Goal: Task Accomplishment & Management: Manage account settings

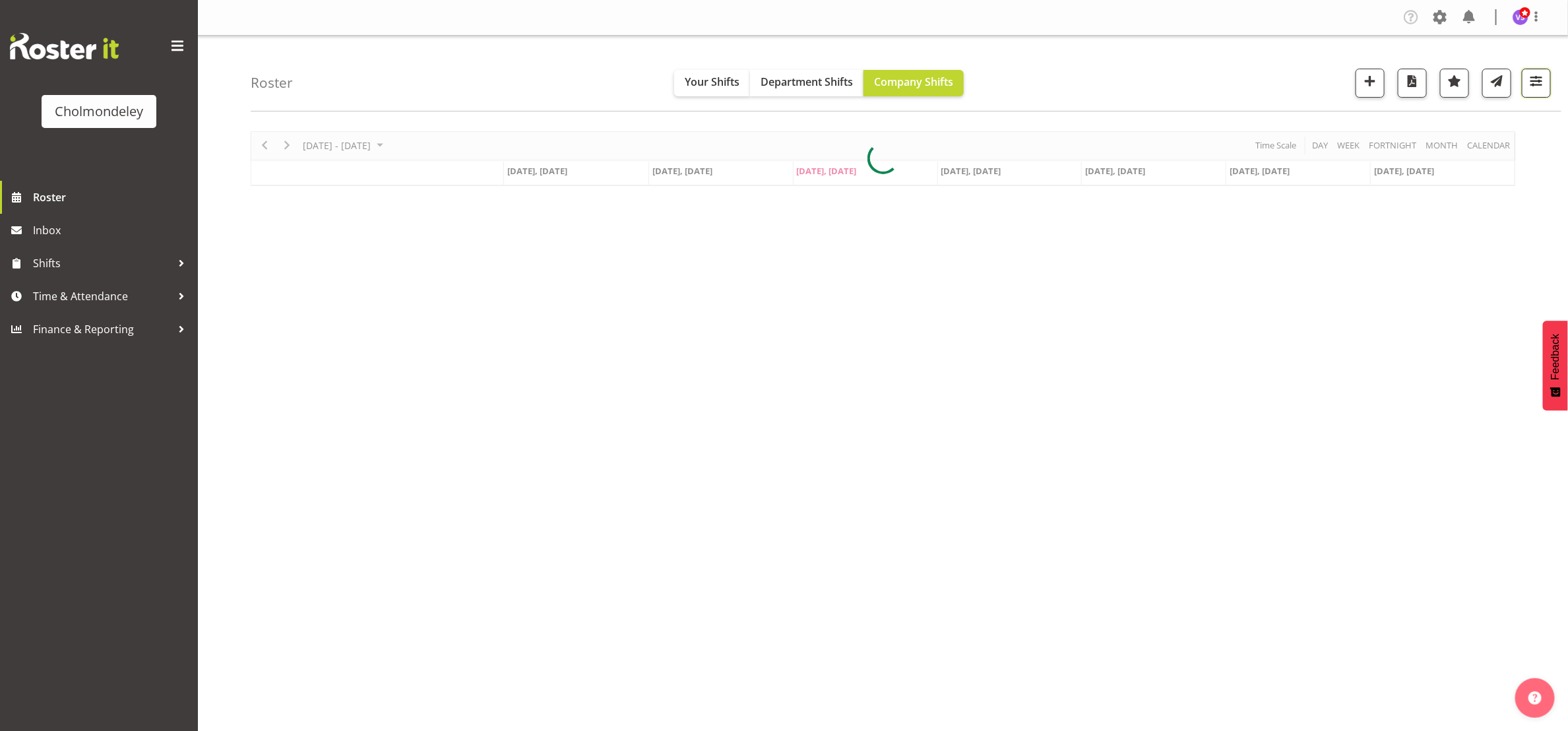
click at [1534, 80] on span "button" at bounding box center [1536, 81] width 17 height 17
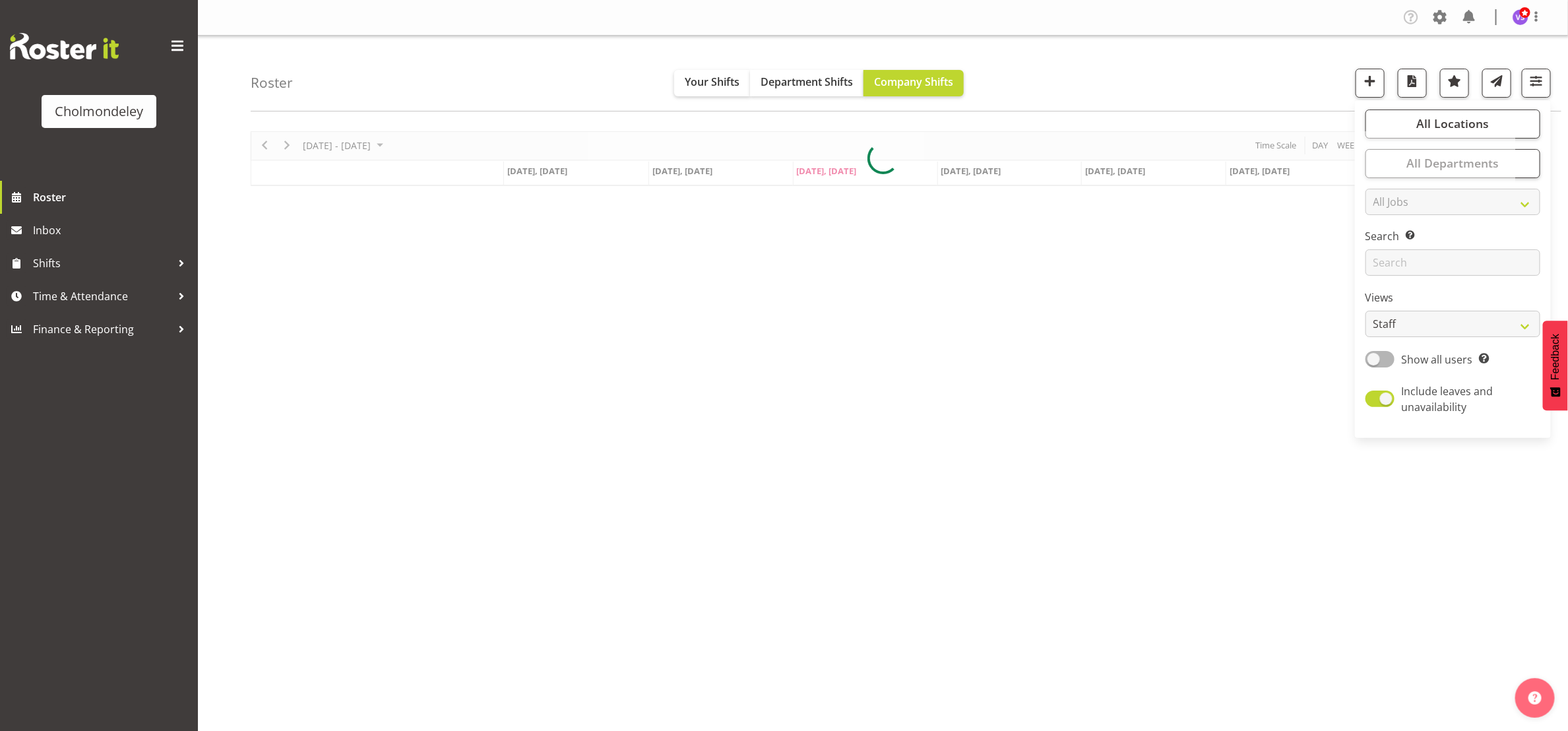
click at [1456, 186] on div "[DATE] - [DATE] [DATE] Day Week Fortnight Month calendar Month Agenda Time Scal…" at bounding box center [883, 159] width 1264 height 55
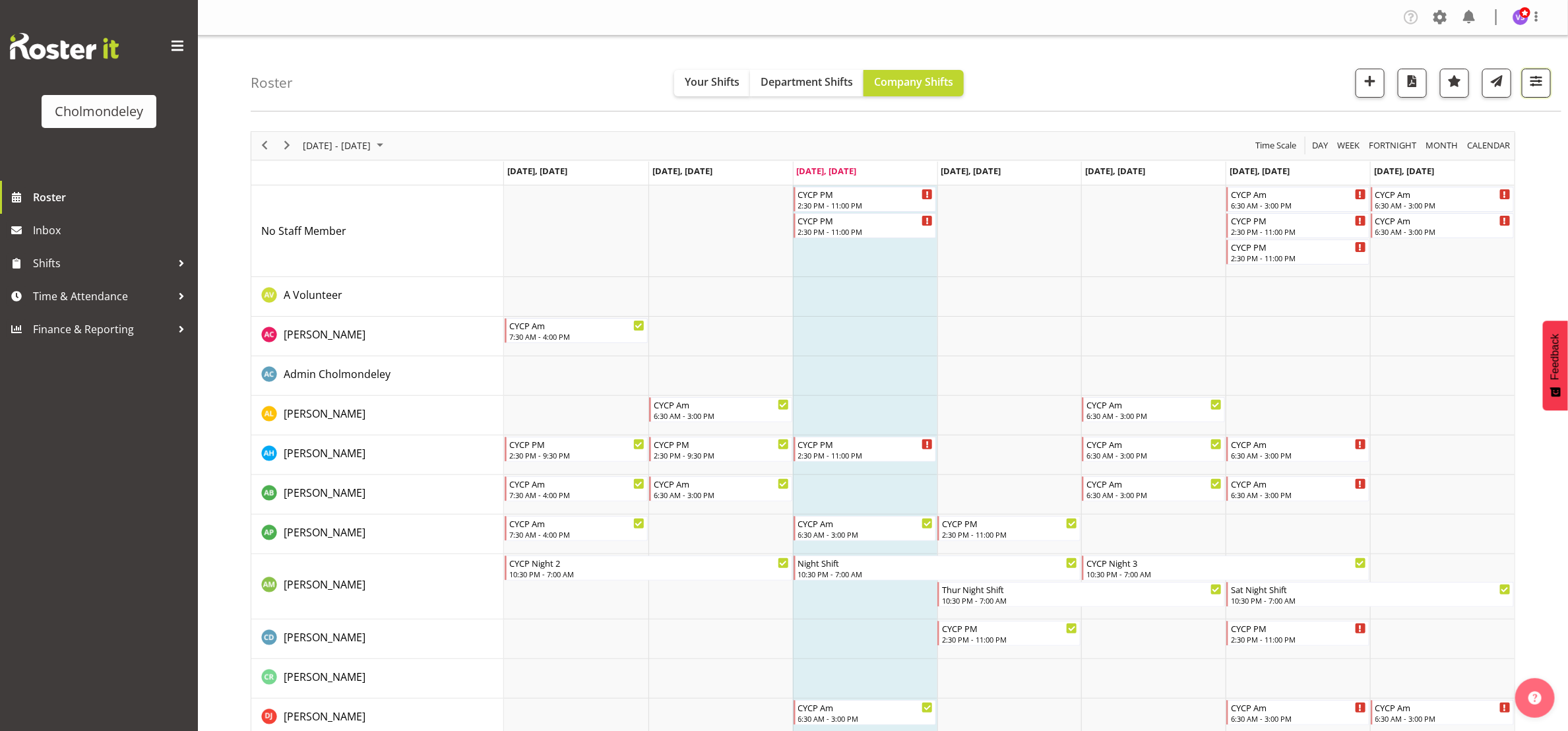
click at [1536, 81] on span "button" at bounding box center [1536, 81] width 17 height 17
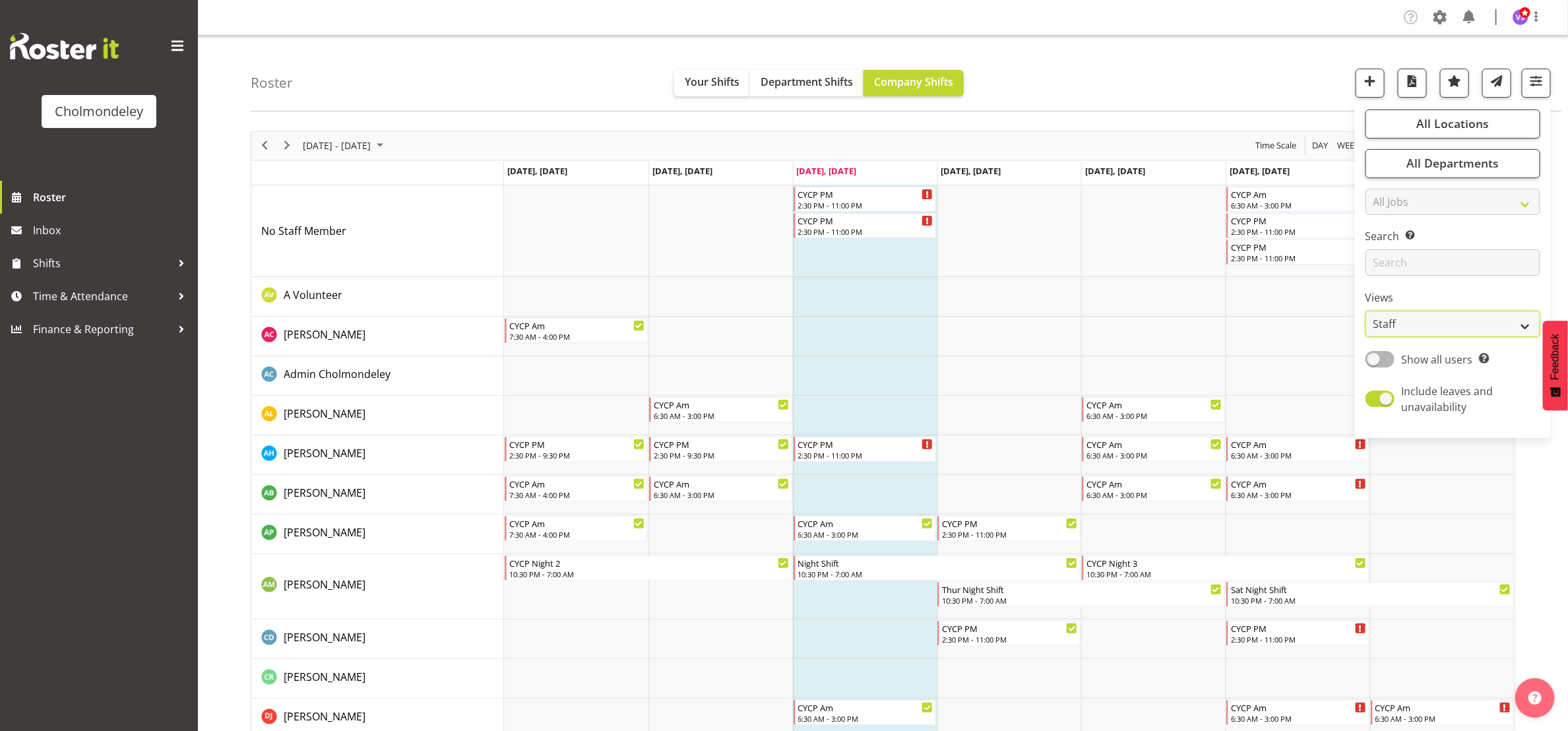
click at [1526, 325] on select "Staff Role Shift - Horizontal Shift - Vertical Staff - Location" at bounding box center [1453, 324] width 175 height 26
select select "shift"
click at [1365, 310] on select "Staff Role Shift - Horizontal Shift - Vertical Staff - Location" at bounding box center [1453, 324] width 175 height 26
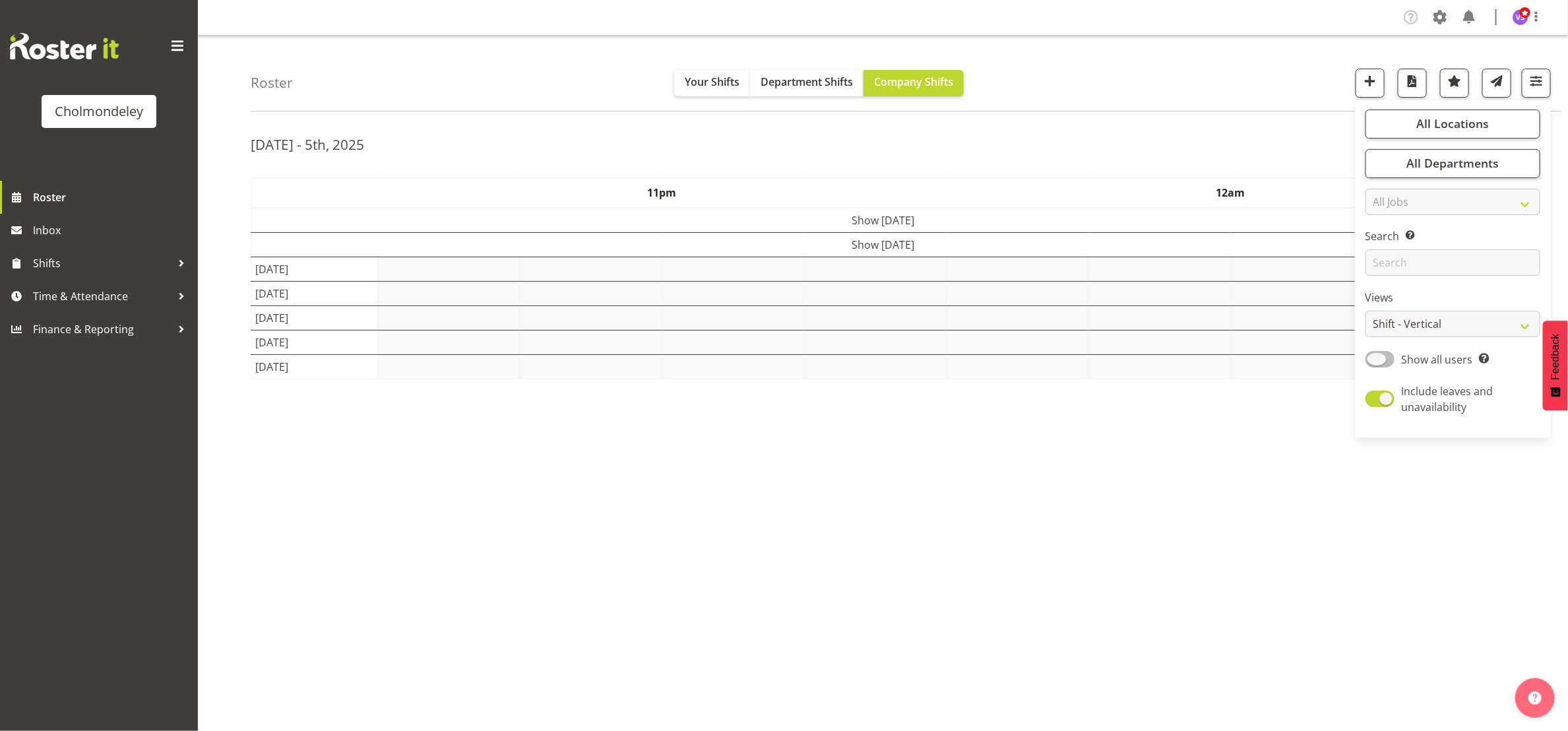
click at [1383, 358] on span at bounding box center [1380, 359] width 29 height 16
click at [1374, 358] on input "Show all users Show only rostered employees" at bounding box center [1370, 360] width 9 height 9
checkbox input "true"
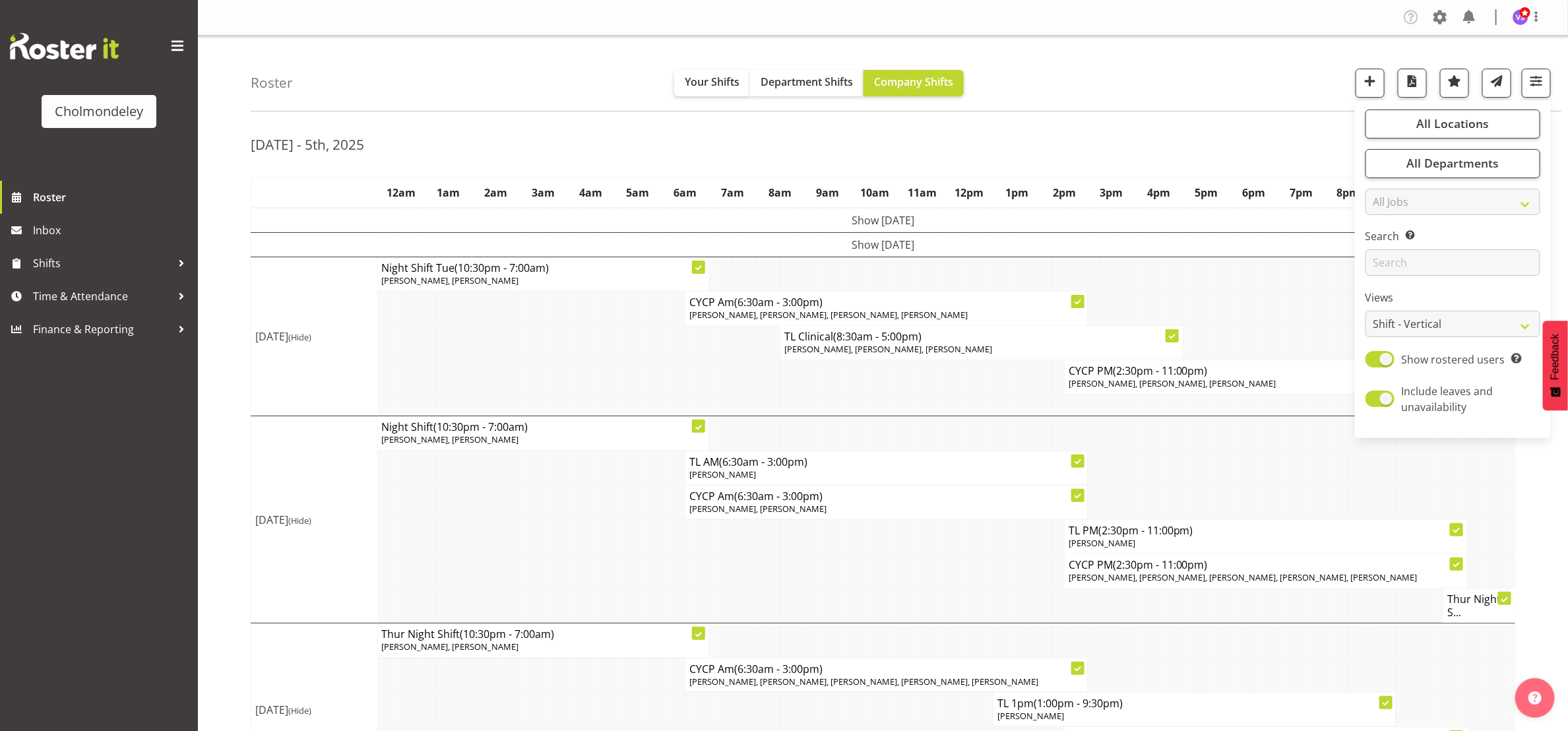
scroll to position [291, 0]
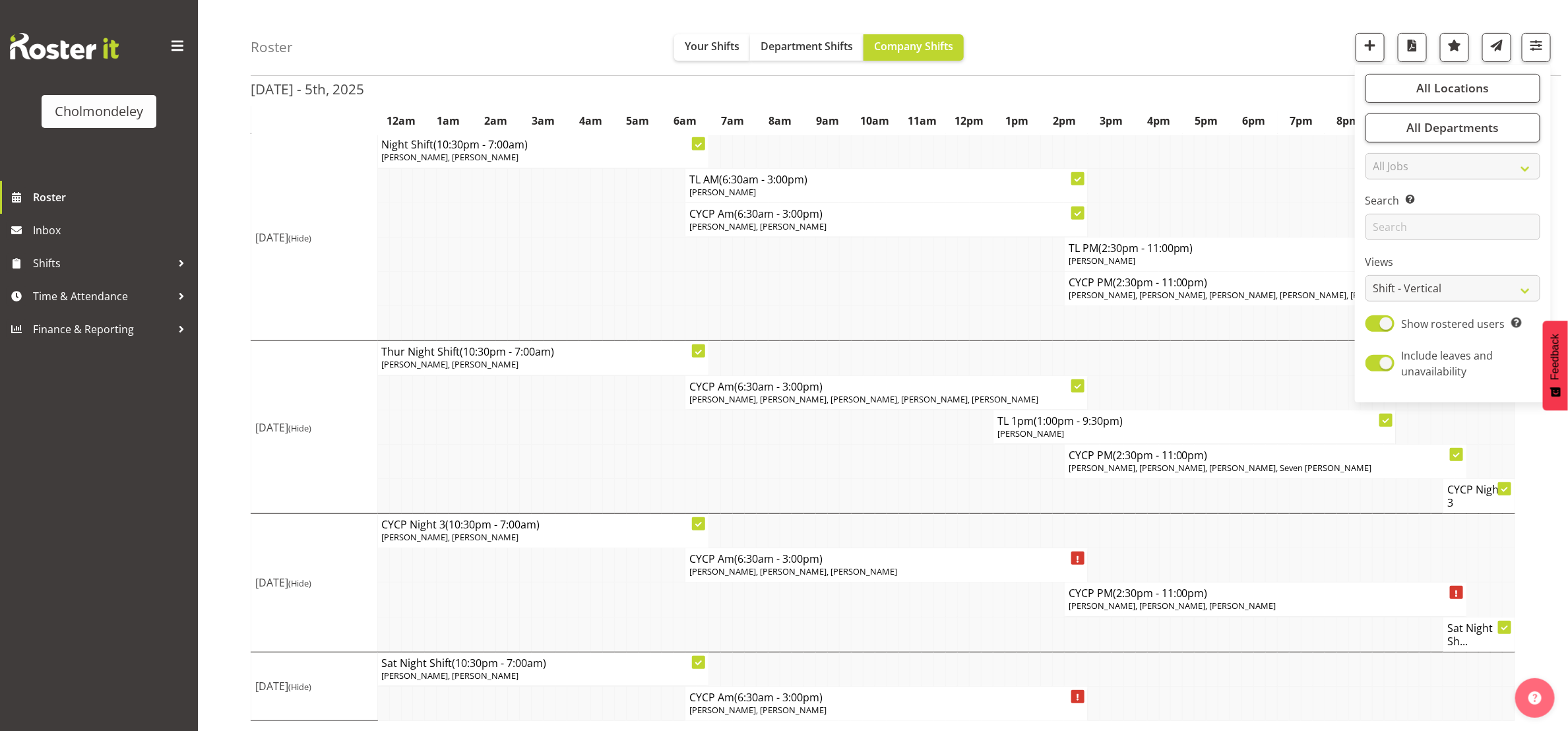
click at [748, 620] on td at bounding box center [751, 635] width 12 height 35
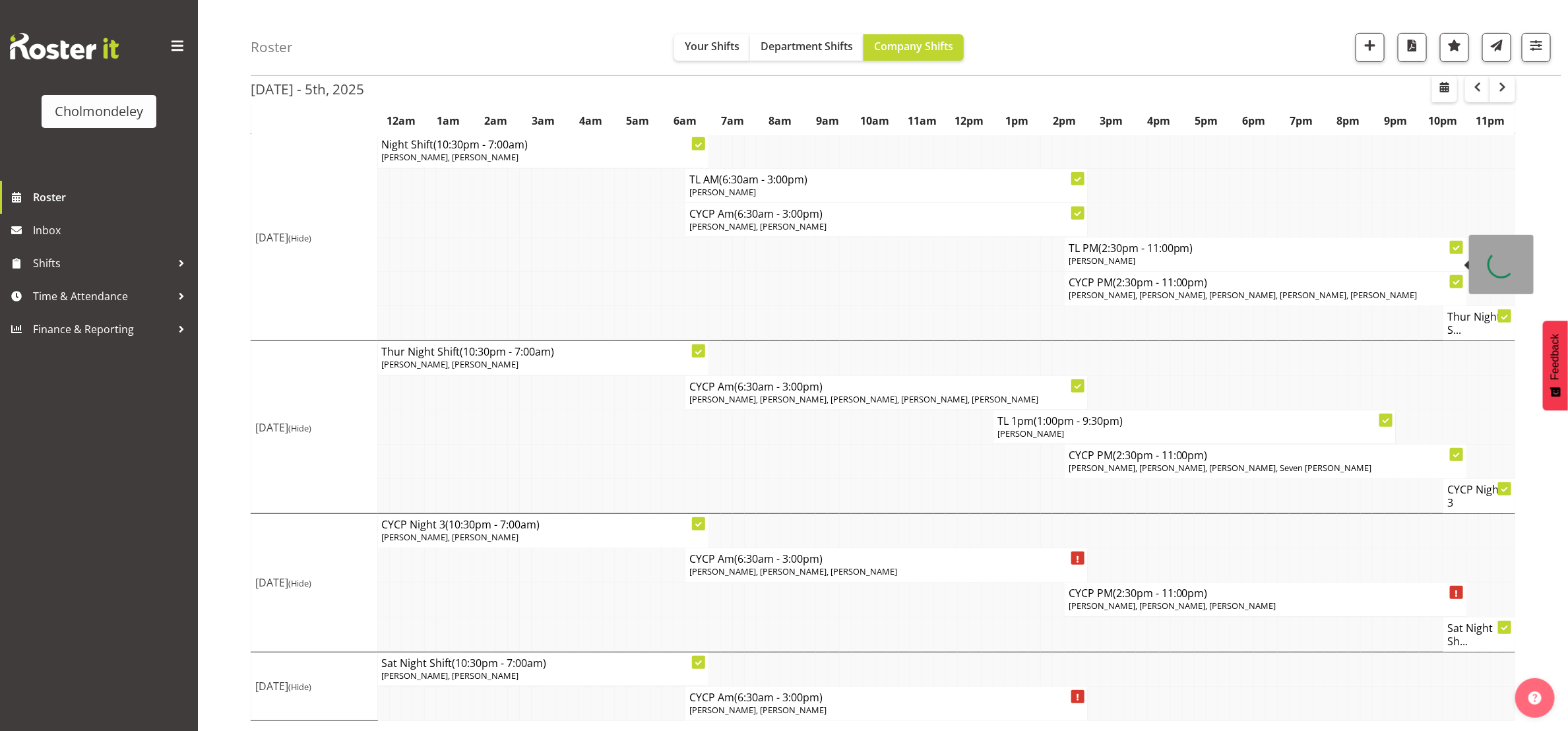
click at [1174, 246] on span "(2:30pm - 11:00pm)" at bounding box center [1145, 248] width 95 height 15
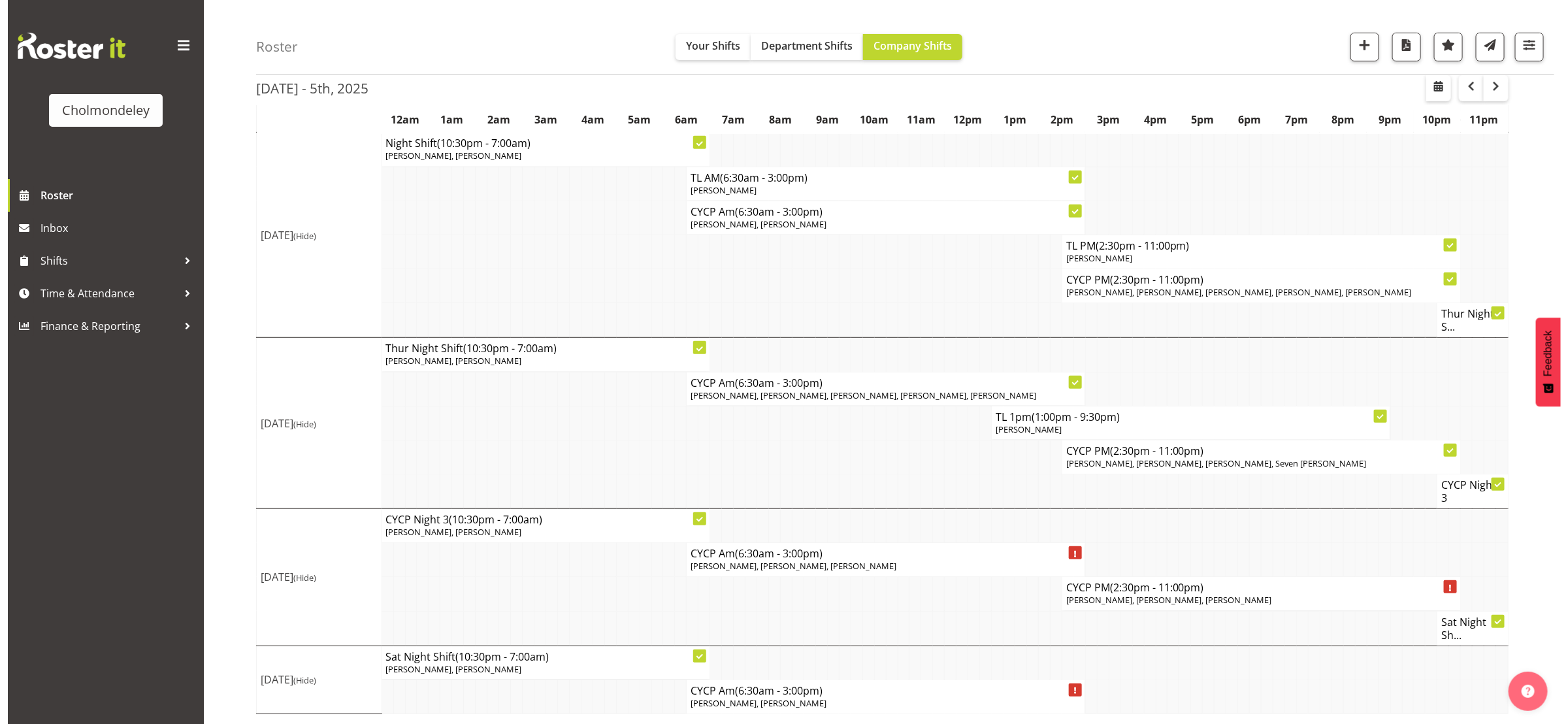
scroll to position [275, 0]
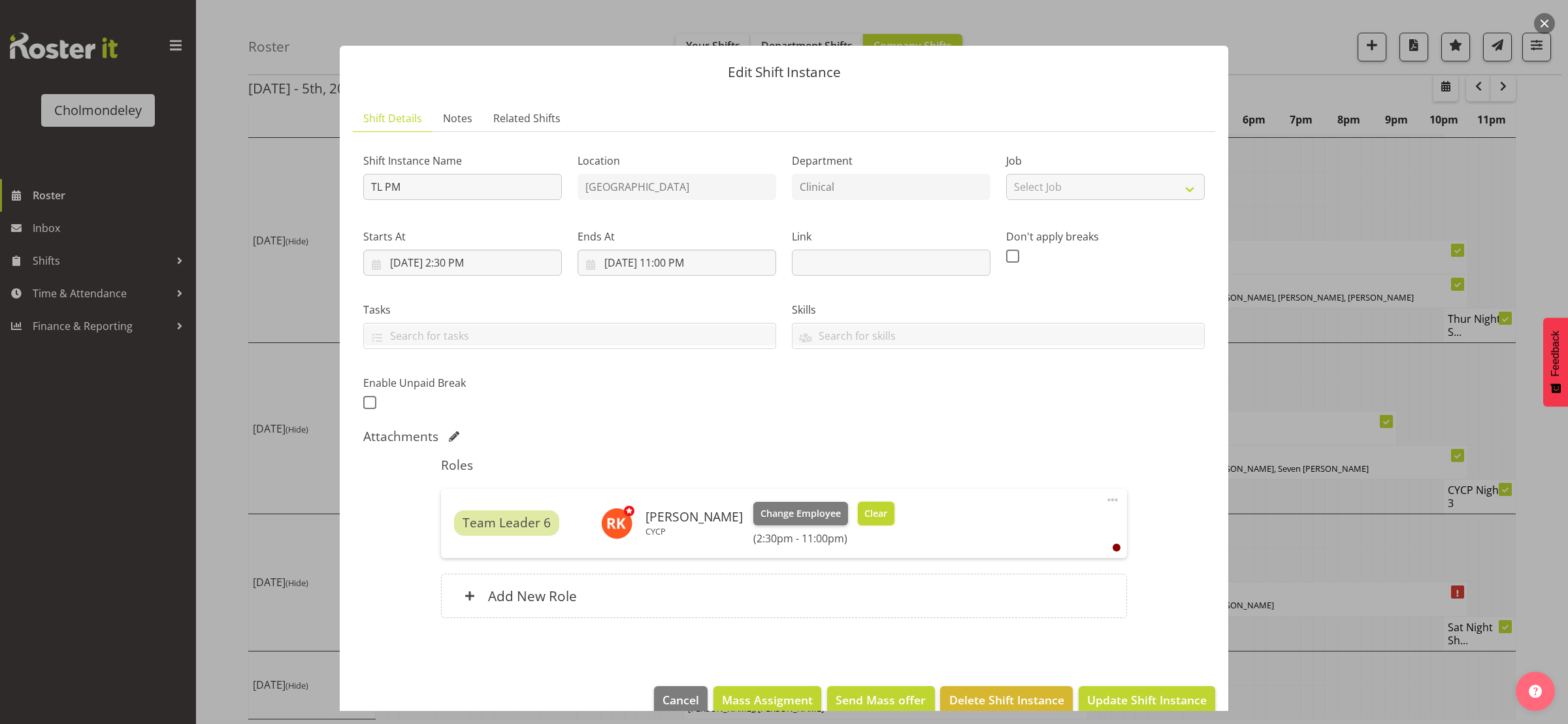
click at [876, 510] on button "Clear" at bounding box center [876, 513] width 37 height 23
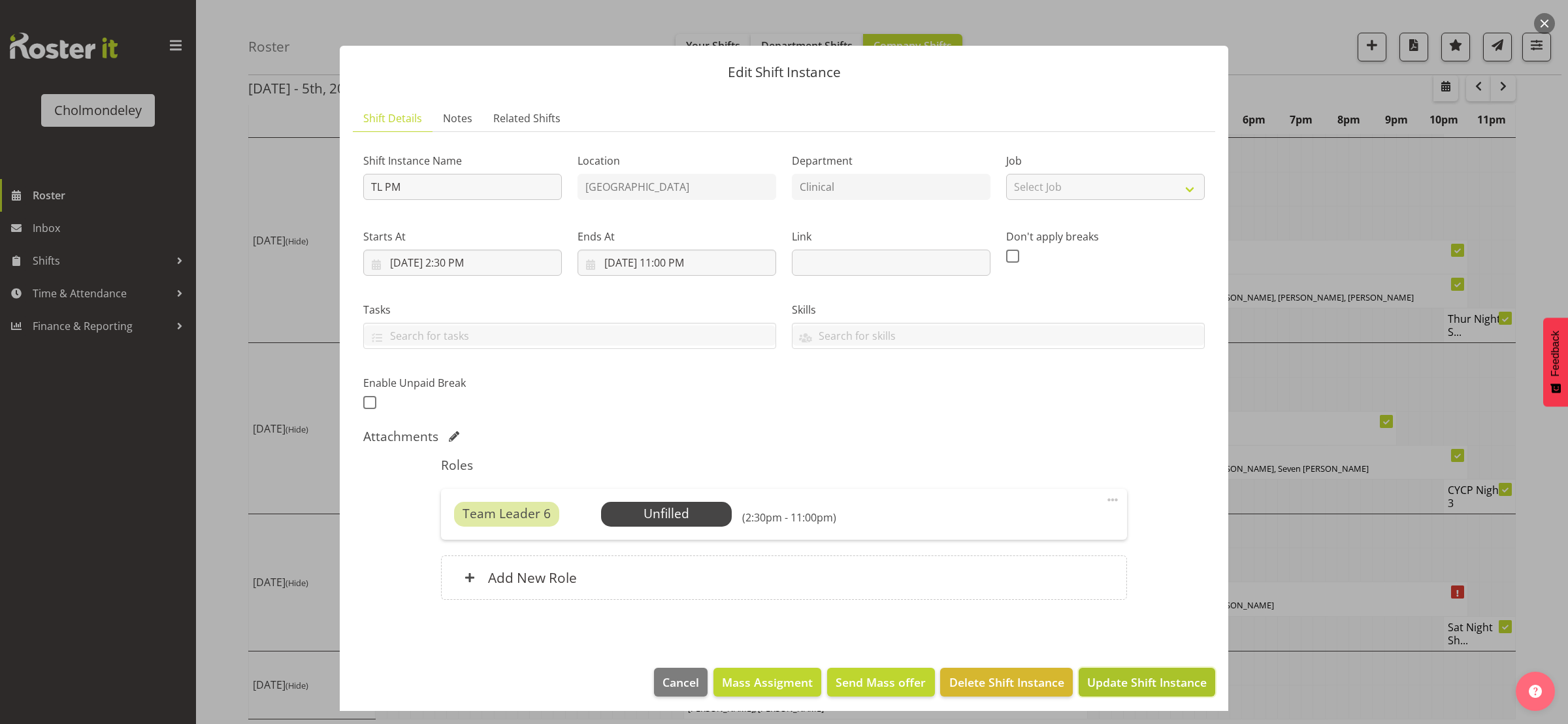
click at [1168, 681] on span "Update Shift Instance" at bounding box center [1147, 682] width 120 height 17
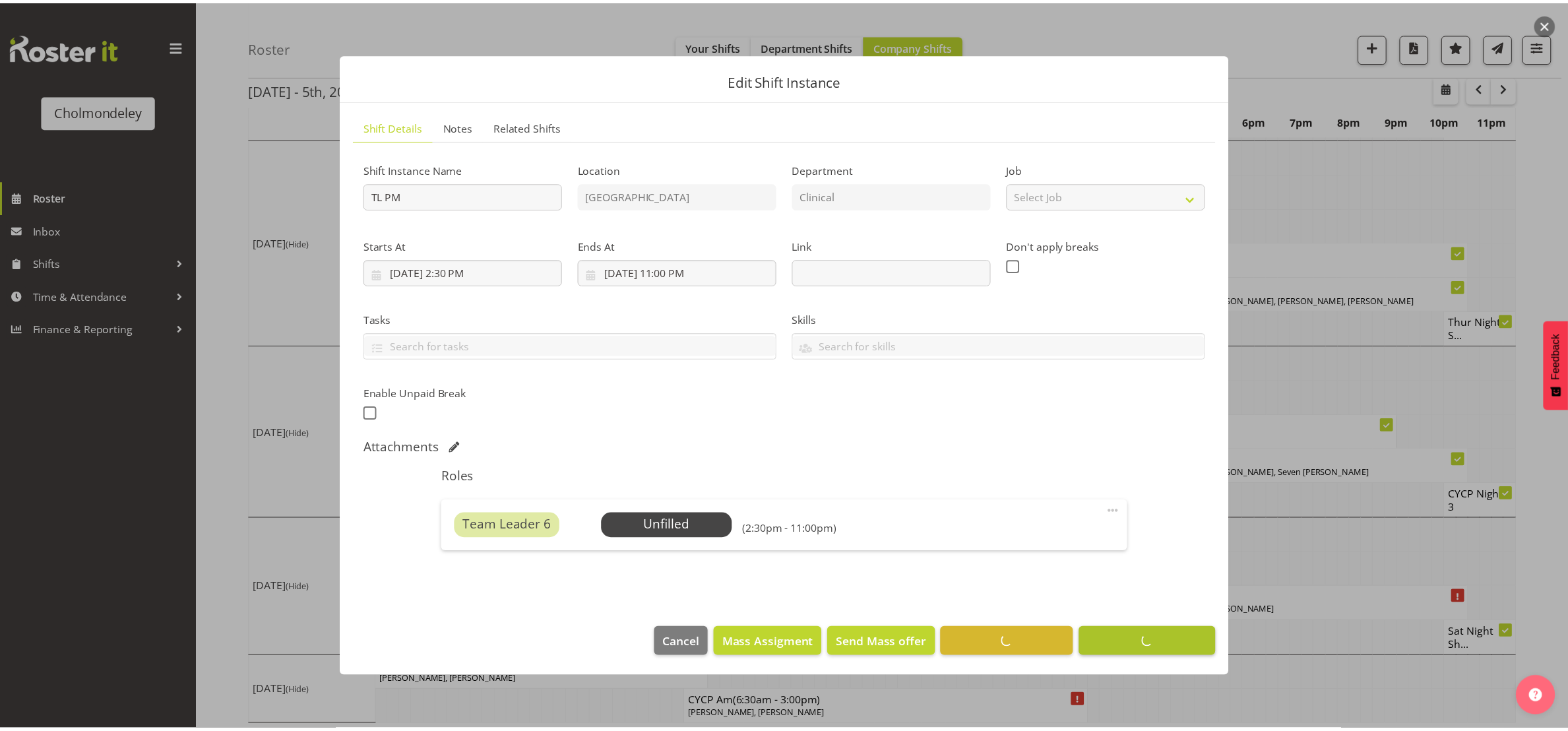
scroll to position [0, 0]
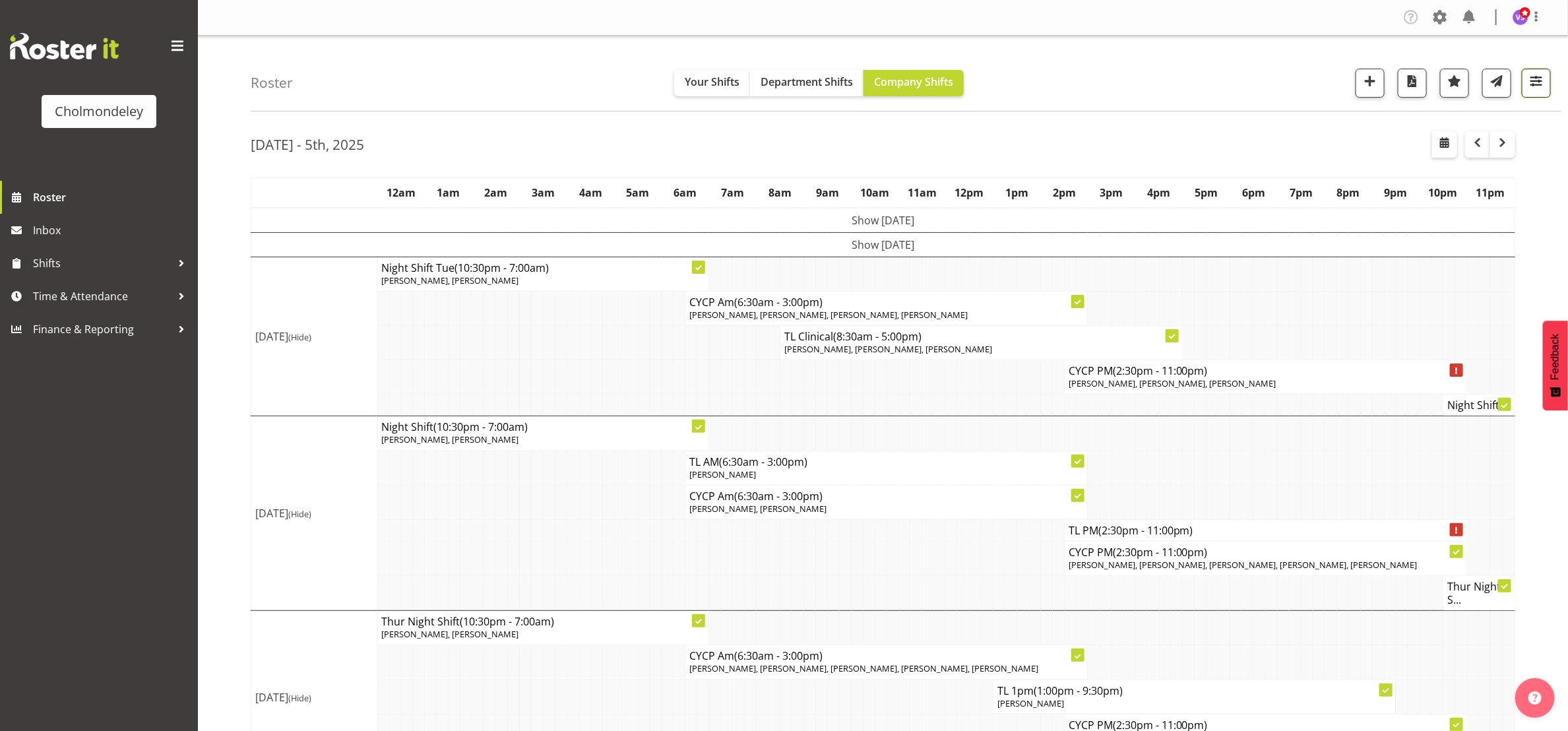
click at [1532, 89] on span "button" at bounding box center [1536, 81] width 17 height 17
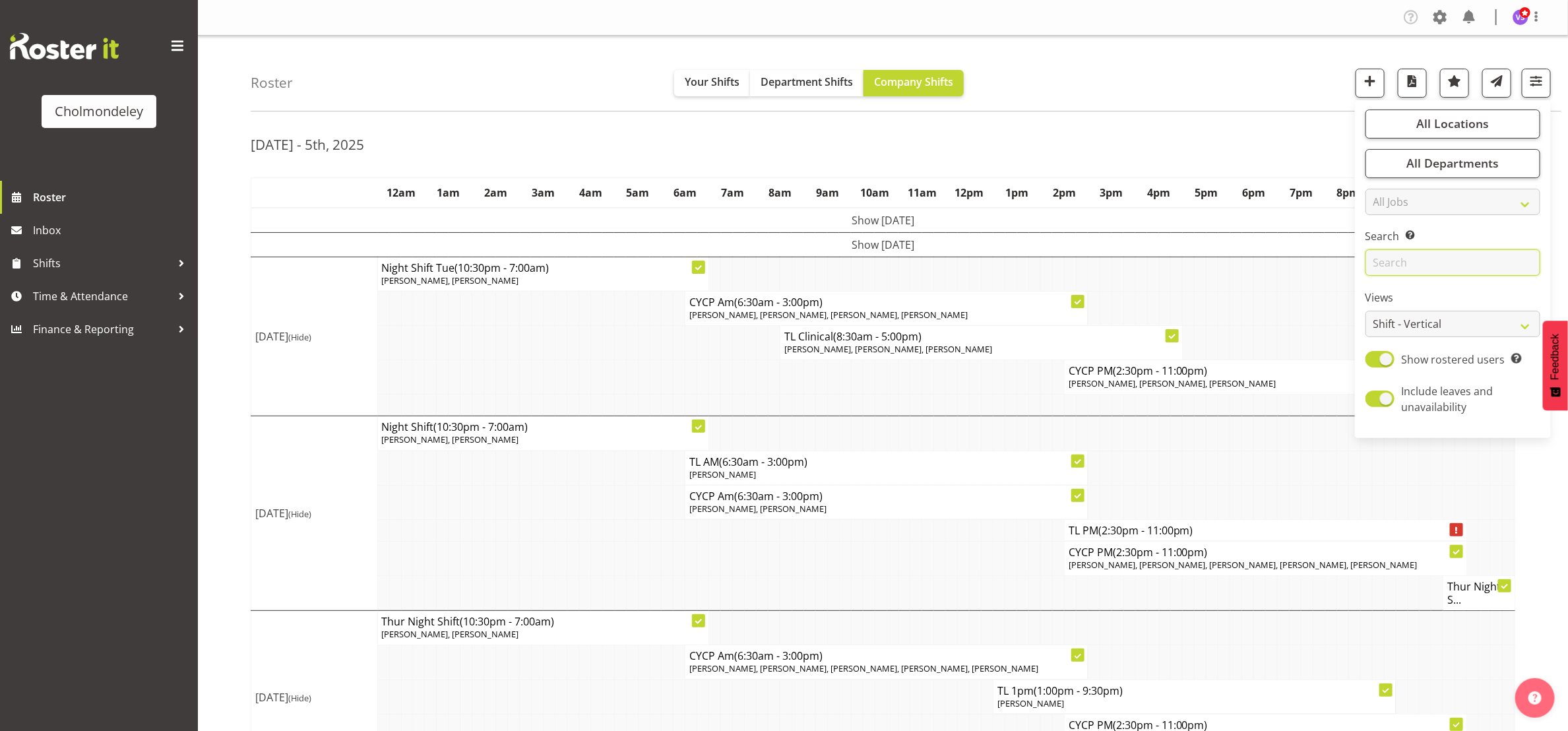
click at [1455, 261] on input "text" at bounding box center [1453, 263] width 175 height 26
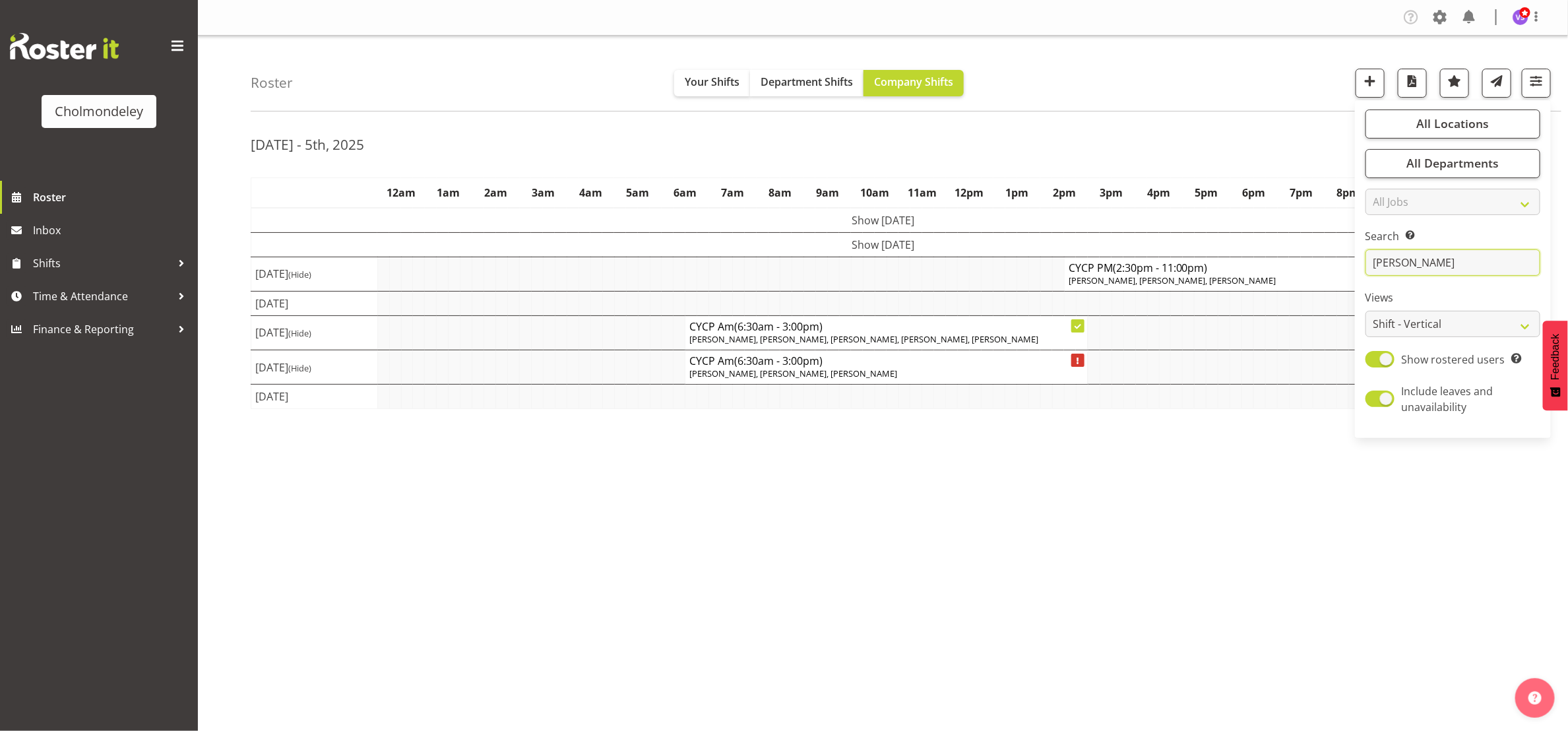
type input "[PERSON_NAME]"
click at [1028, 218] on td "Show [DATE]" at bounding box center [883, 220] width 1263 height 25
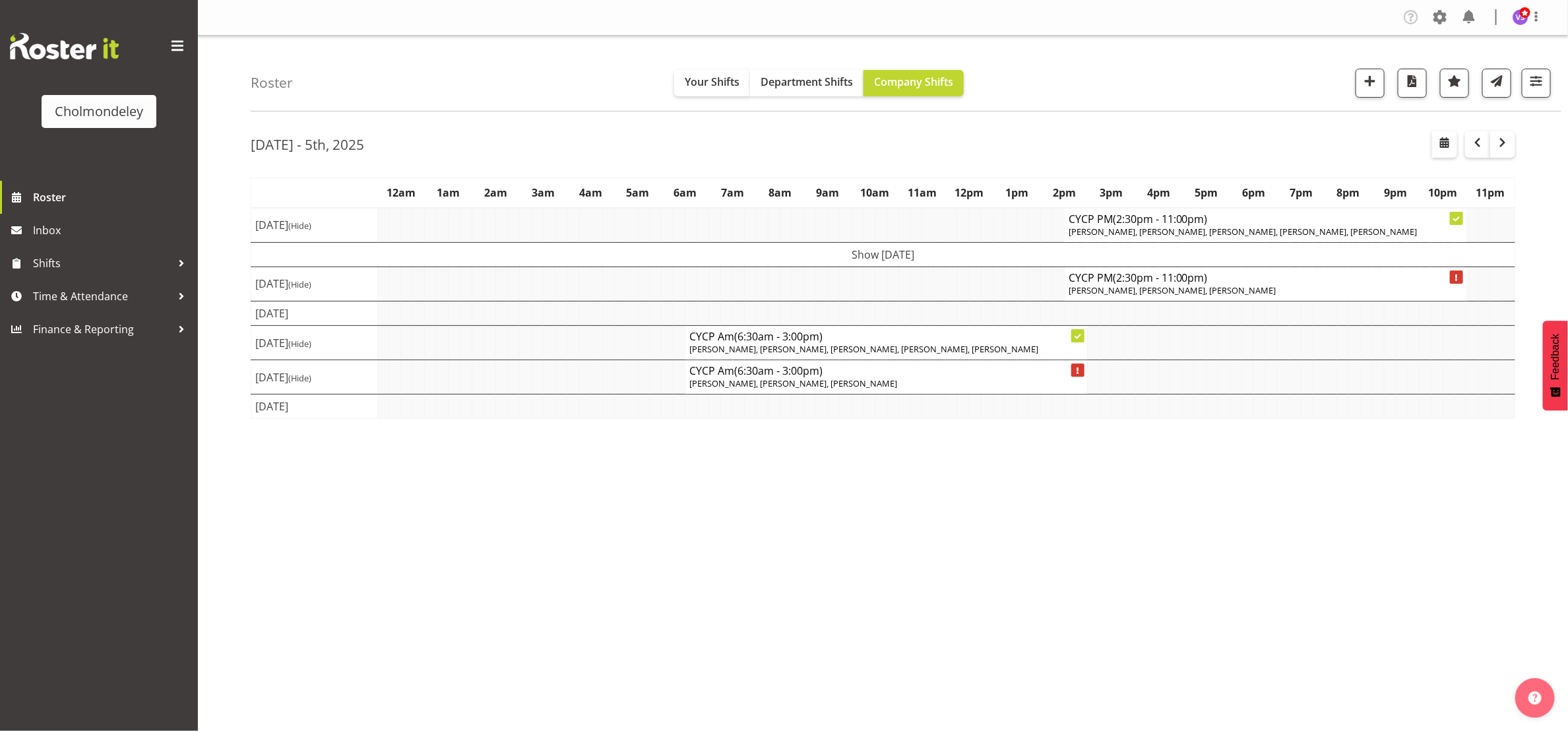
click at [1003, 260] on td "Show [DATE]" at bounding box center [883, 254] width 1263 height 24
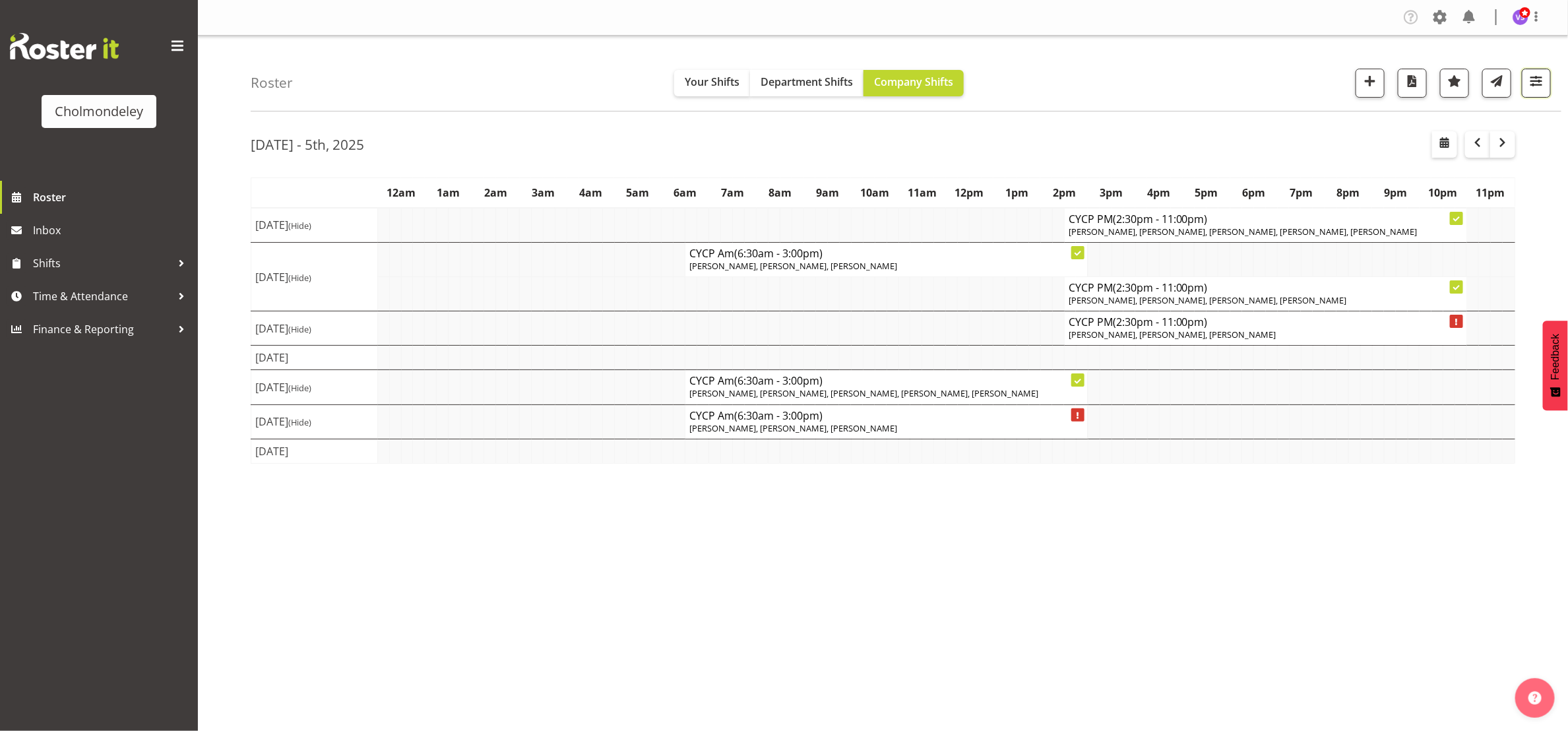
click at [1536, 85] on span "button" at bounding box center [1536, 81] width 17 height 17
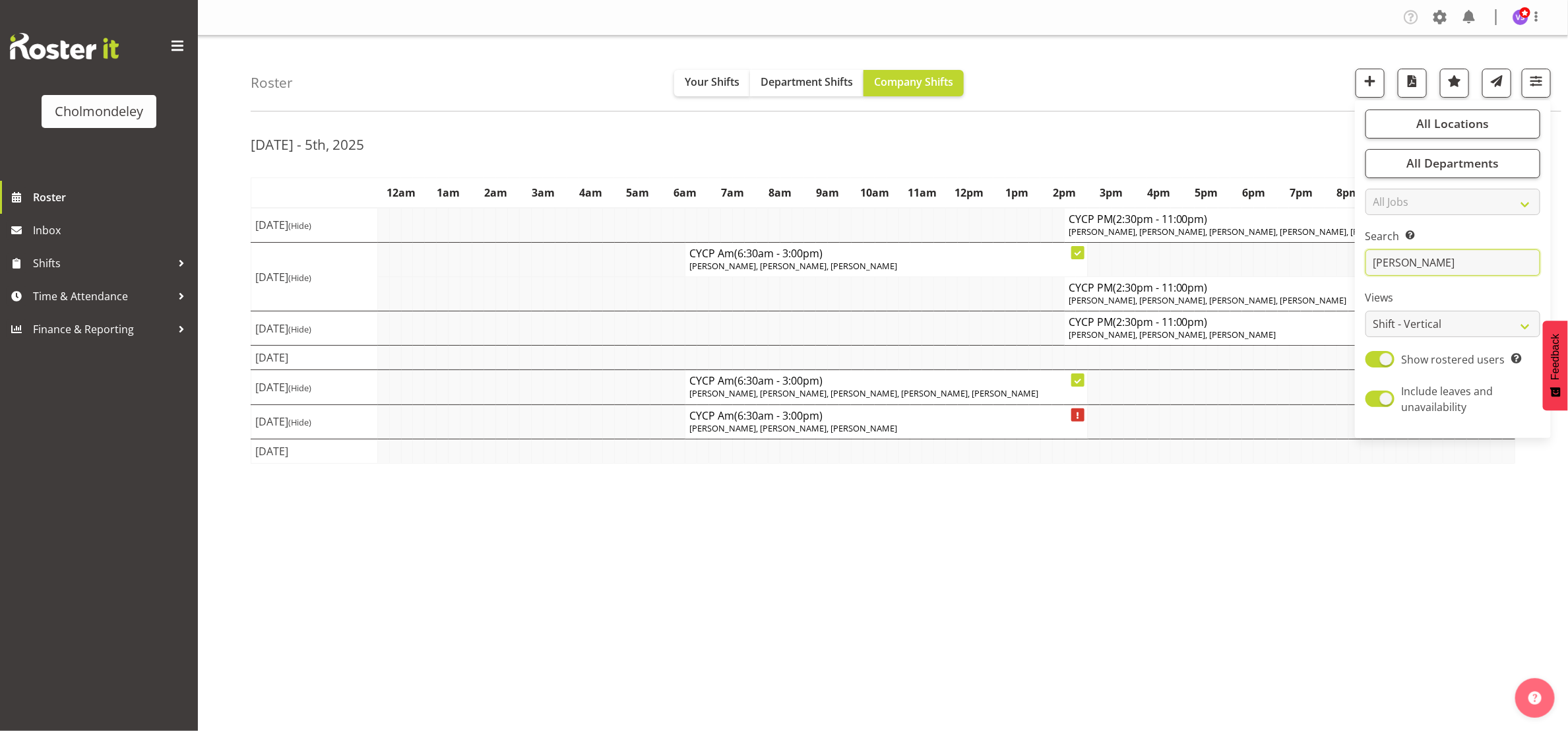
click at [1429, 260] on input "[PERSON_NAME]" at bounding box center [1453, 263] width 175 height 26
drag, startPoint x: 1429, startPoint y: 260, endPoint x: 1344, endPoint y: 247, distance: 86.0
click at [1344, 247] on div "Roster Your Shifts Department Shifts Company Shifts All Locations [GEOGRAPHIC_D…" at bounding box center [883, 343] width 1370 height 614
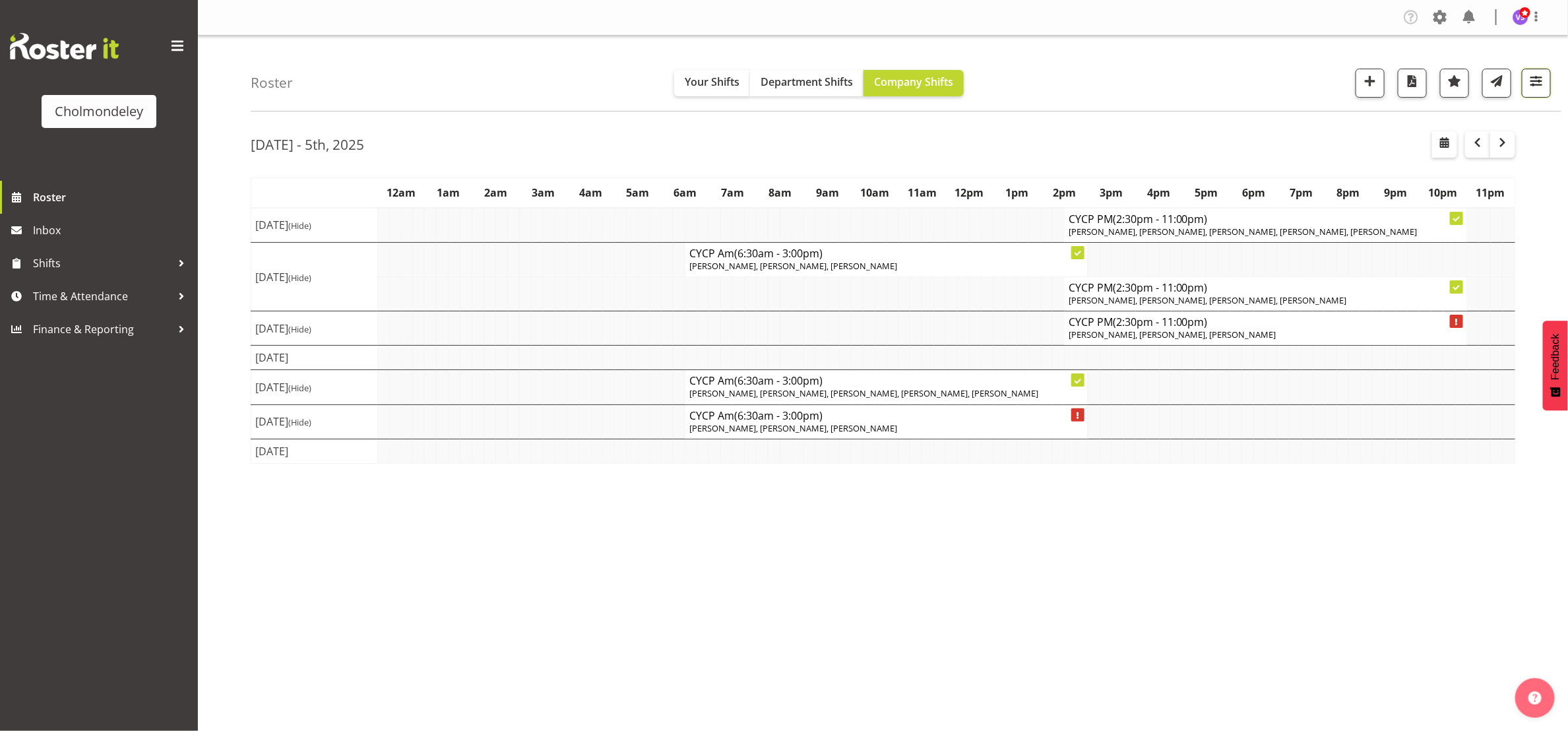
click at [1538, 73] on span "button" at bounding box center [1536, 81] width 17 height 17
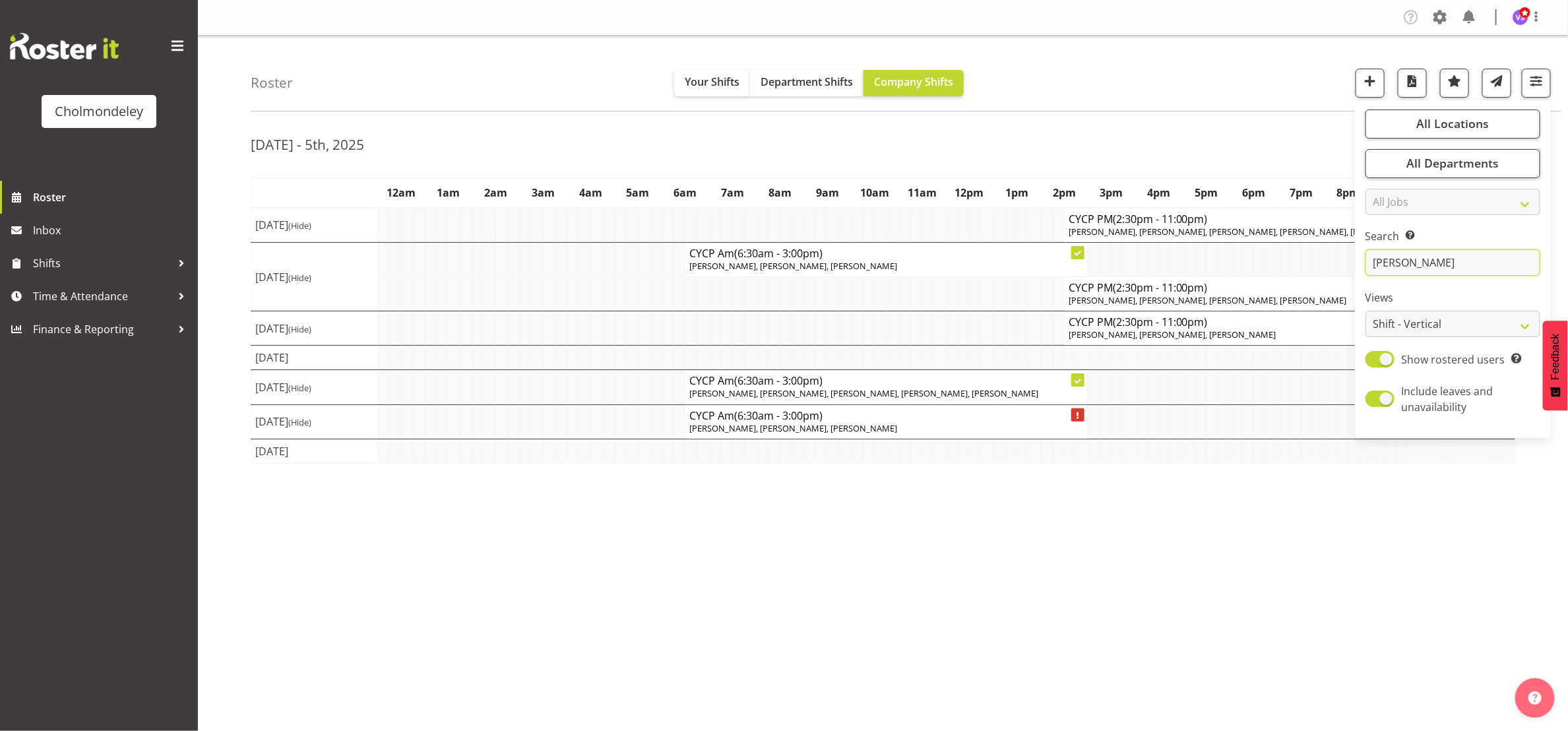
click at [1451, 264] on input "[PERSON_NAME]" at bounding box center [1453, 263] width 175 height 26
drag, startPoint x: 1451, startPoint y: 264, endPoint x: 1362, endPoint y: 253, distance: 89.7
click at [1362, 253] on div "All Locations Clear [GEOGRAPHIC_DATA] Select All Deselect All All Departments C…" at bounding box center [1452, 269] width 196 height 327
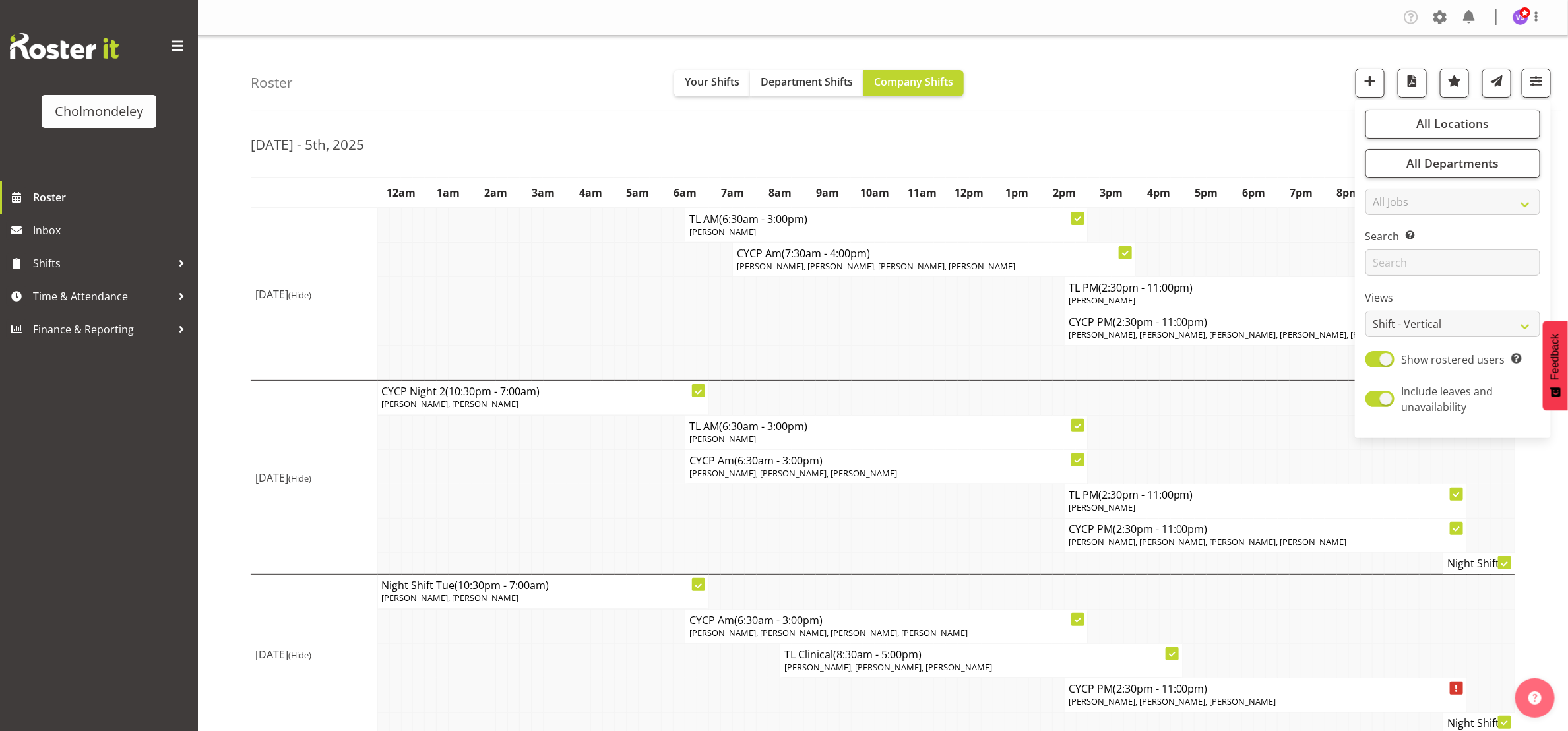
click at [1287, 123] on div "[DATE] - 5th, [DATE] - [DATE] [DATE] Day Week Fortnight Month calendar Month Ag…" at bounding box center [909, 720] width 1317 height 1198
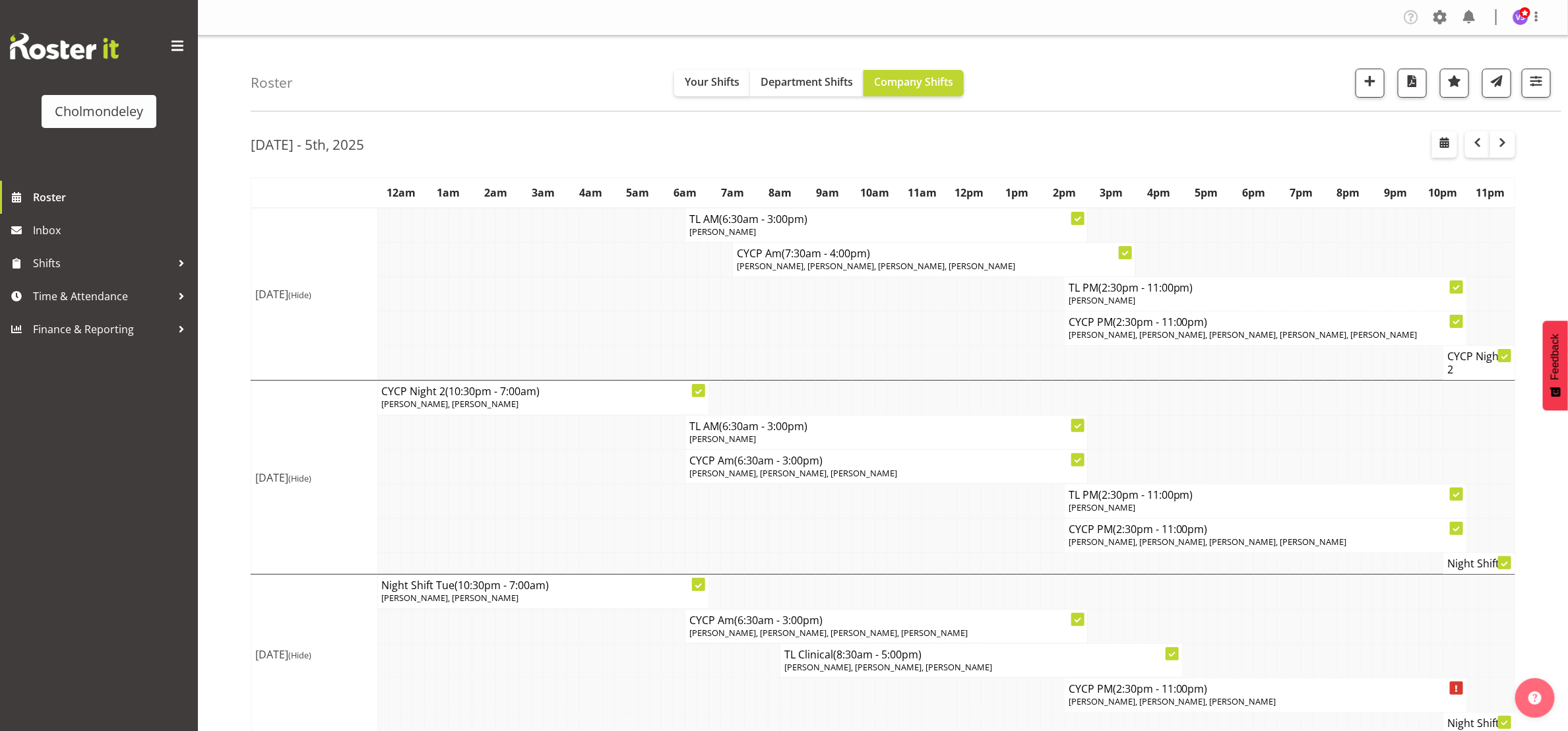
scroll to position [594, 0]
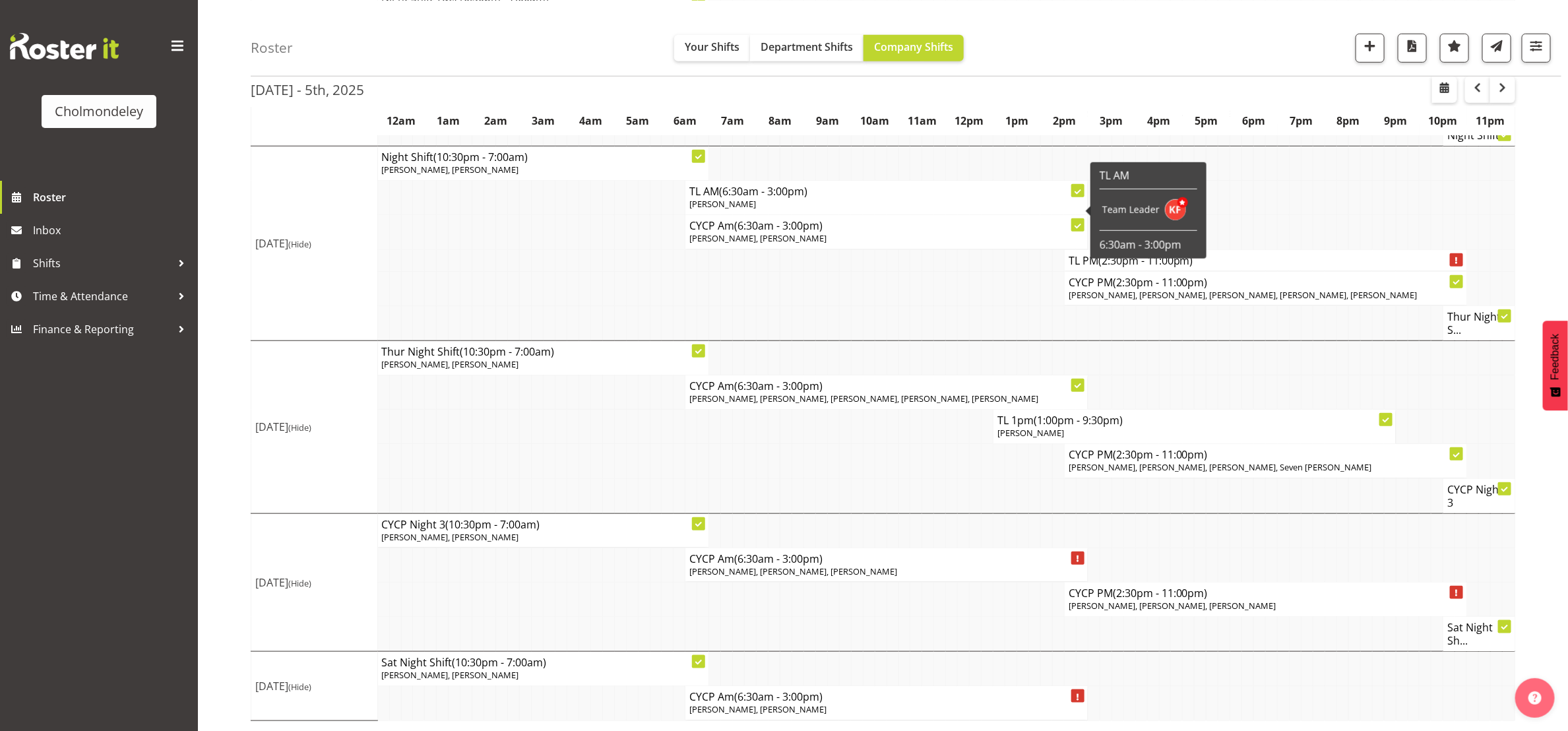
click at [822, 199] on p "[PERSON_NAME]" at bounding box center [886, 204] width 394 height 12
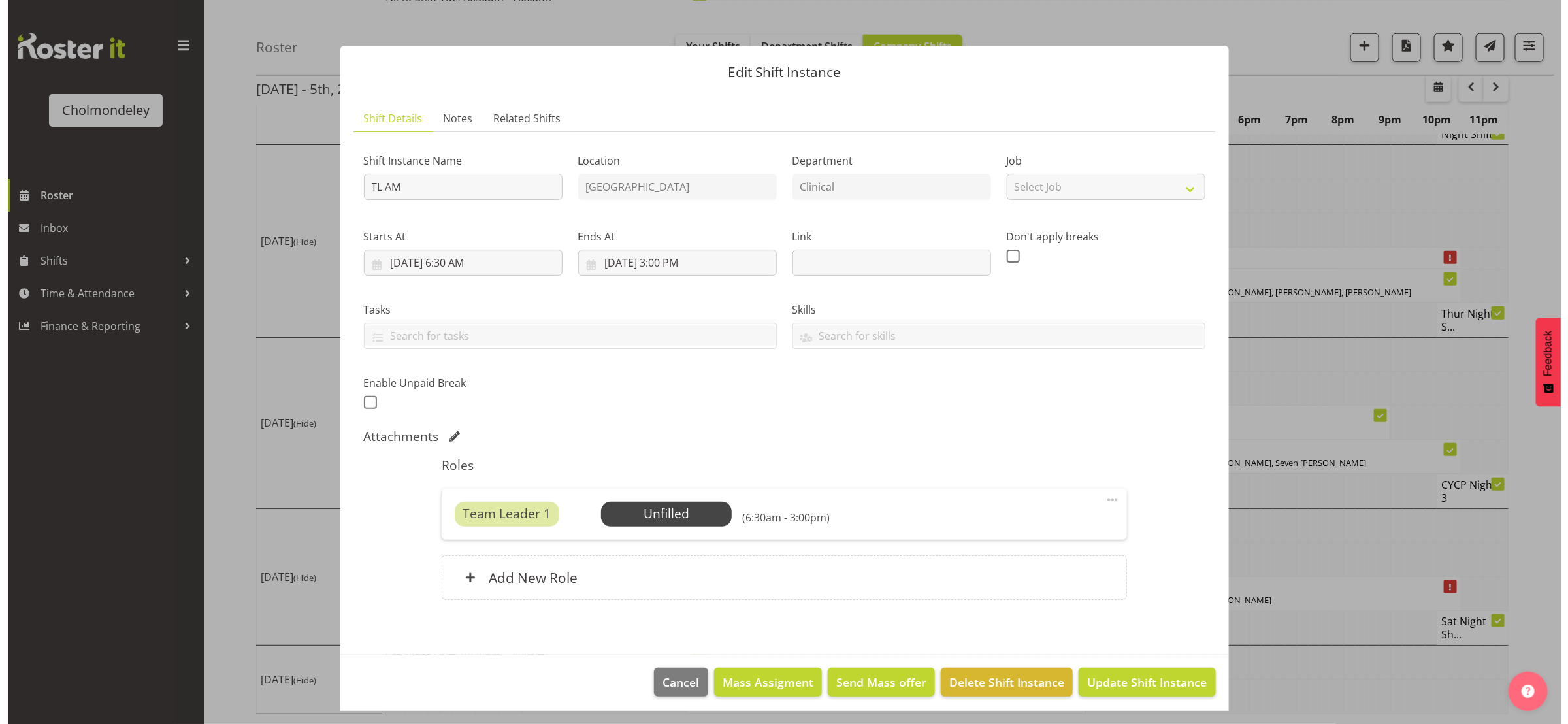
scroll to position [566, 0]
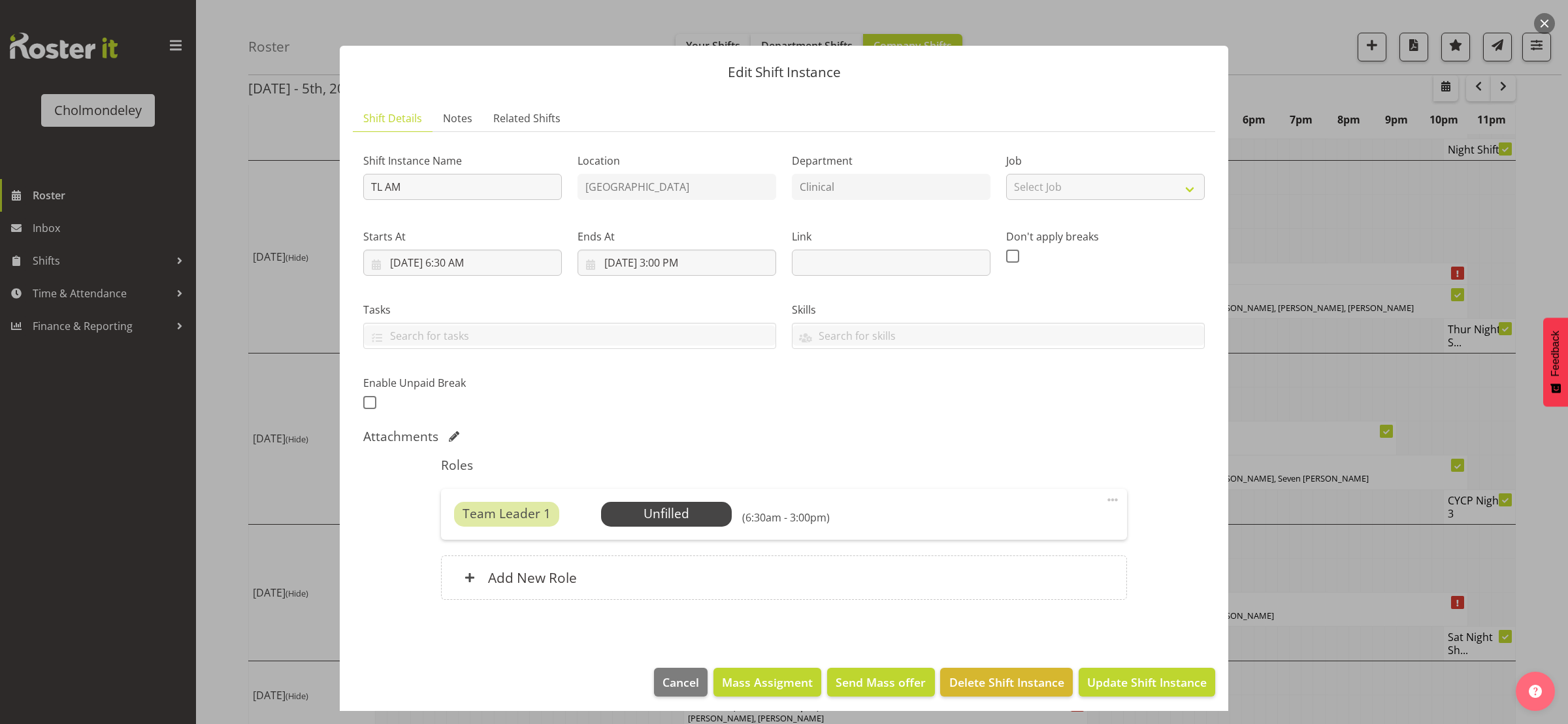
click at [1104, 496] on span at bounding box center [1112, 500] width 16 height 16
click at [1044, 575] on link "Delete" at bounding box center [1057, 576] width 126 height 23
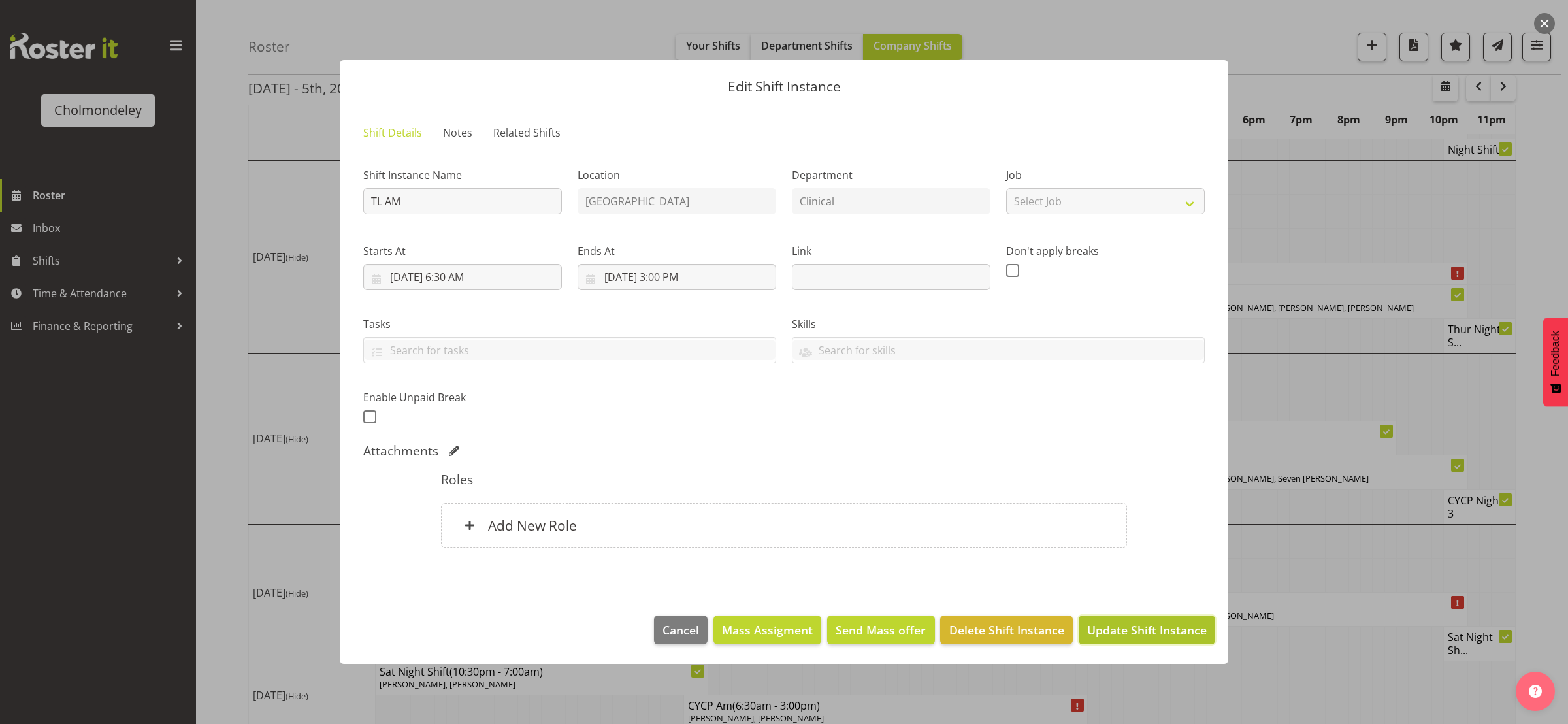
click at [1128, 631] on span "Update Shift Instance" at bounding box center [1147, 630] width 120 height 17
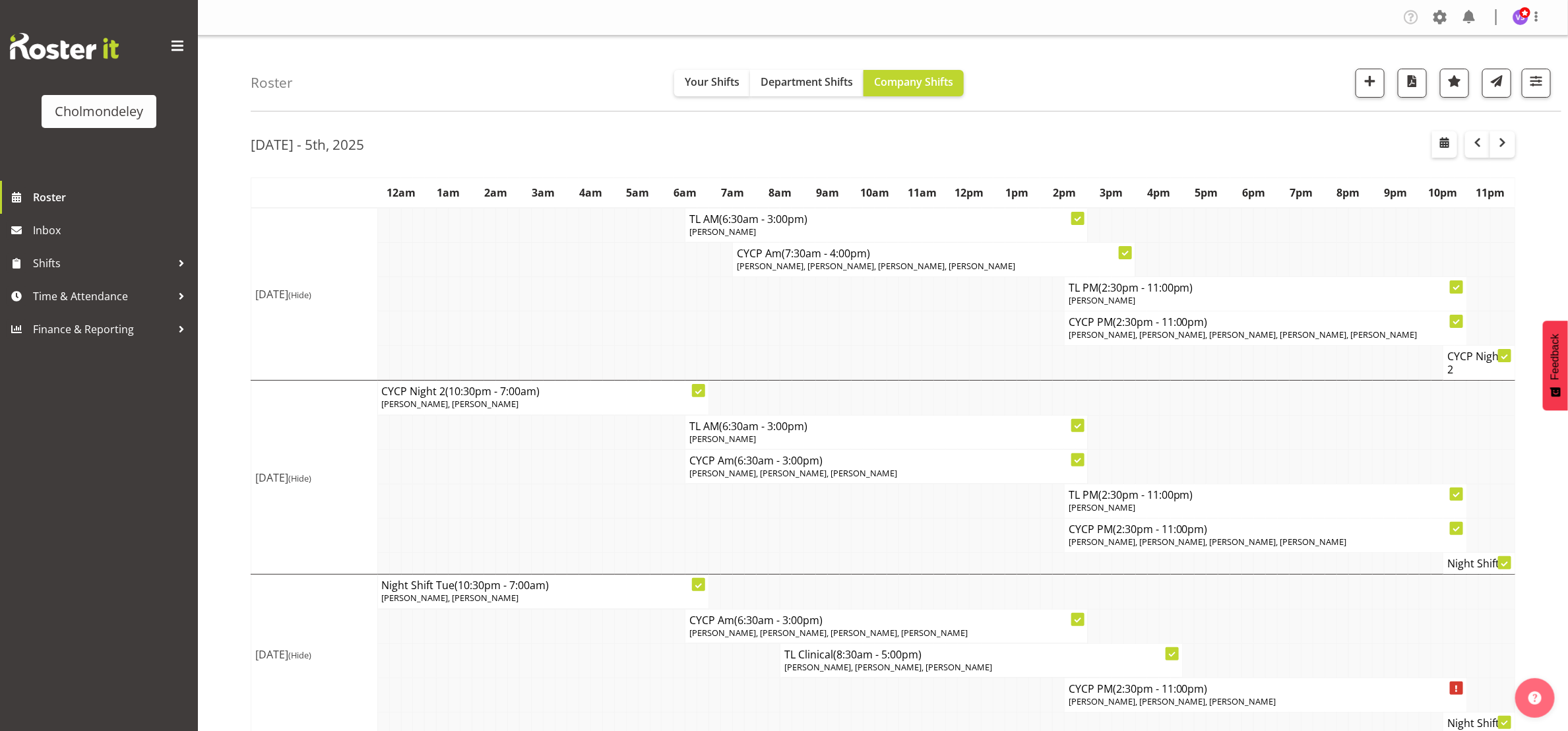
scroll to position [396, 0]
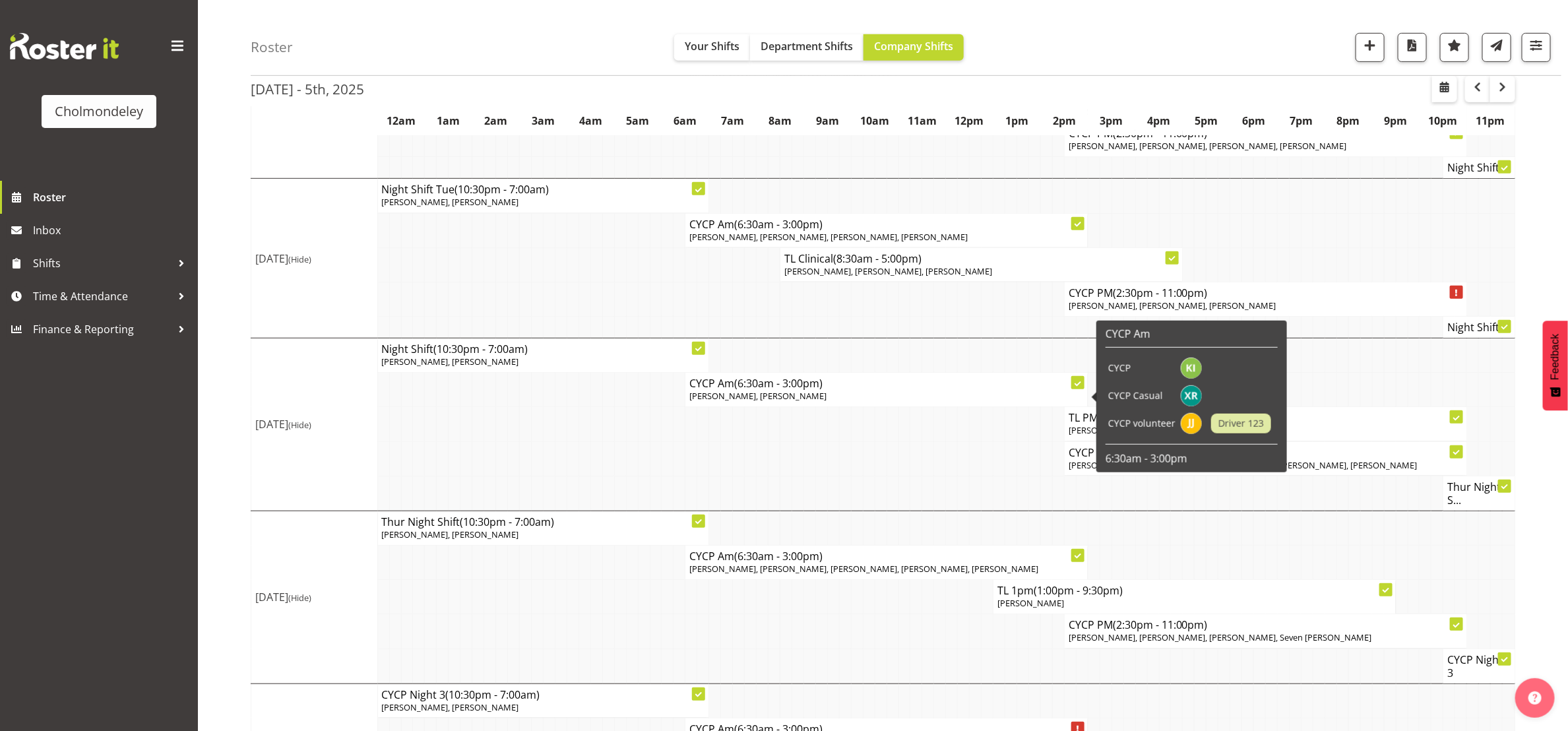
click at [825, 390] on h4 "CYCP Am (6:30am - 3:00pm)" at bounding box center [886, 383] width 394 height 13
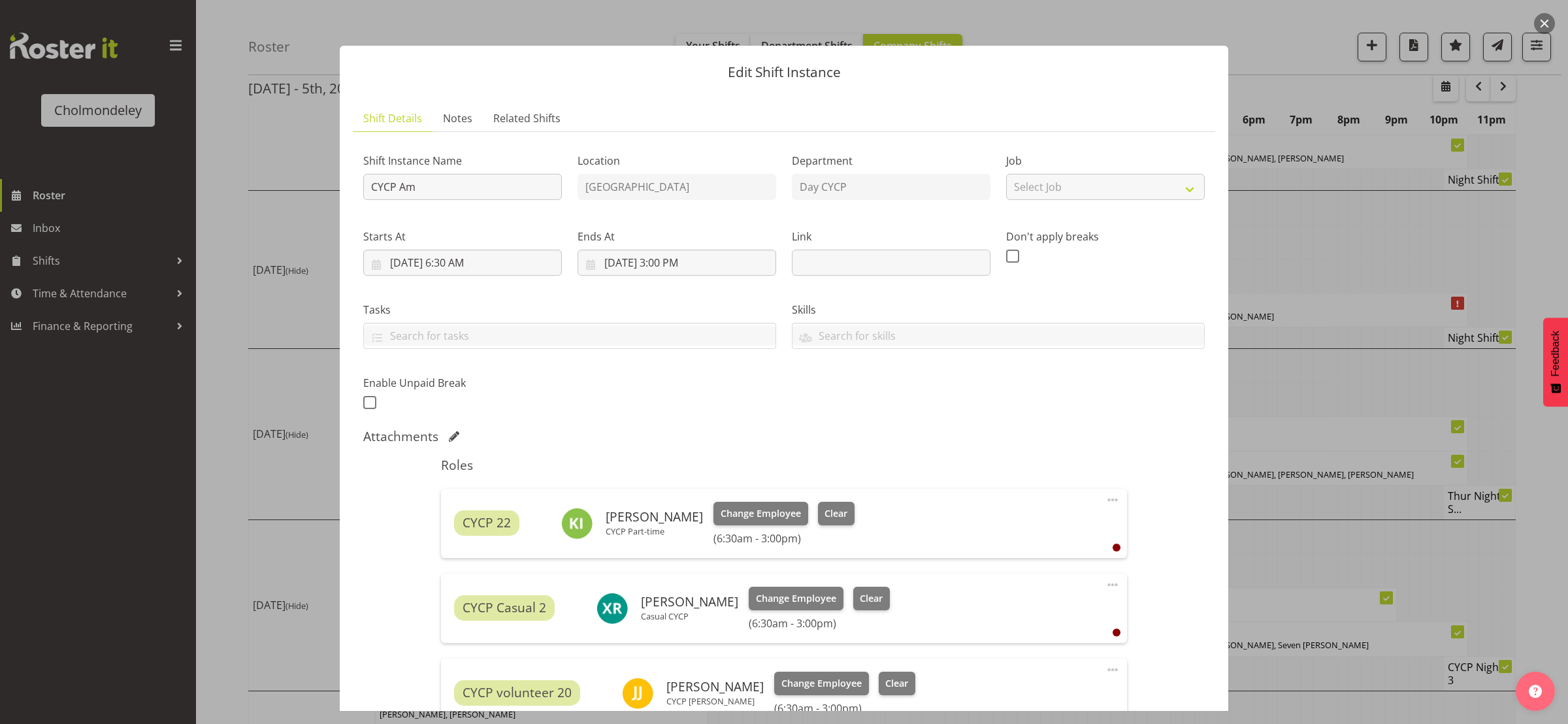
scroll to position [194, 0]
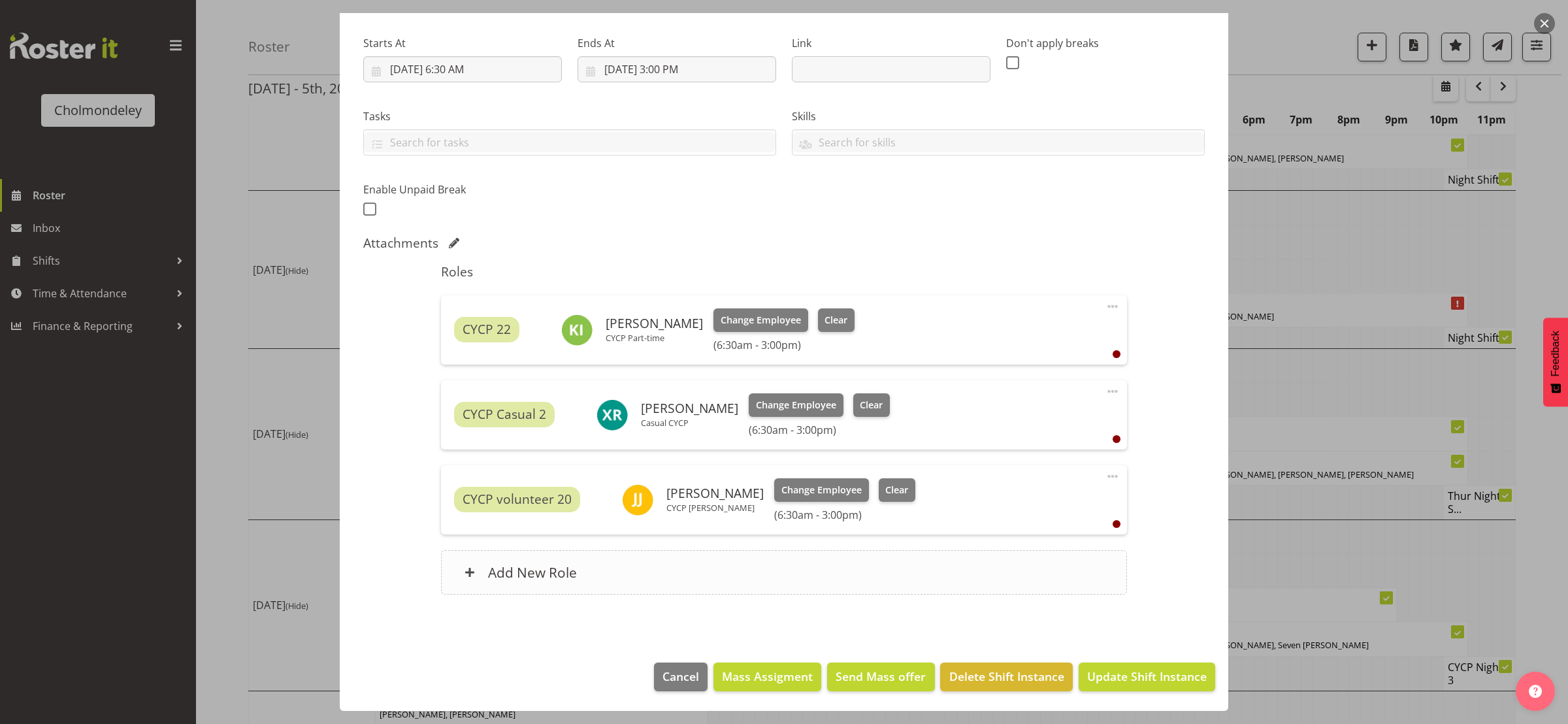
click at [516, 573] on h6 "Add New Role" at bounding box center [533, 572] width 89 height 17
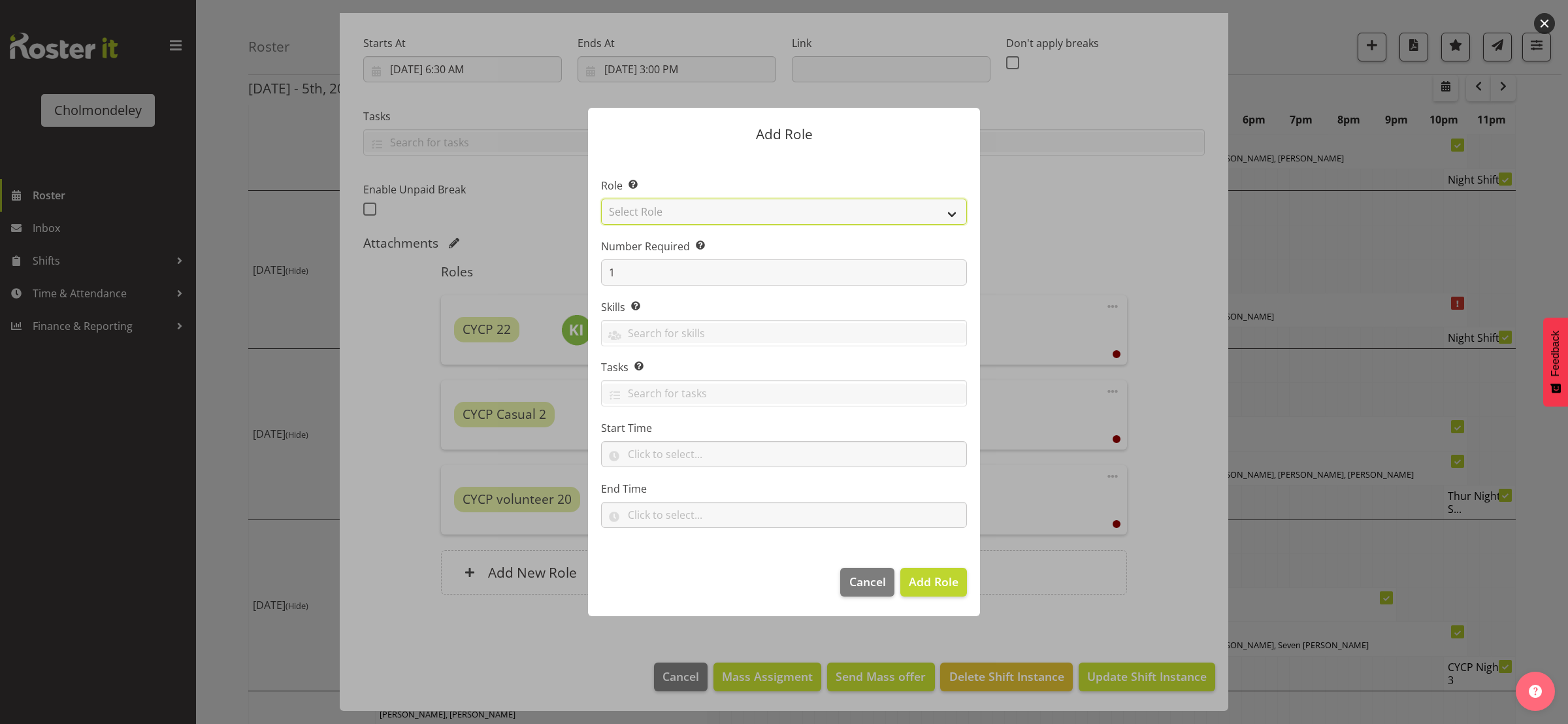
click at [951, 208] on select "Select Role Awhi Team CYCP CYCP Casual CYCP Part Time CYCP volunteer CYCP- Nigh…" at bounding box center [783, 212] width 365 height 26
select select "206"
click at [601, 198] on select "Select Role Awhi Team CYCP CYCP Casual CYCP Part Time CYCP volunteer CYCP- Nigh…" at bounding box center [783, 212] width 365 height 26
click at [931, 586] on span "Add Role" at bounding box center [933, 582] width 49 height 16
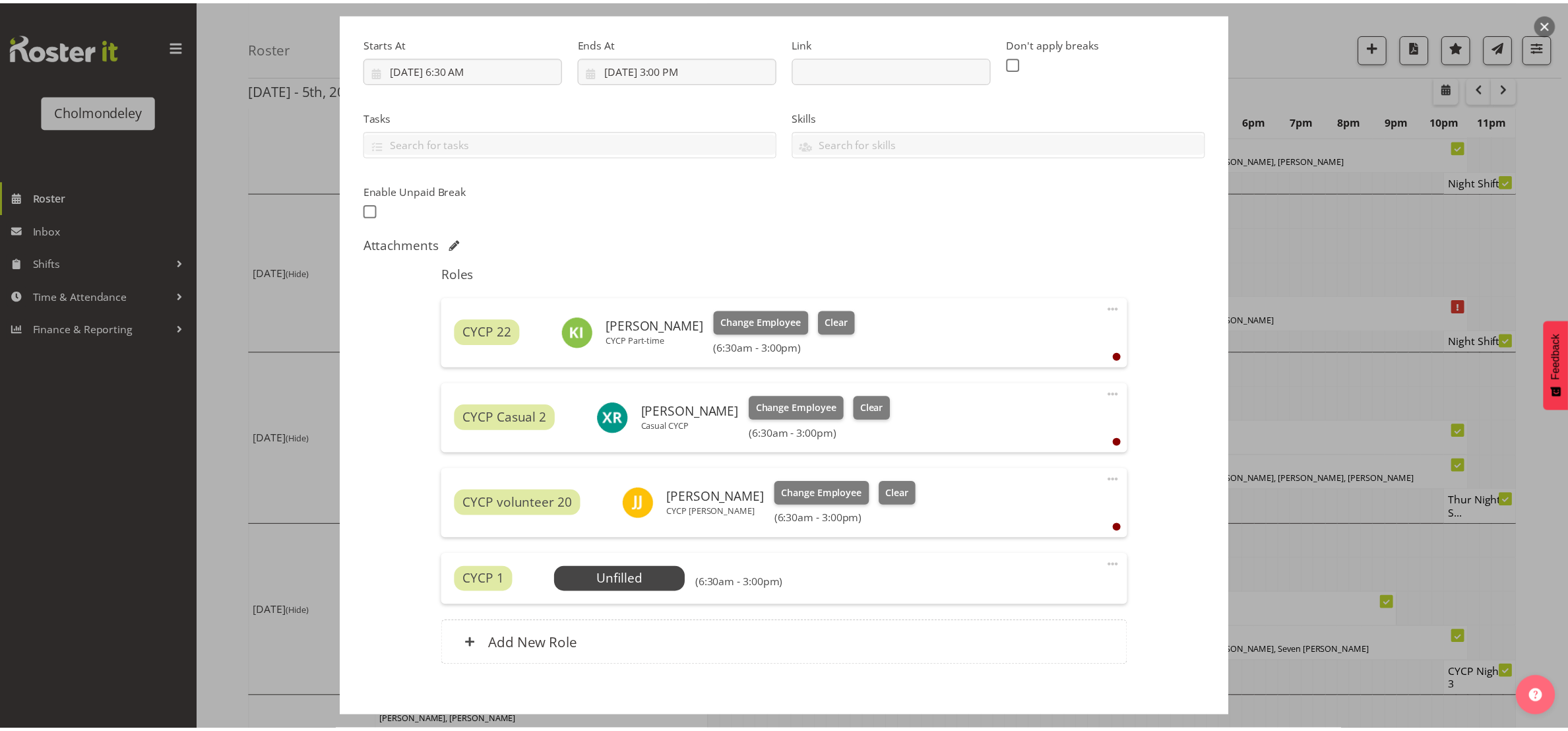
scroll to position [396, 0]
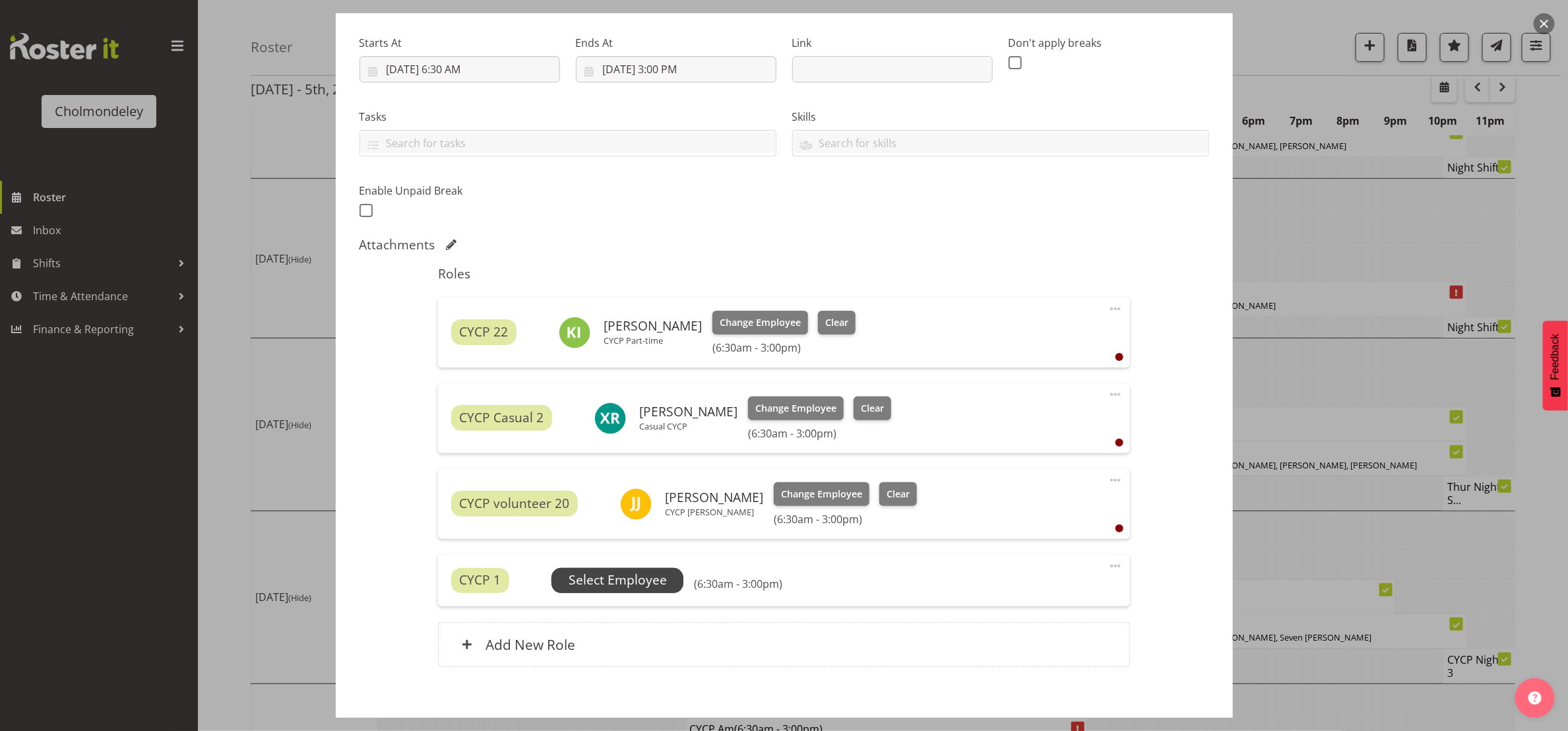
click at [661, 576] on span "Select Employee" at bounding box center [618, 581] width 98 height 19
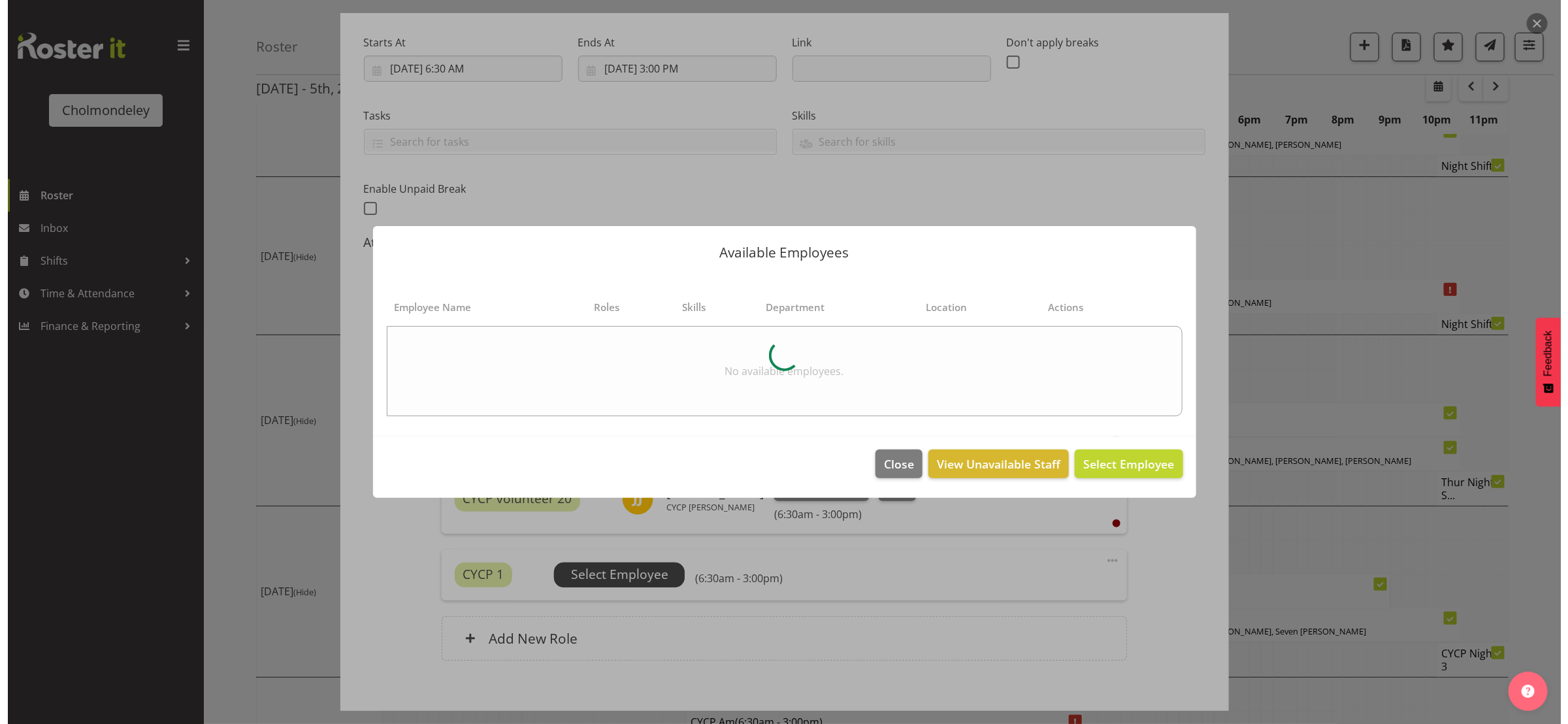
scroll to position [378, 0]
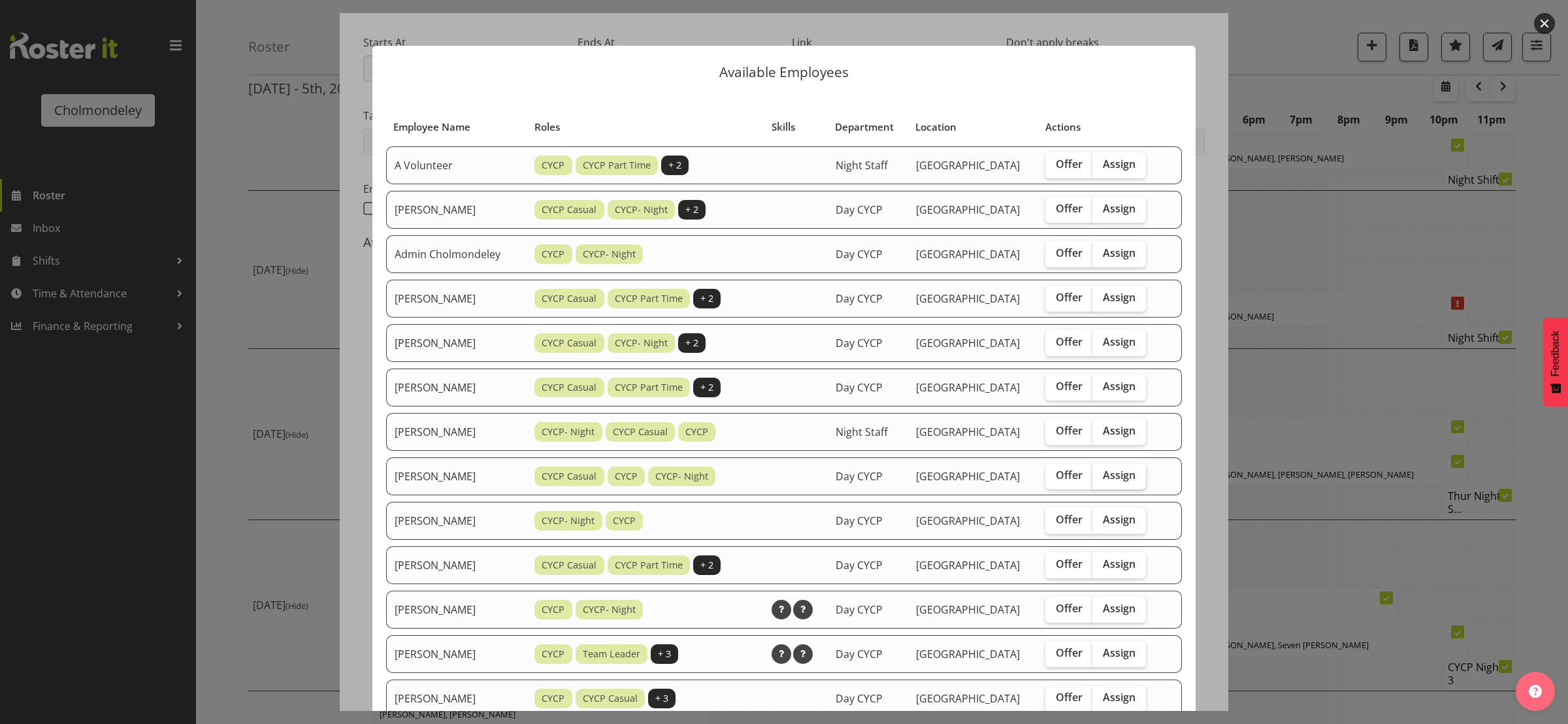
click at [1115, 472] on span "Assign" at bounding box center [1118, 475] width 33 height 13
click at [1101, 472] on input "Assign" at bounding box center [1096, 475] width 9 height 9
checkbox input "true"
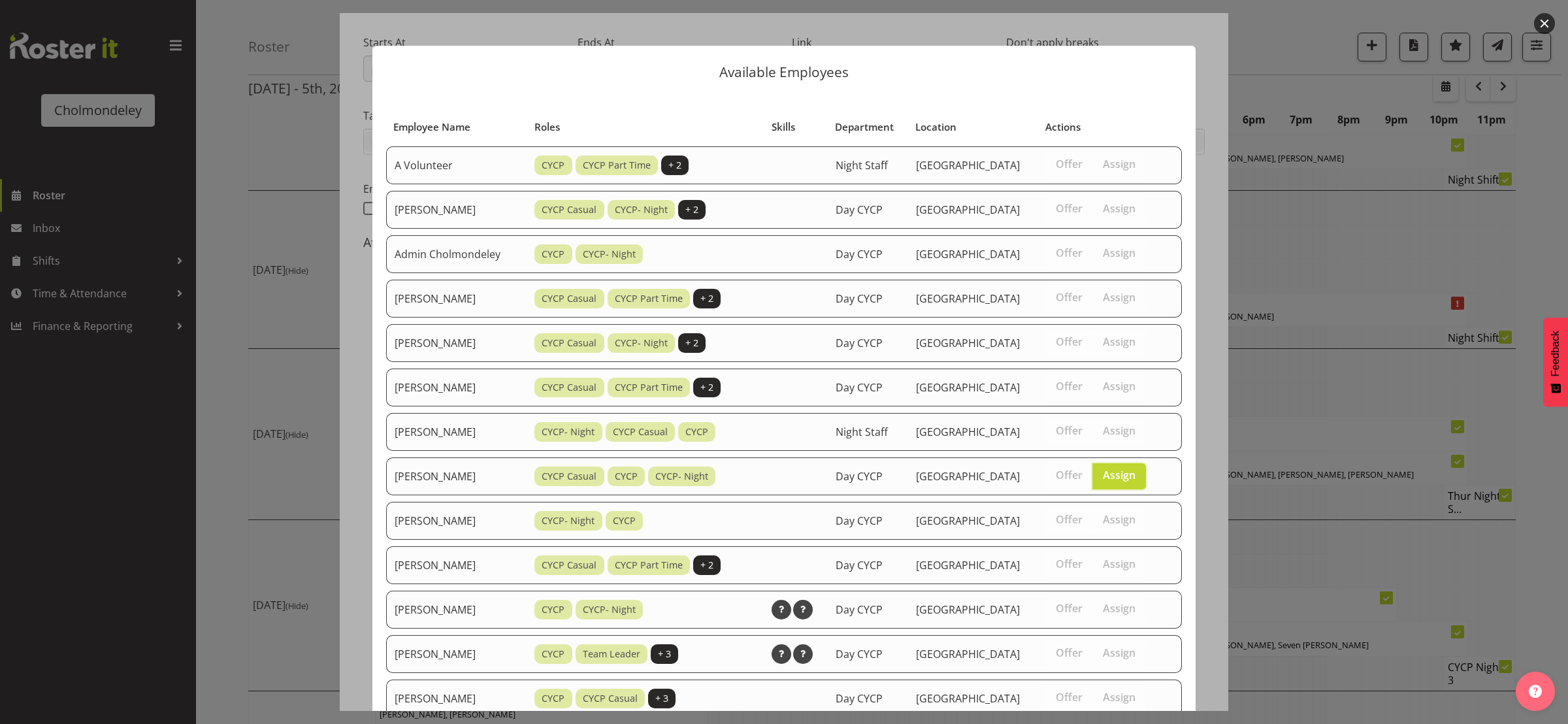
scroll to position [575, 0]
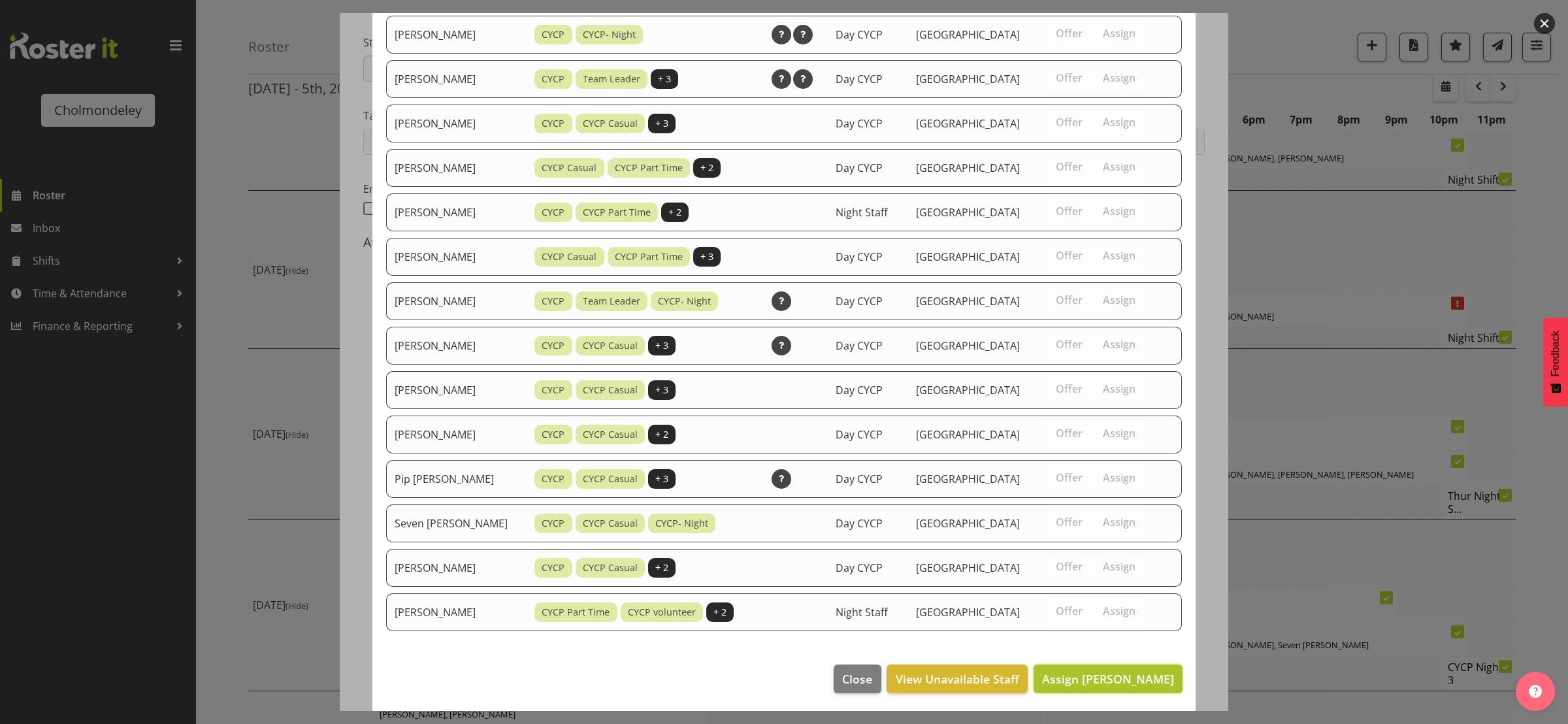
click at [1106, 679] on span "Assign [PERSON_NAME]" at bounding box center [1108, 679] width 132 height 16
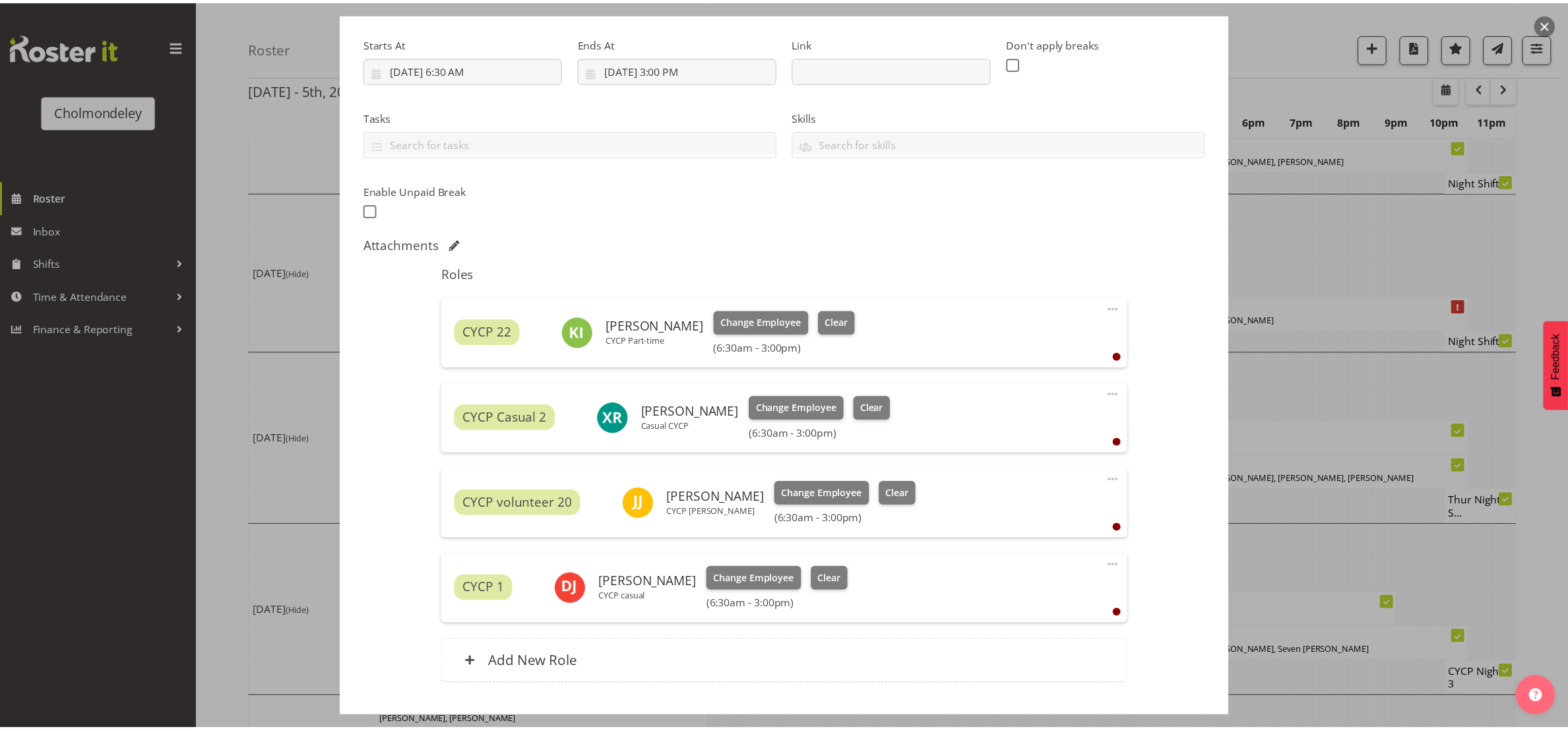
scroll to position [396, 0]
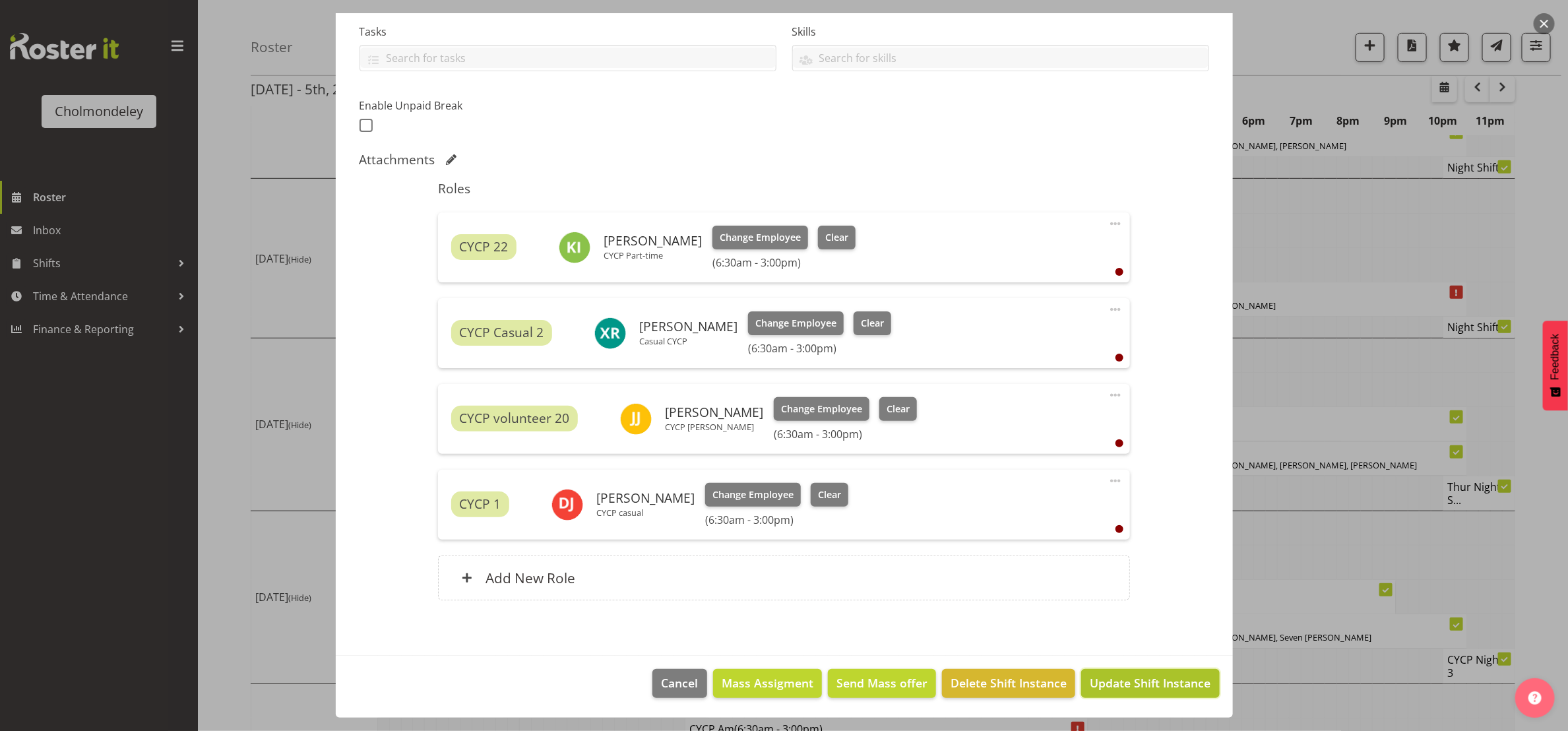
click at [1134, 695] on button "Update Shift Instance" at bounding box center [1150, 684] width 138 height 29
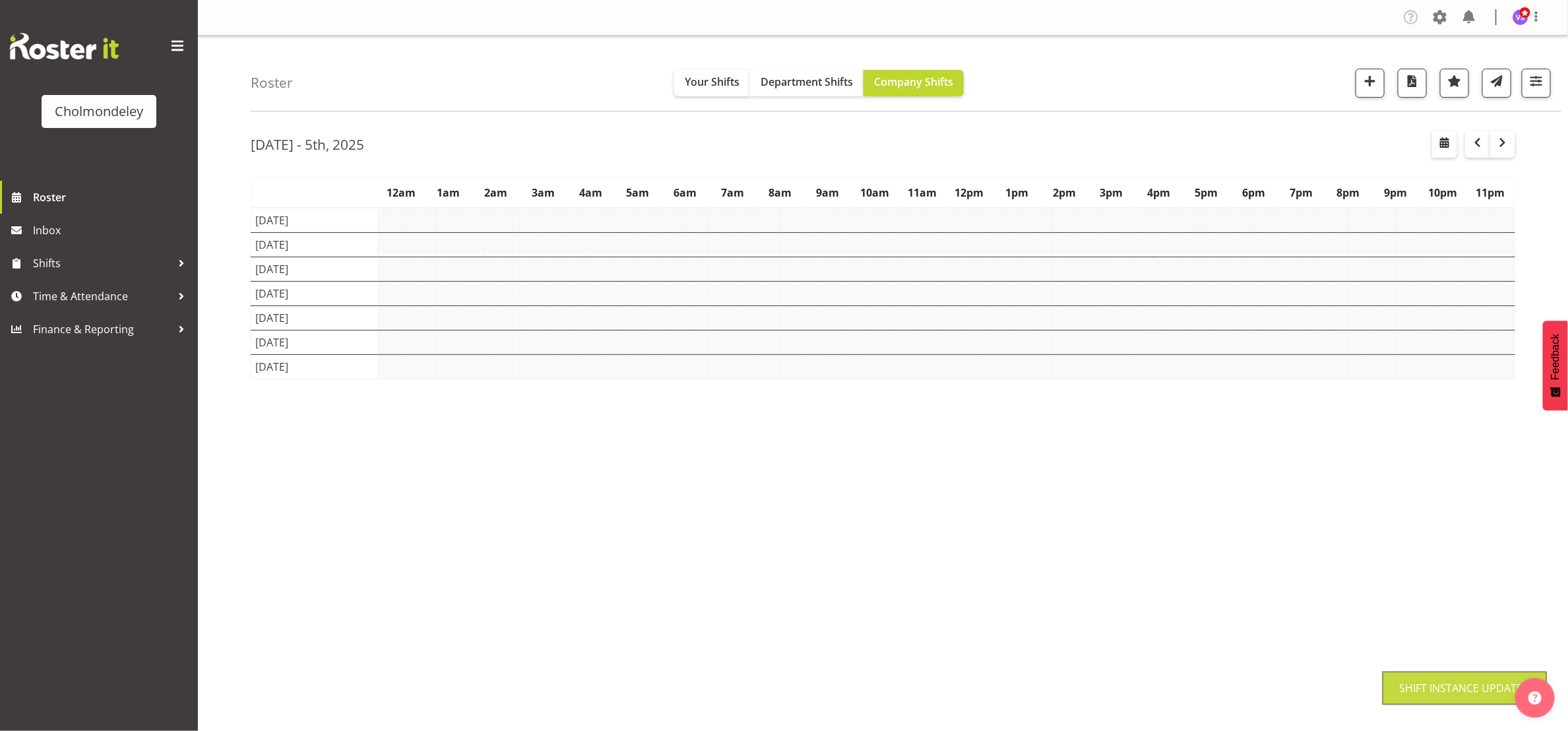
scroll to position [0, 0]
click at [1197, 129] on div "[DATE] - 5th, [DATE] - [DATE] [DATE] Day Week Fortnight Month calendar Month Ag…" at bounding box center [909, 385] width 1317 height 528
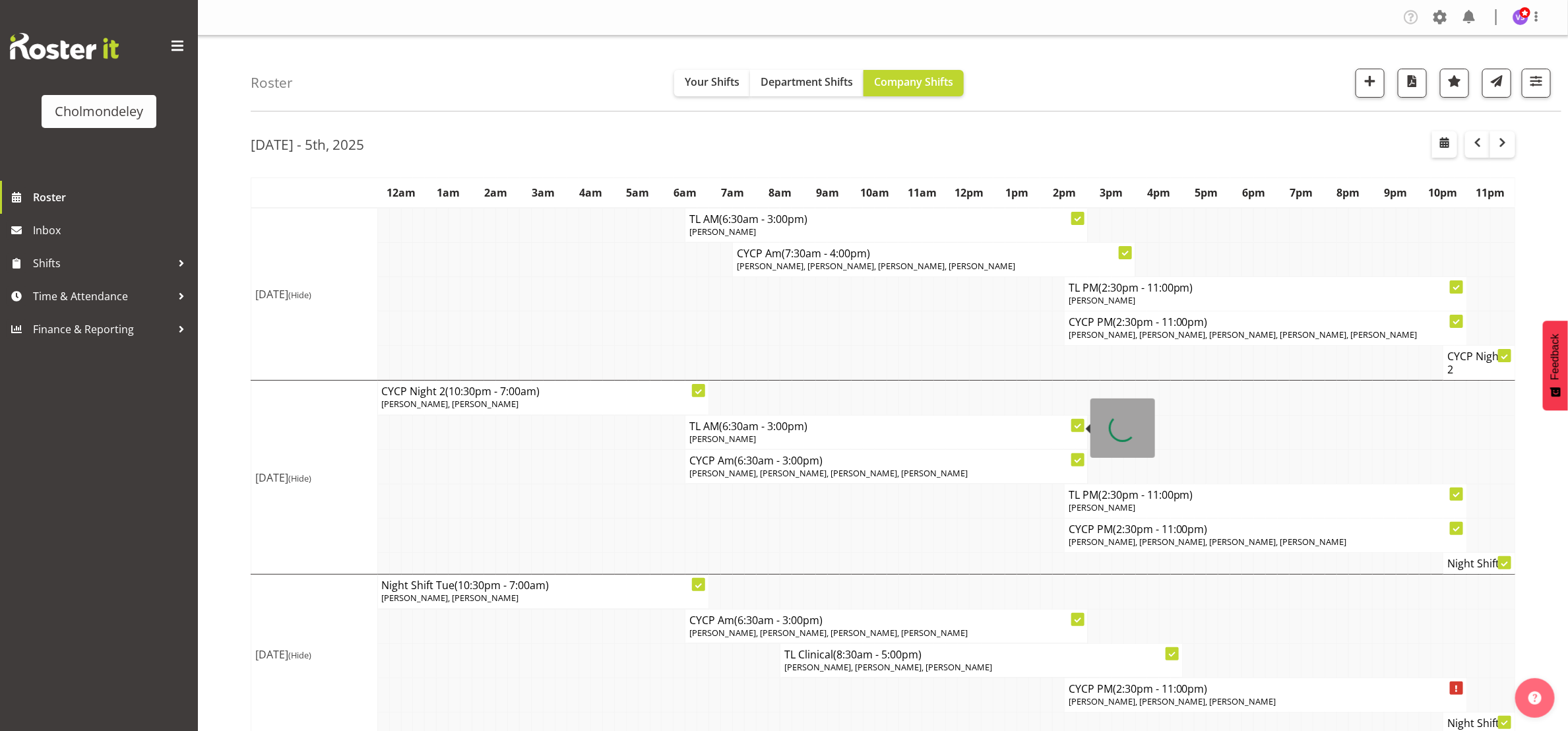
scroll to position [577, 0]
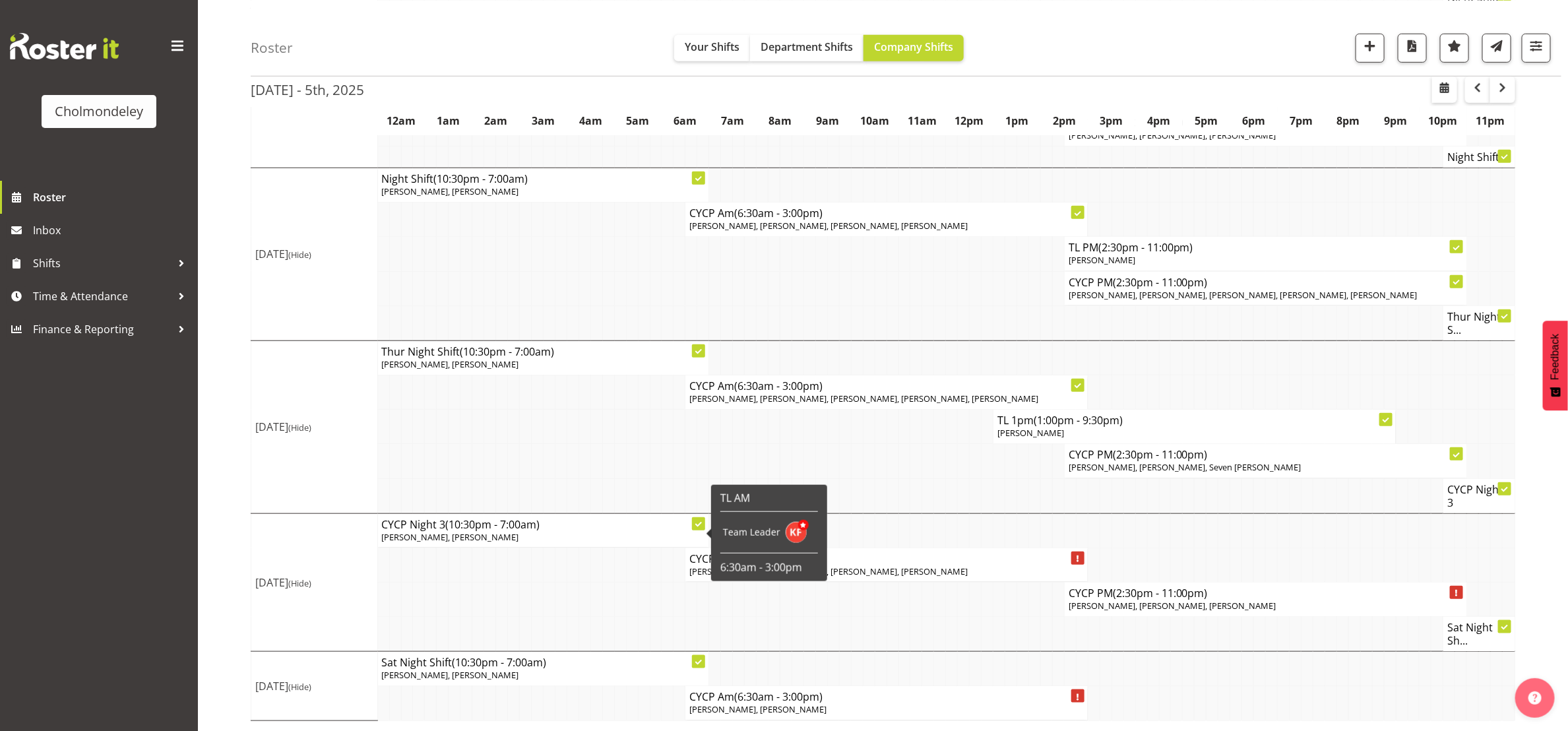
click at [547, 592] on td at bounding box center [549, 599] width 12 height 34
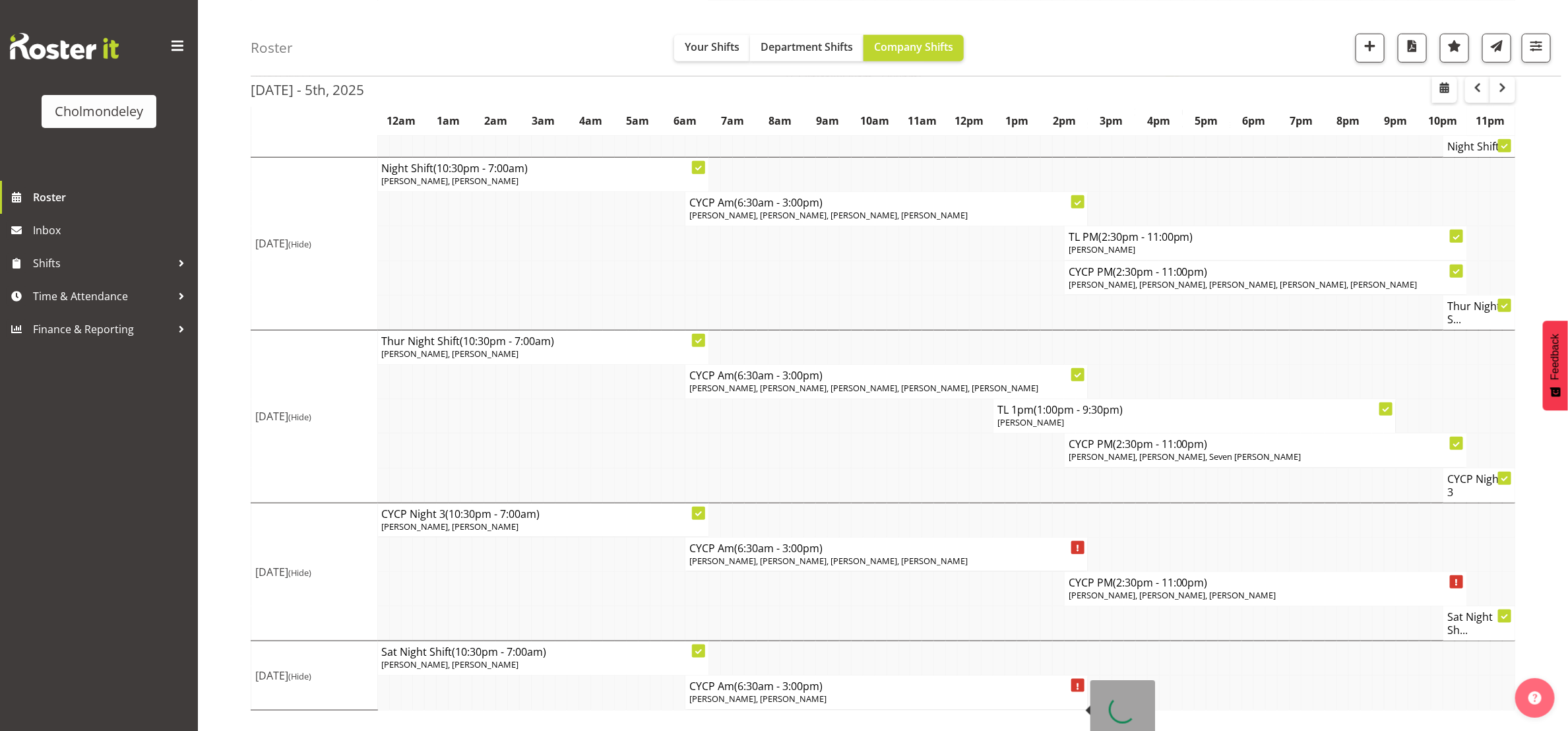
click at [815, 694] on span "(6:30am - 3:00pm)" at bounding box center [778, 686] width 88 height 15
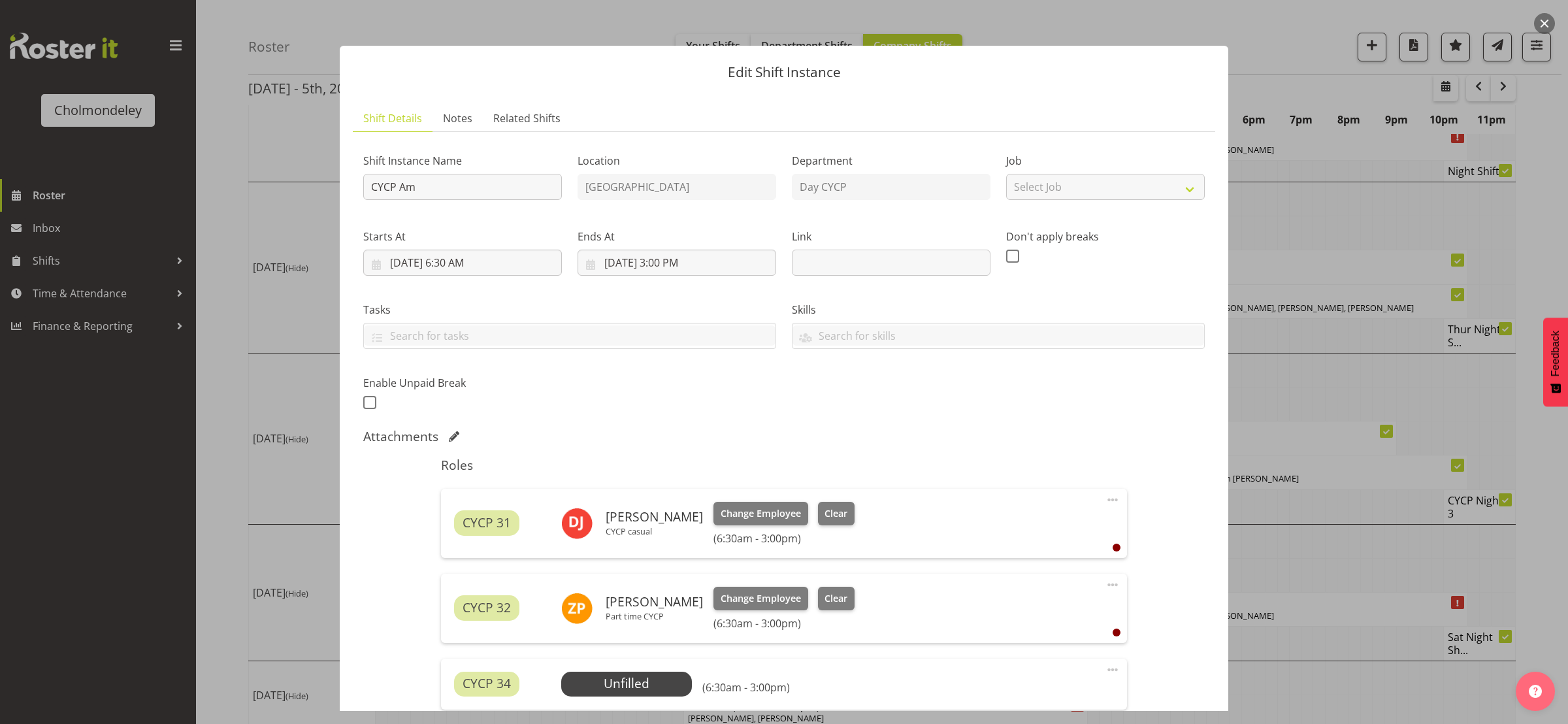
scroll to position [243, 0]
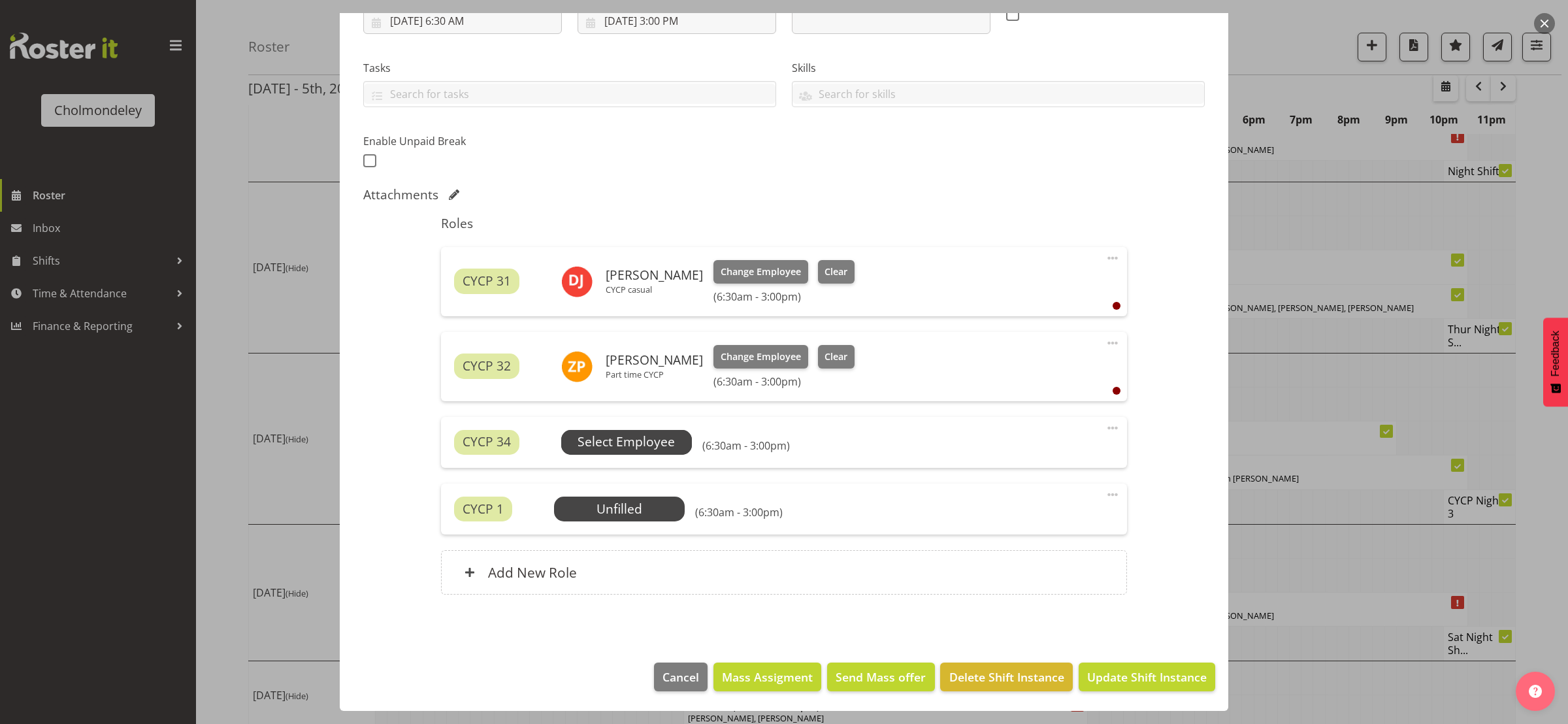
click at [643, 437] on span "Select Employee" at bounding box center [626, 442] width 97 height 19
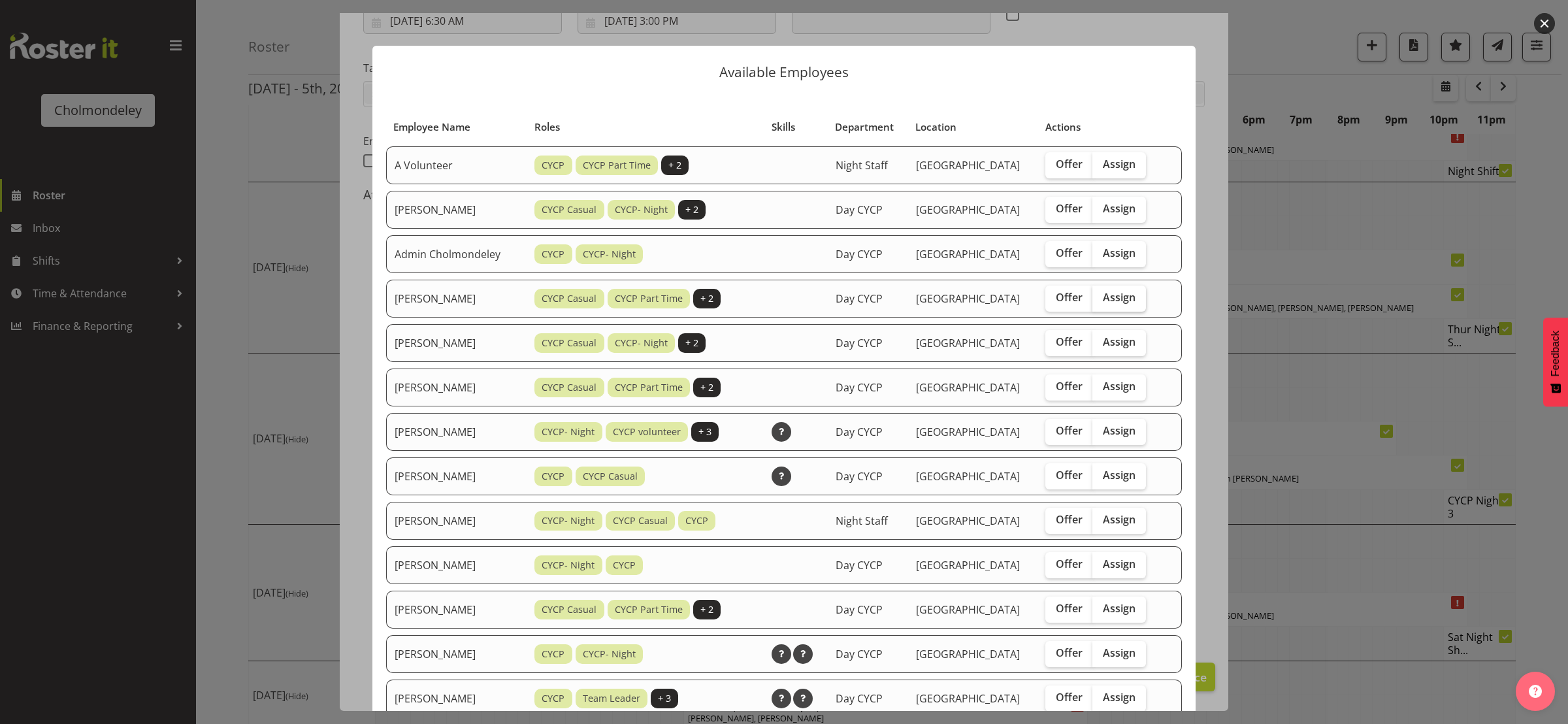
click at [1108, 304] on label "Assign" at bounding box center [1119, 299] width 54 height 26
click at [1101, 302] on input "Assign" at bounding box center [1096, 298] width 9 height 9
checkbox input "true"
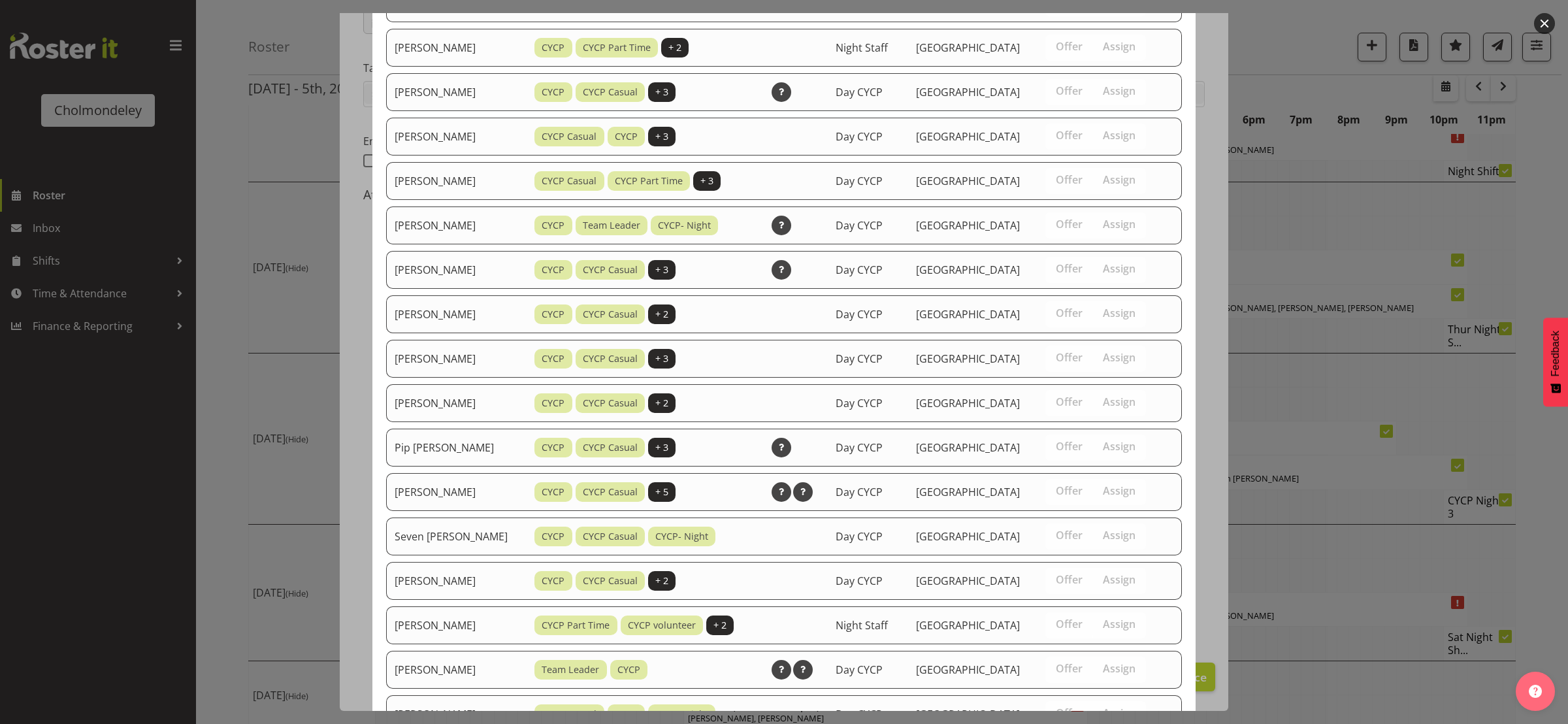
scroll to position [886, 0]
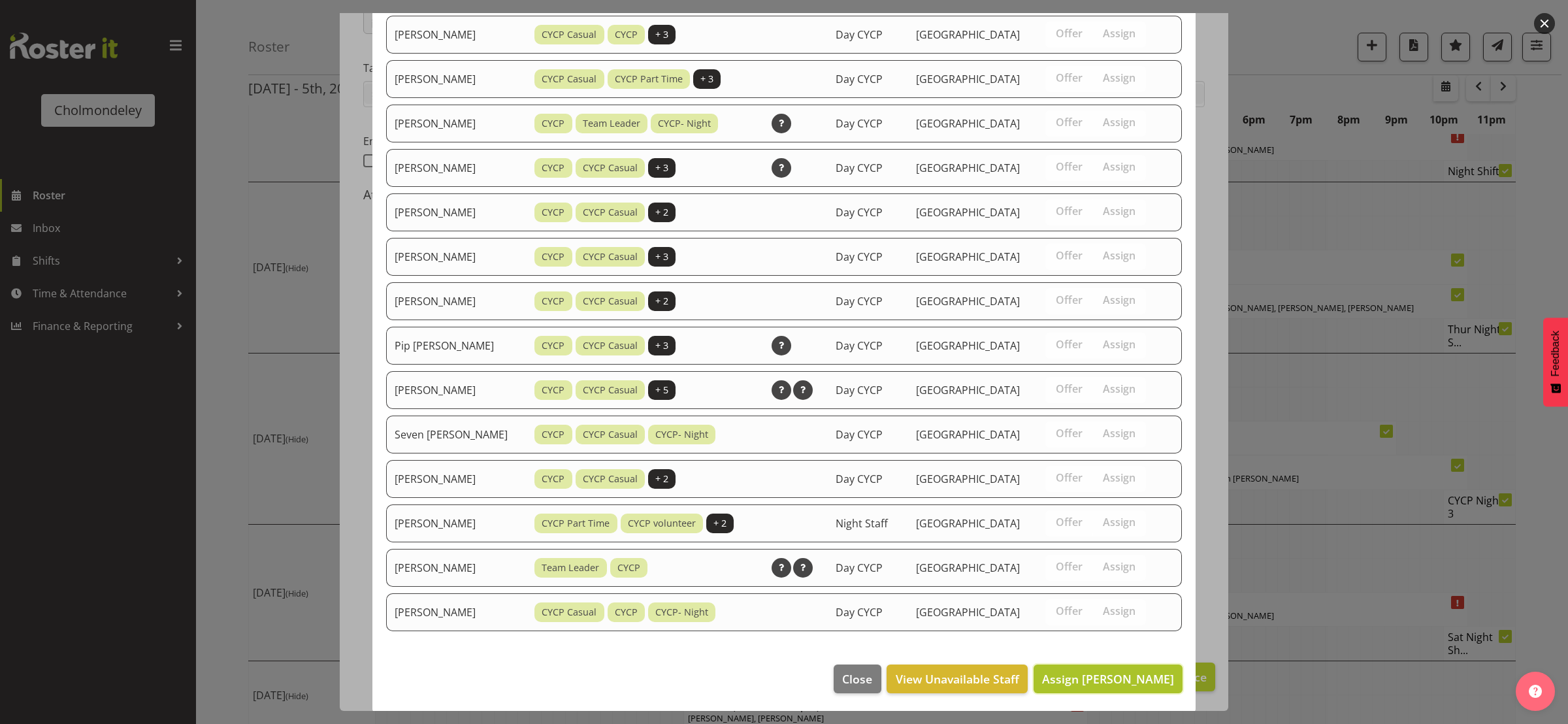
click at [1113, 684] on span "Assign [PERSON_NAME]" at bounding box center [1108, 679] width 132 height 16
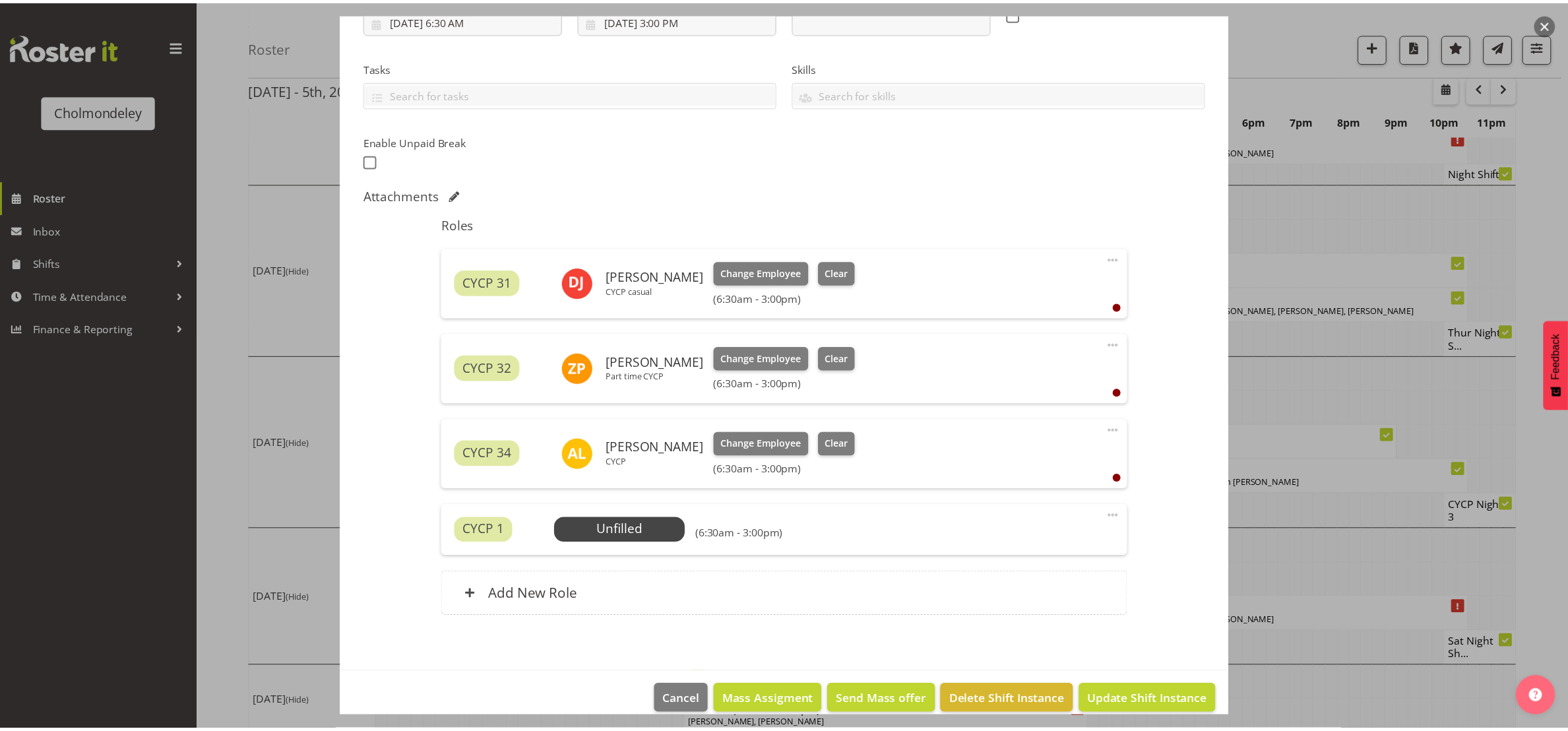
scroll to position [564, 0]
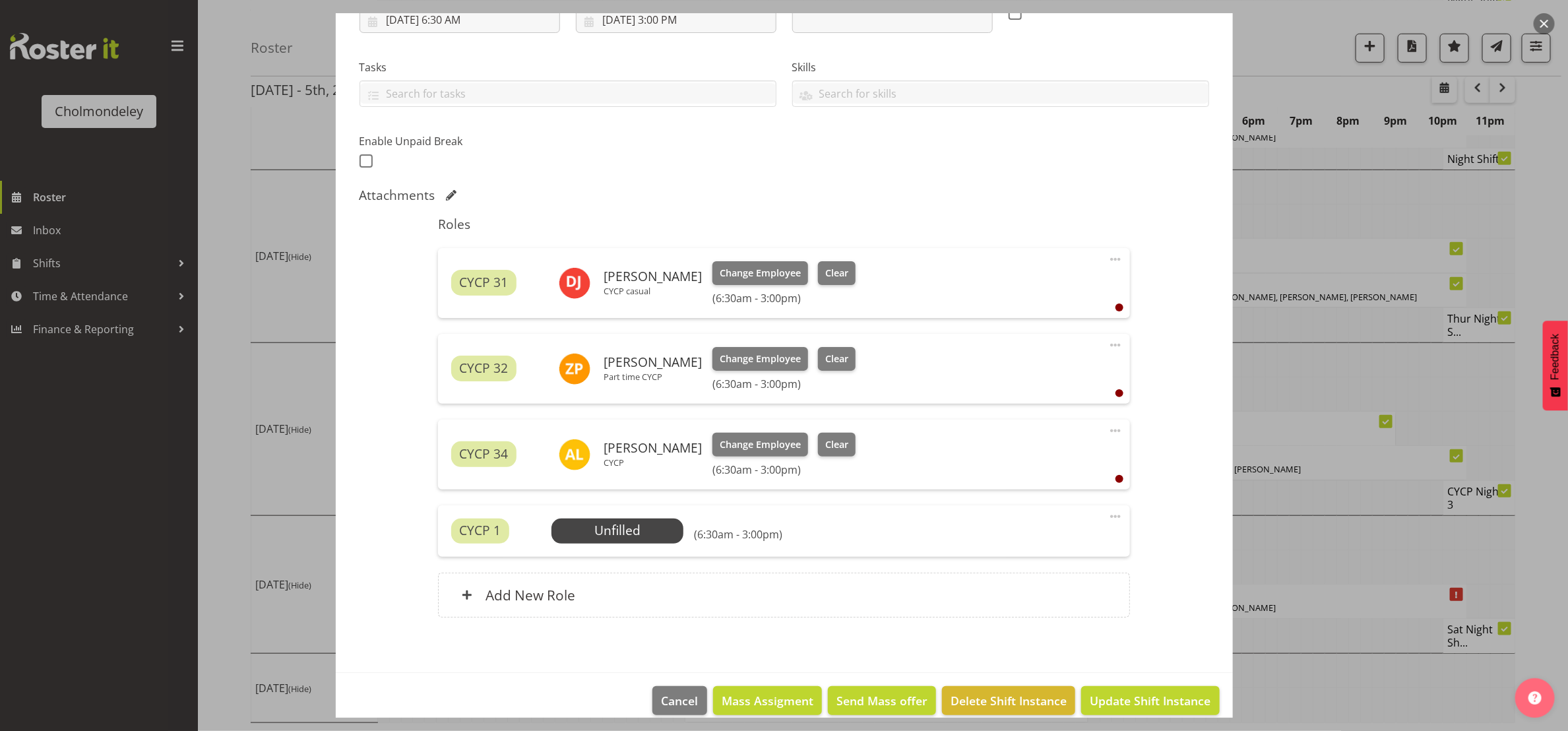
click at [1107, 428] on span at bounding box center [1115, 431] width 16 height 16
click at [1063, 465] on link "Edit" at bounding box center [1060, 459] width 127 height 23
select select "9"
select select "2025"
select select "6"
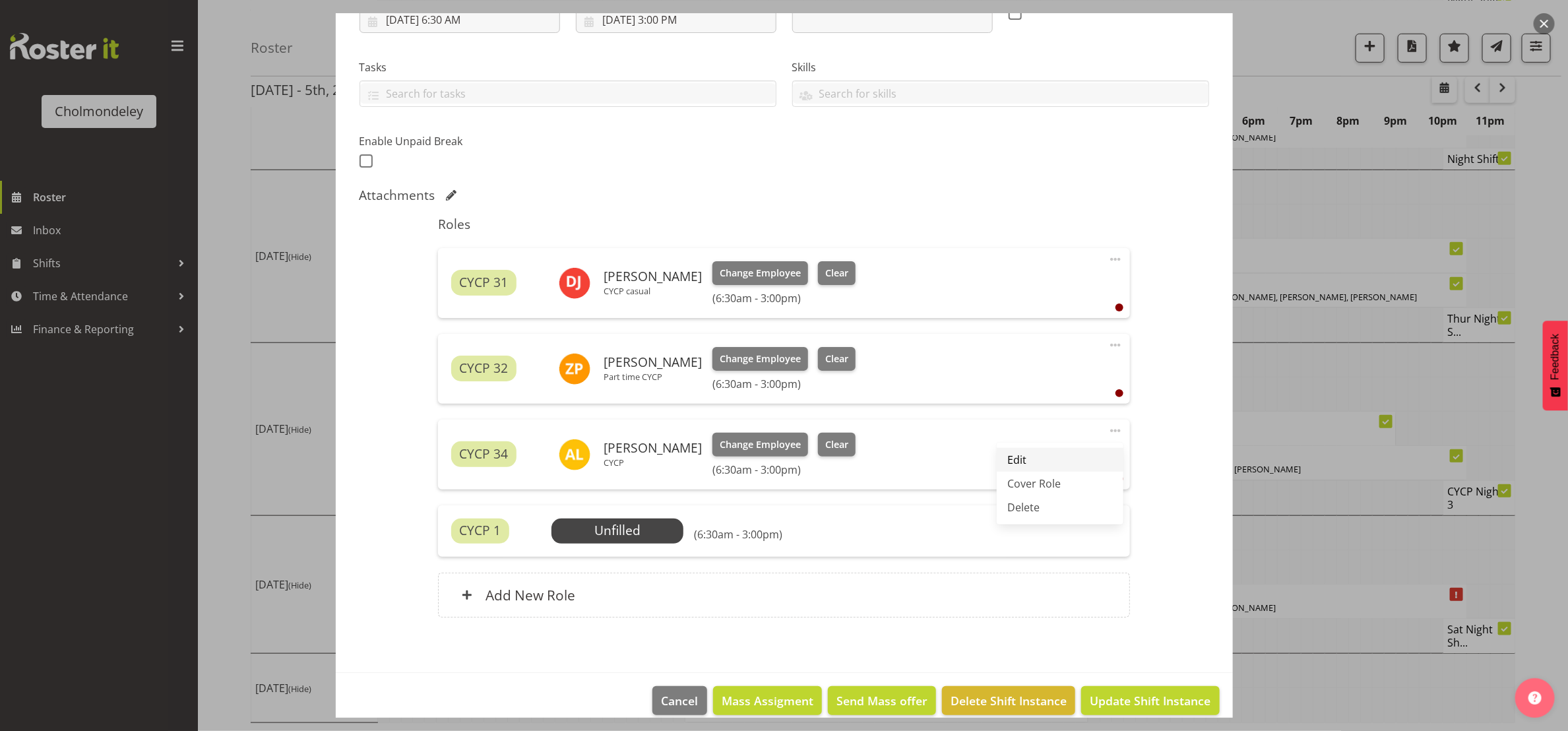
select select "30"
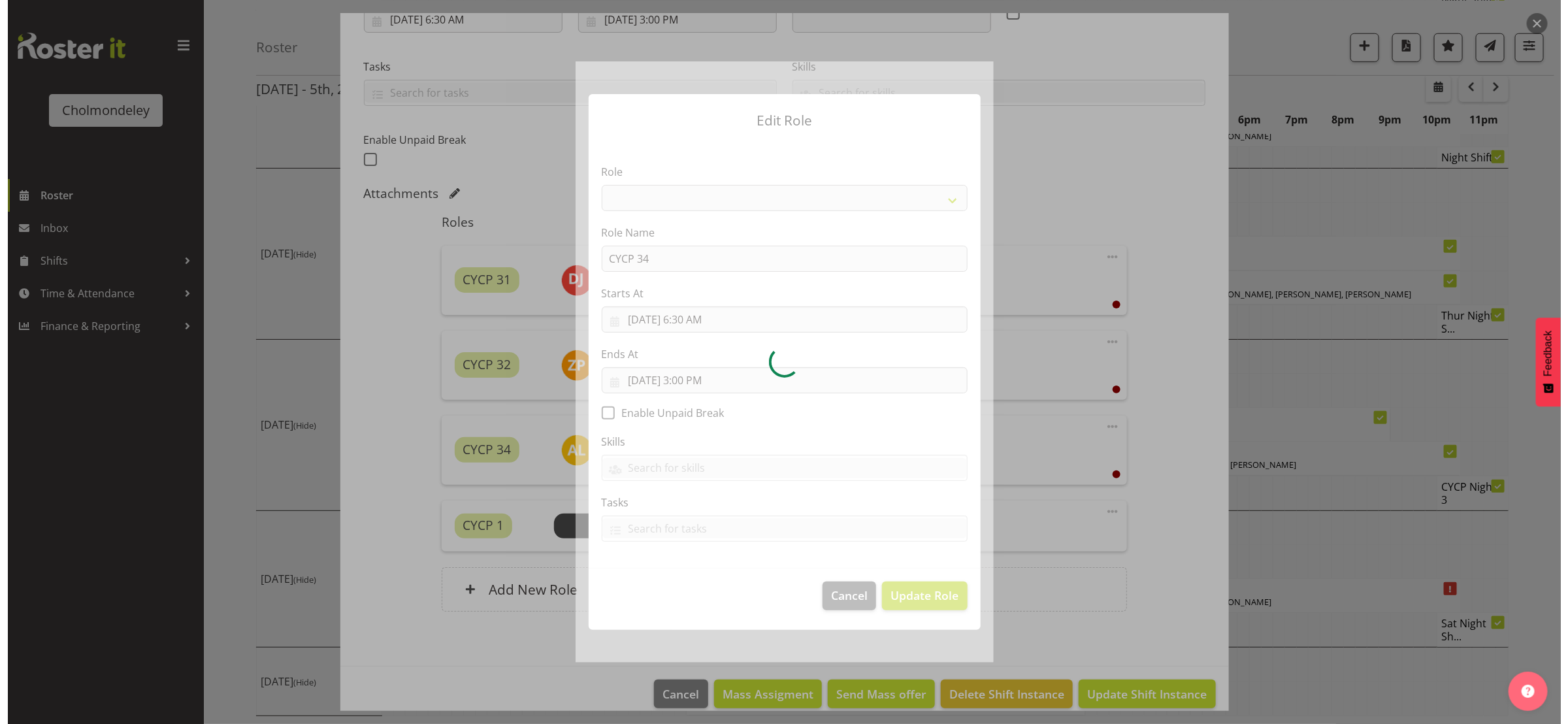
scroll to position [545, 0]
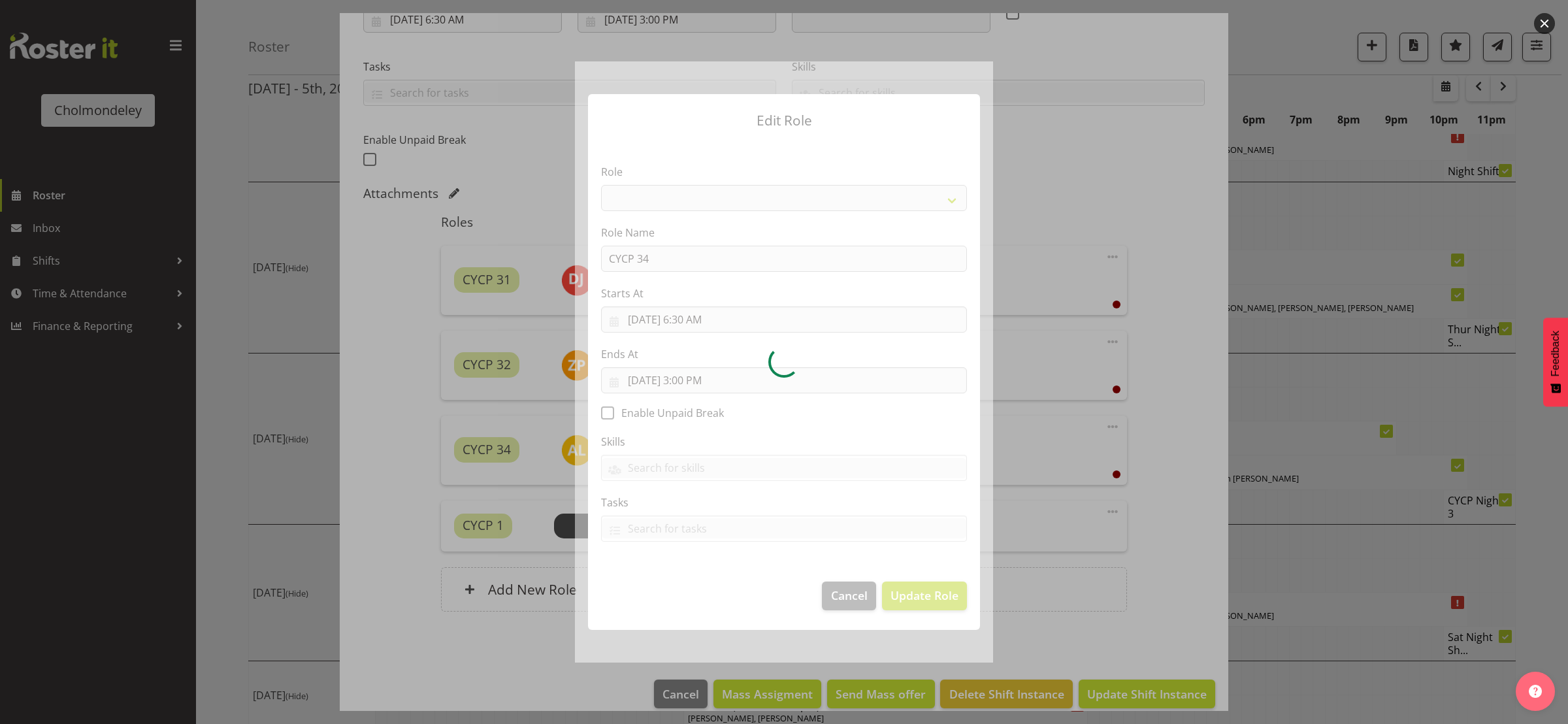
select select "206"
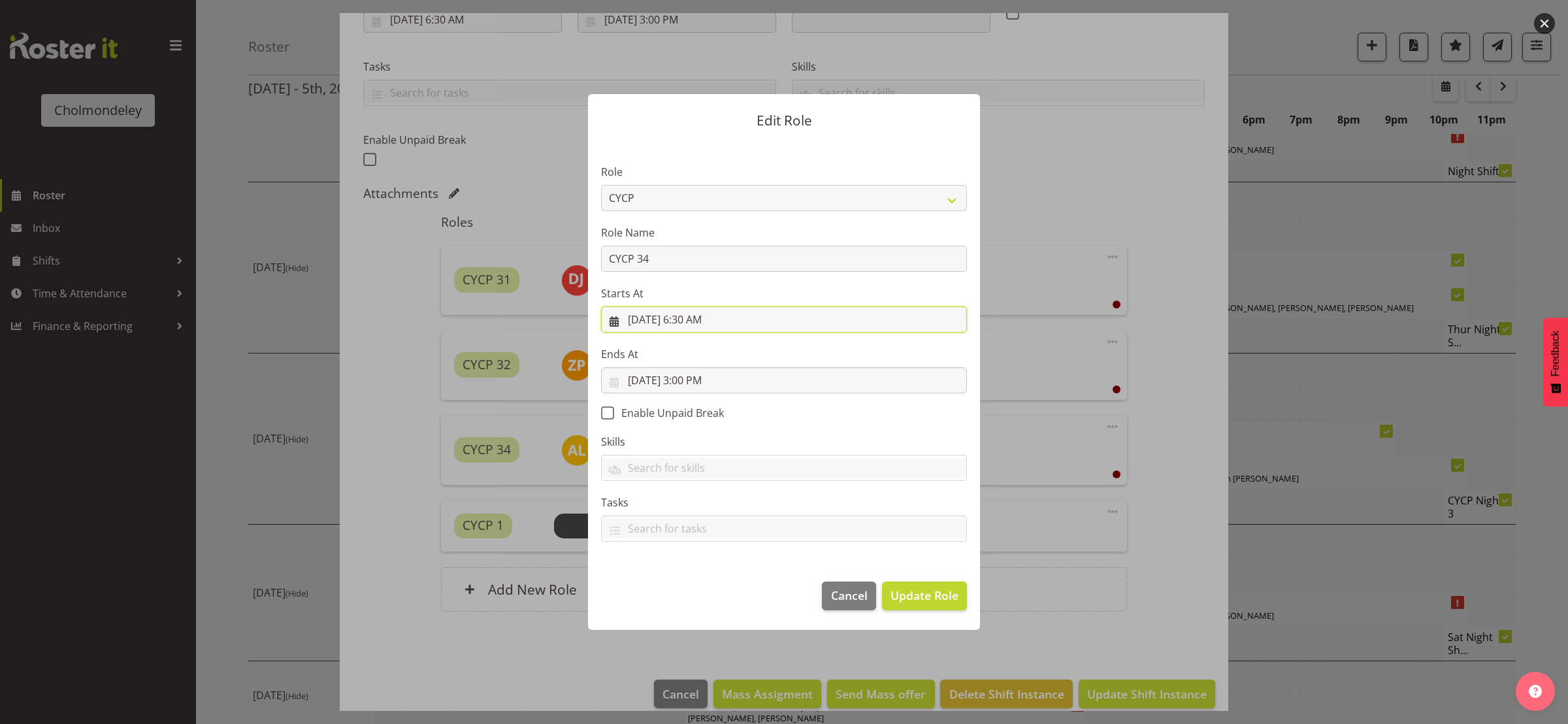
click at [692, 318] on input "[DATE] 6:30 AM" at bounding box center [783, 320] width 365 height 26
click at [701, 600] on select "00 01 02 03 04 05 06 07 08 09 10 11 12 13 14 15 16 17 18 19 20 21 22 23" at bounding box center [705, 598] width 29 height 26
select select "9"
click at [690, 584] on select "00 01 02 03 04 05 06 07 08 09 10 11 12 13 14 15 16 17 18 19 20 21 22 23" at bounding box center [705, 598] width 29 height 26
type input "[DATE] 9:30 AM"
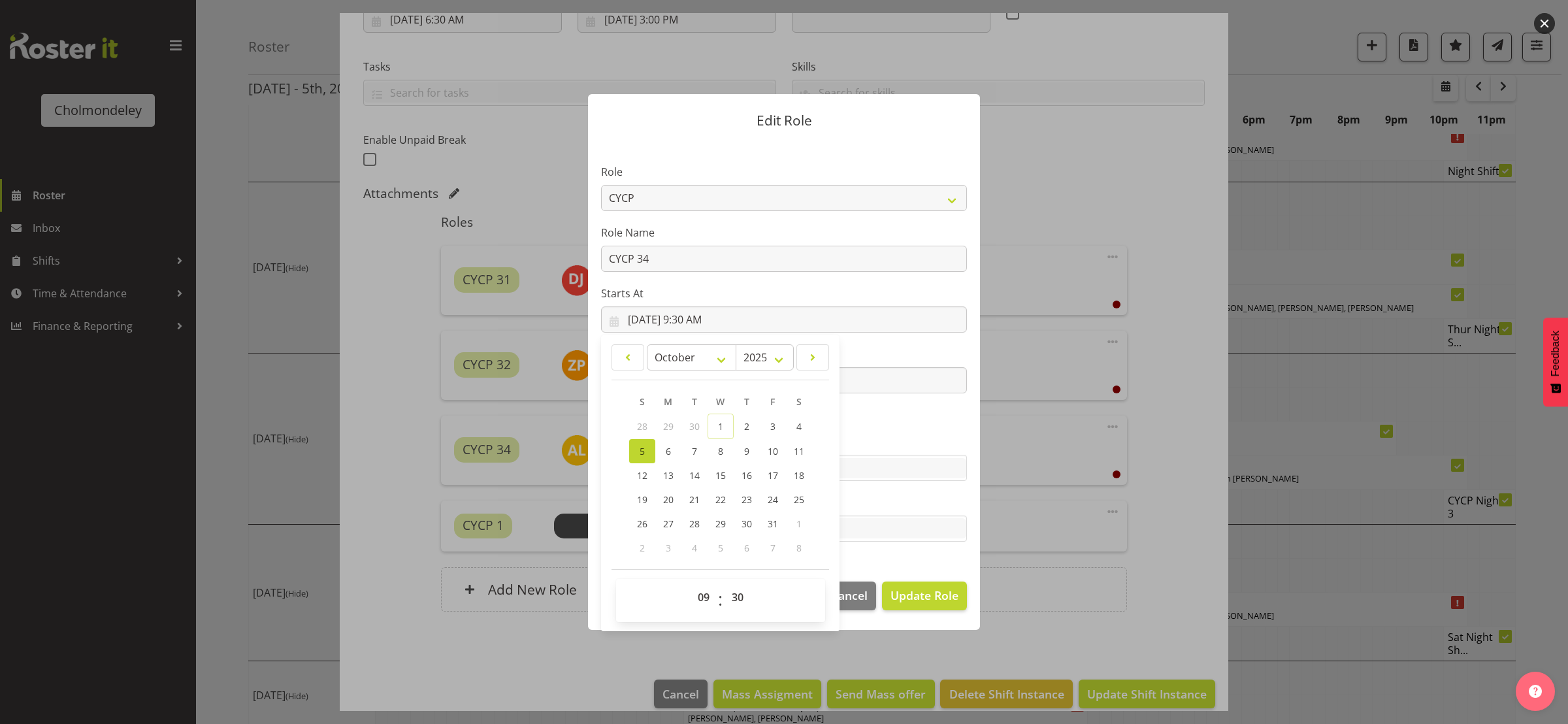
click at [925, 287] on label "Starts At" at bounding box center [783, 294] width 365 height 16
click at [702, 321] on input "[DATE] 9:30 AM" at bounding box center [783, 320] width 365 height 26
click at [737, 598] on select "00 01 02 03 04 05 06 07 08 09 10 11 12 13 14 15 16 17 18 19 20 21 22 23 24 25 2…" at bounding box center [739, 598] width 29 height 26
select select "0"
click at [725, 584] on select "00 01 02 03 04 05 06 07 08 09 10 11 12 13 14 15 16 17 18 19 20 21 22 23 24 25 2…" at bounding box center [739, 598] width 29 height 26
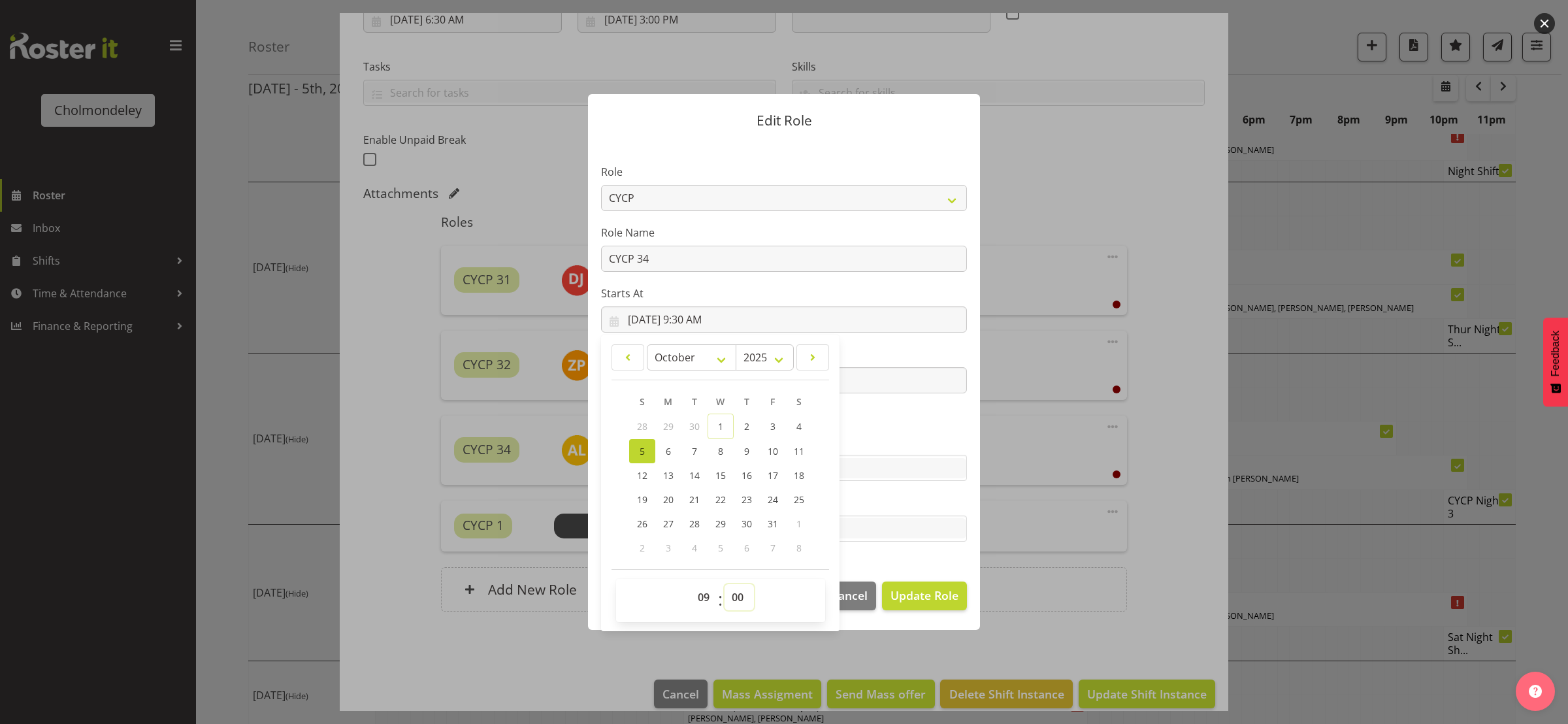
type input "[DATE] 9:00 AM"
click at [929, 552] on section "Role Awhi Team CYCP CYCP Casual CYCP Part Time CYCP volunteer CYCP- Night Educa…" at bounding box center [783, 354] width 392 height 427
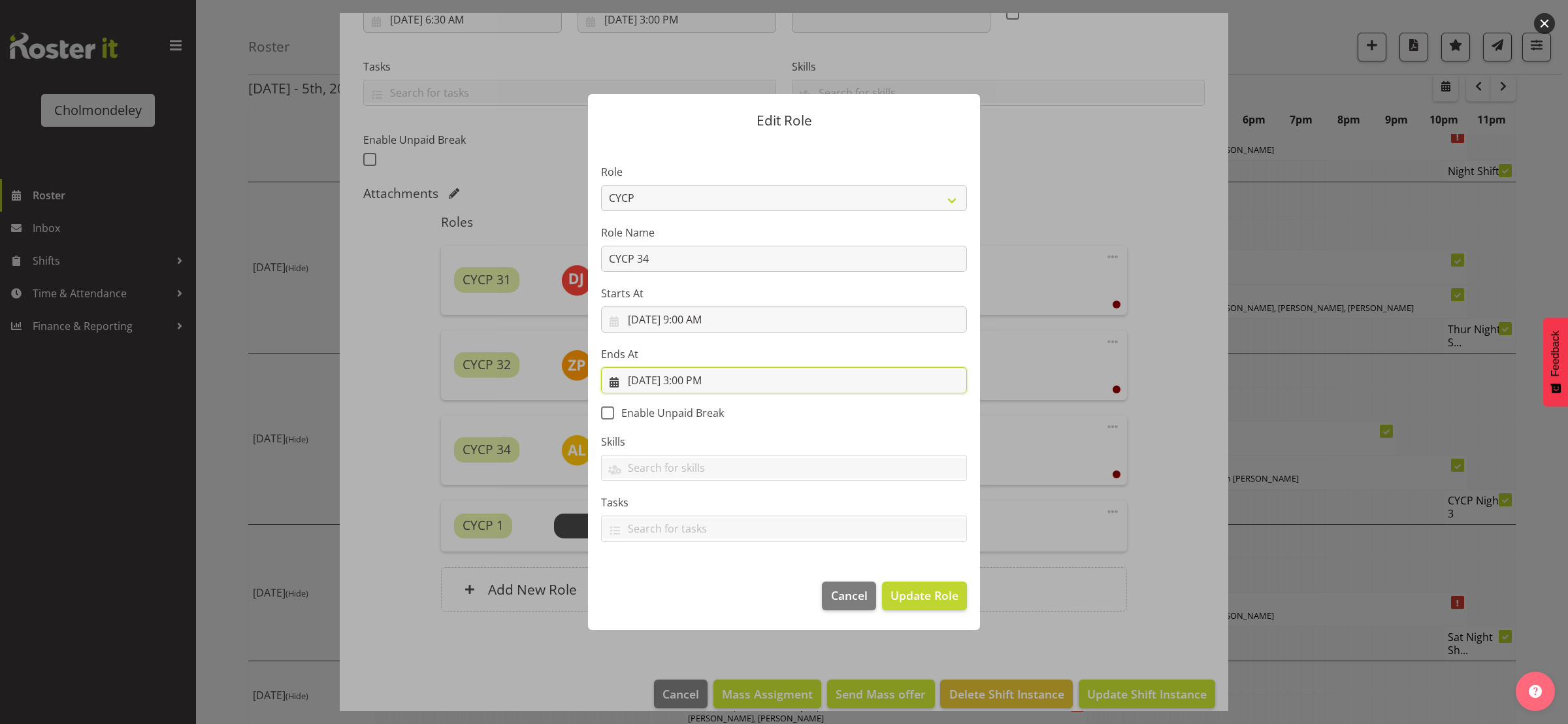
click at [694, 383] on input "[DATE] 3:00 PM" at bounding box center [783, 380] width 365 height 26
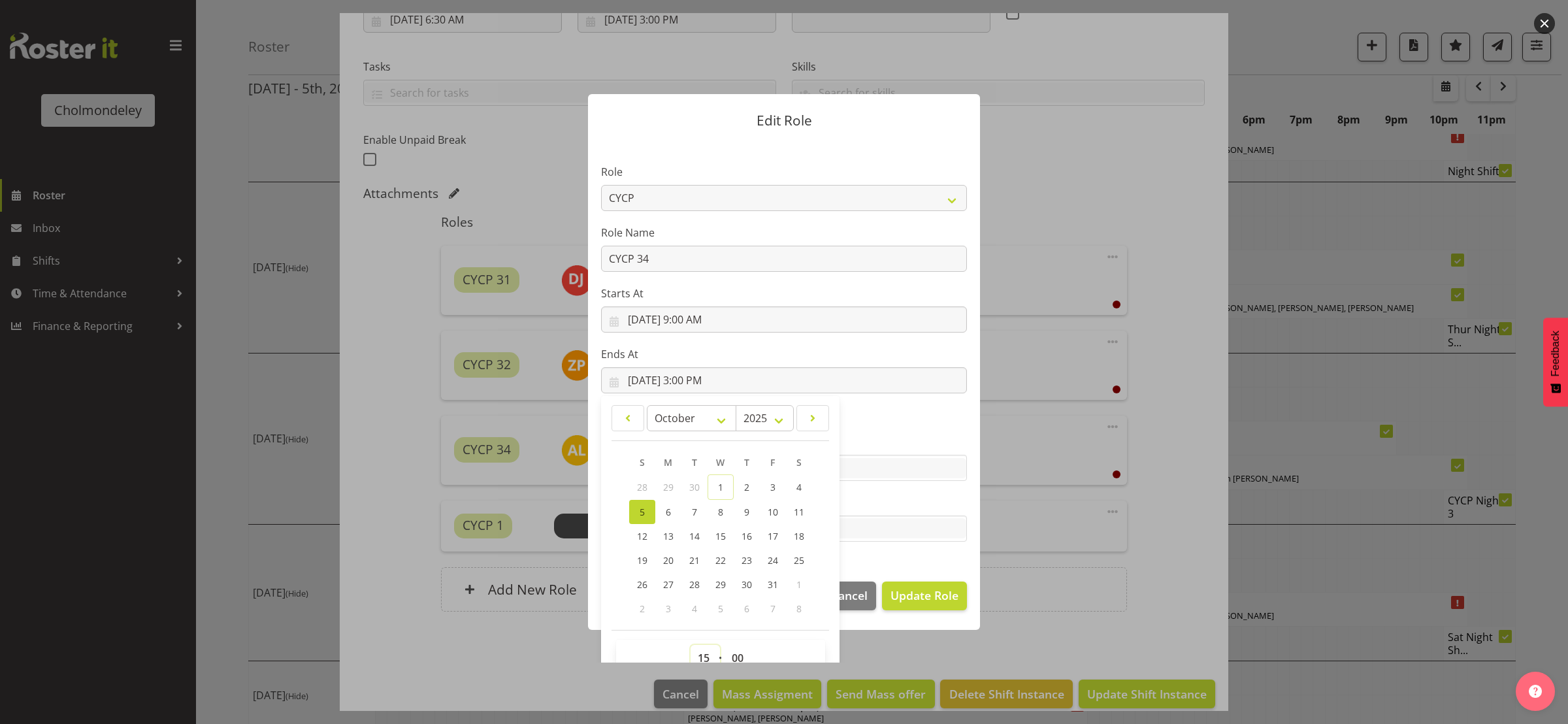
click at [696, 657] on select "00 01 02 03 04 05 06 07 08 09 10 11 12 13 14 15 16 17 18 19 20 21 22 23" at bounding box center [705, 658] width 29 height 26
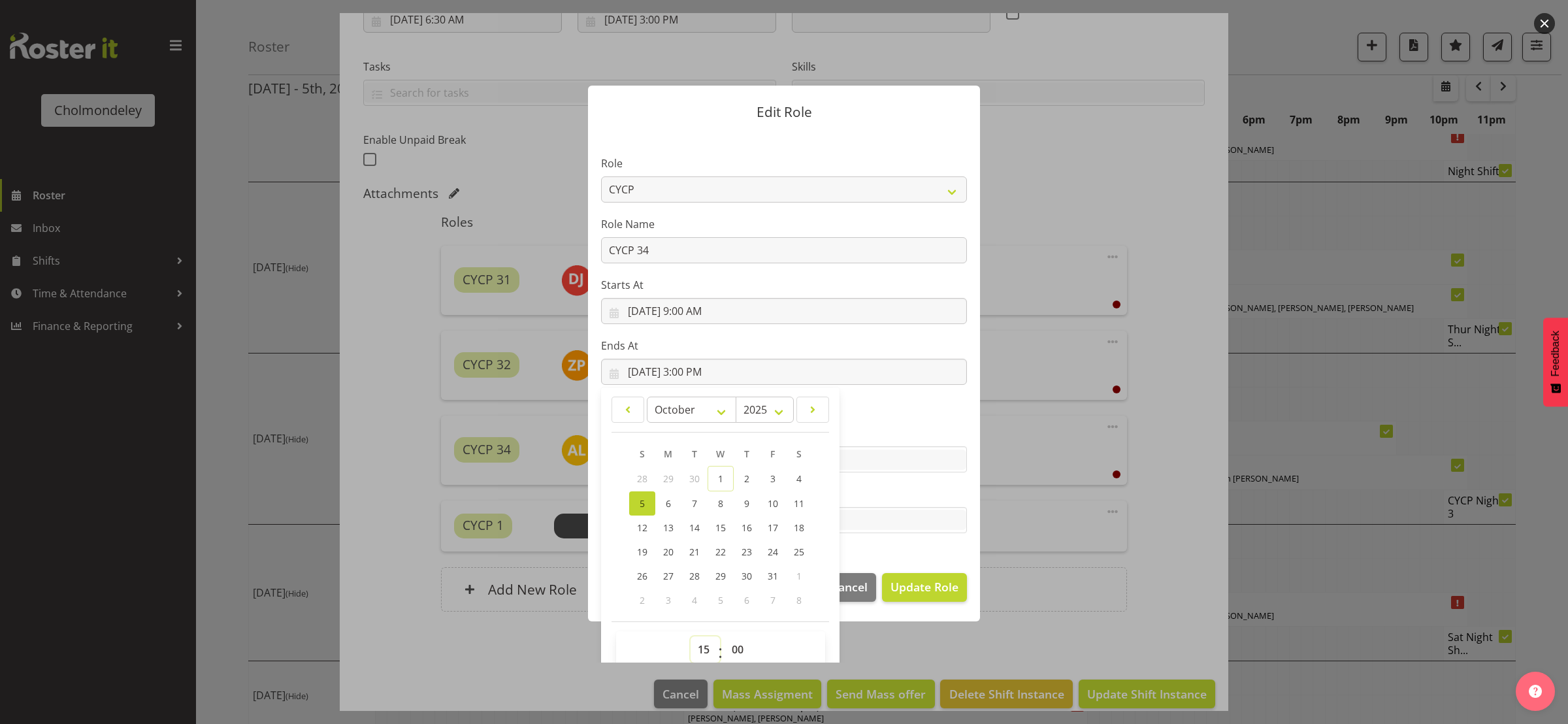
select select "13"
click at [690, 637] on select "00 01 02 03 04 05 06 07 08 09 10 11 12 13 14 15 16 17 18 19 20 21 22 23" at bounding box center [705, 650] width 29 height 26
type input "[DATE] 1:00 PM"
click at [928, 589] on span "Update Role" at bounding box center [924, 587] width 68 height 17
select select
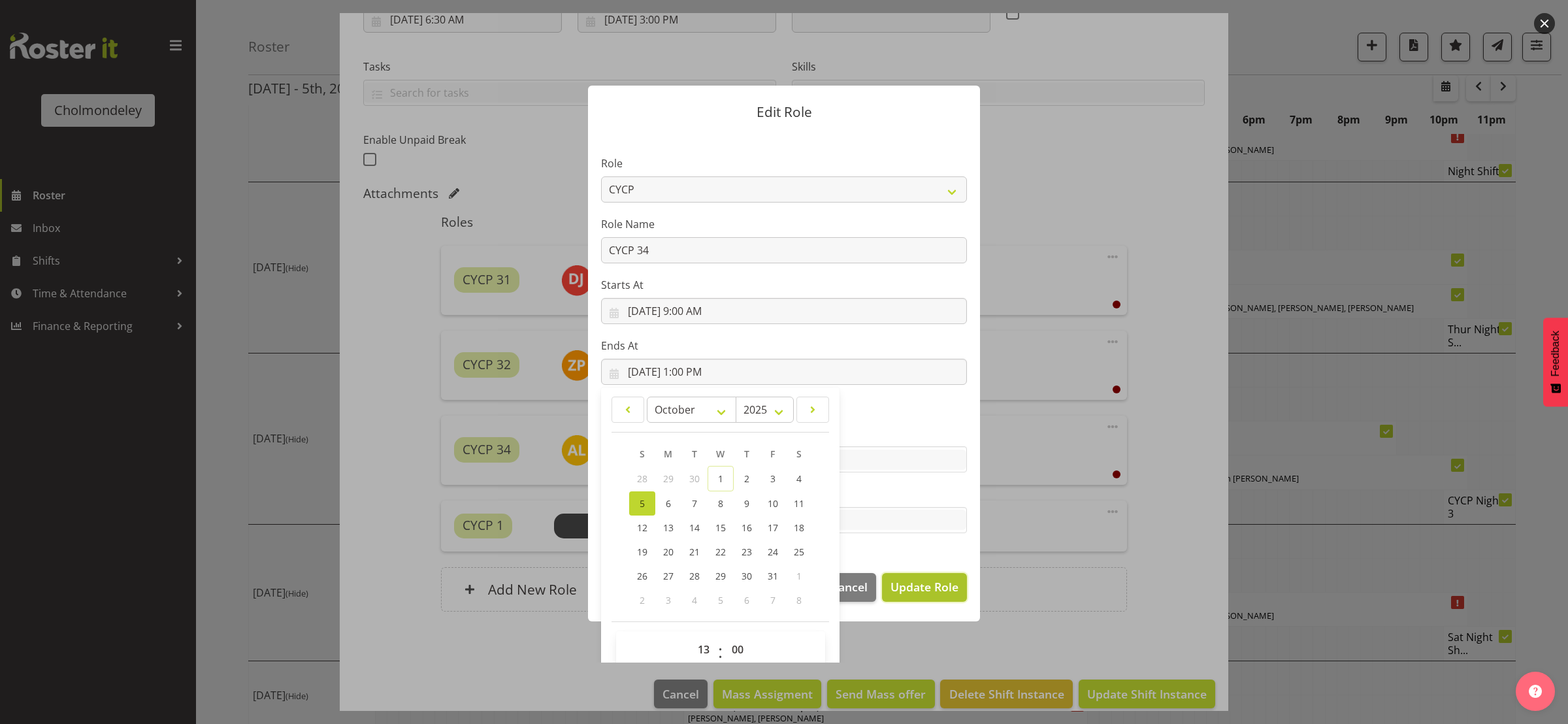
select select
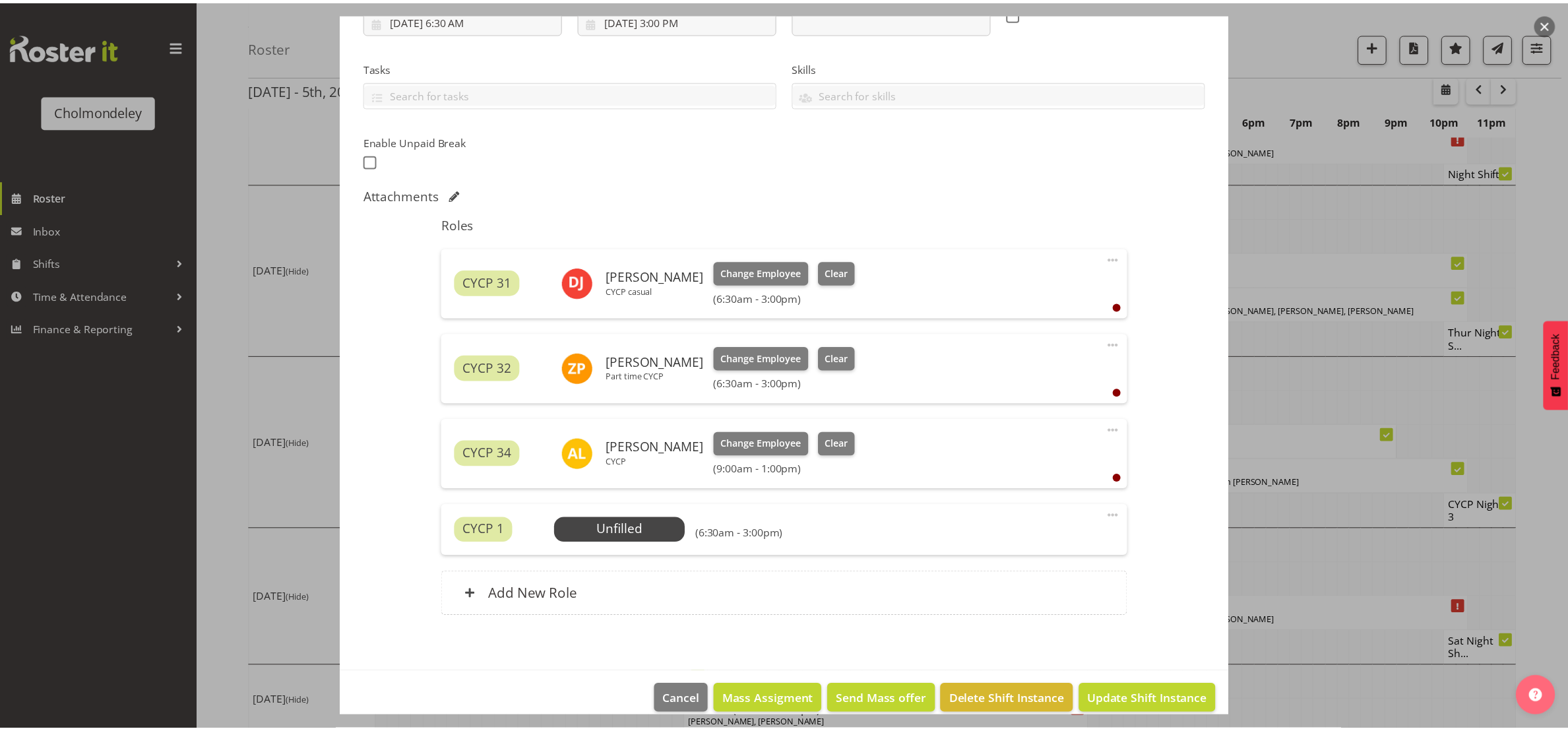
scroll to position [564, 0]
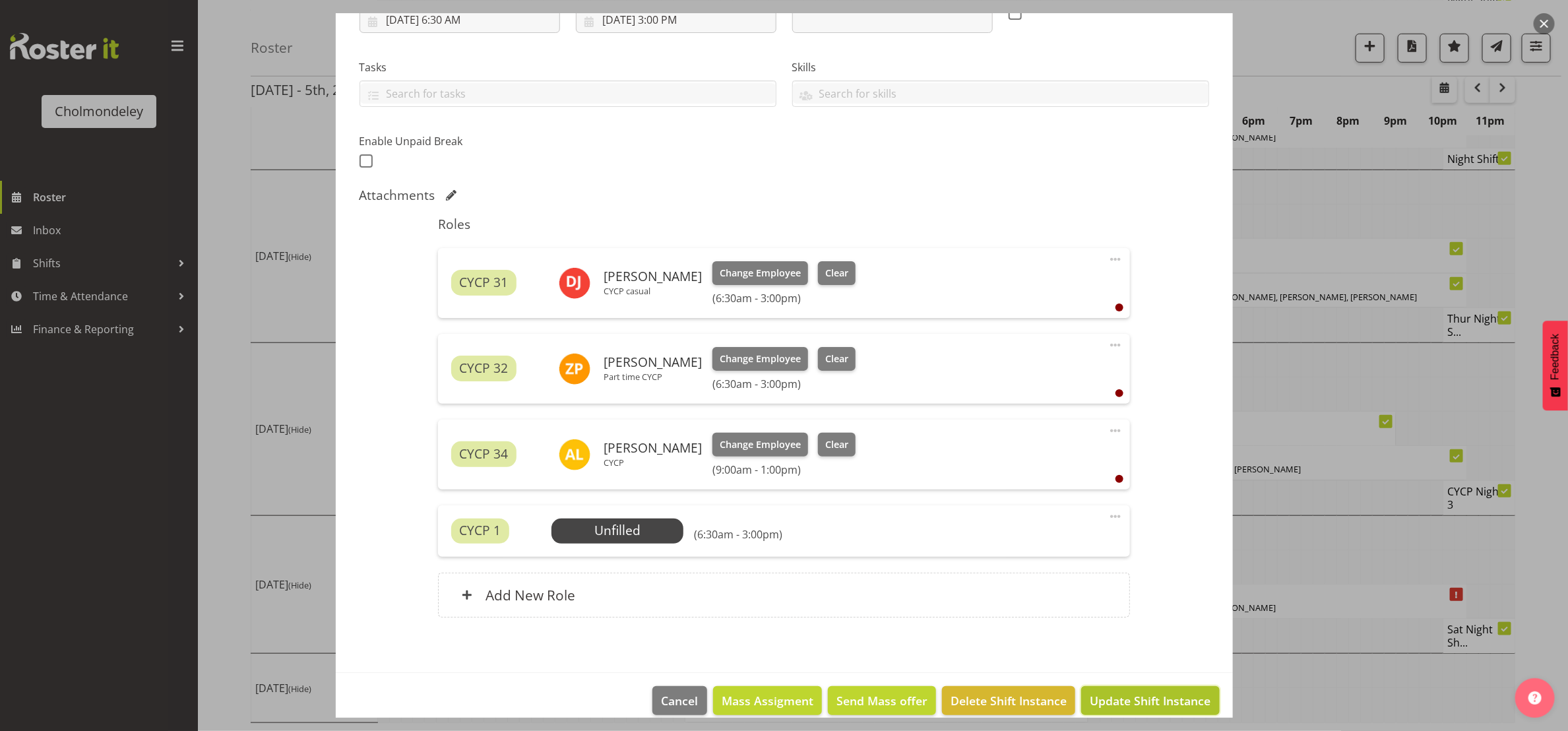
click at [1134, 702] on span "Update Shift Instance" at bounding box center [1150, 700] width 121 height 17
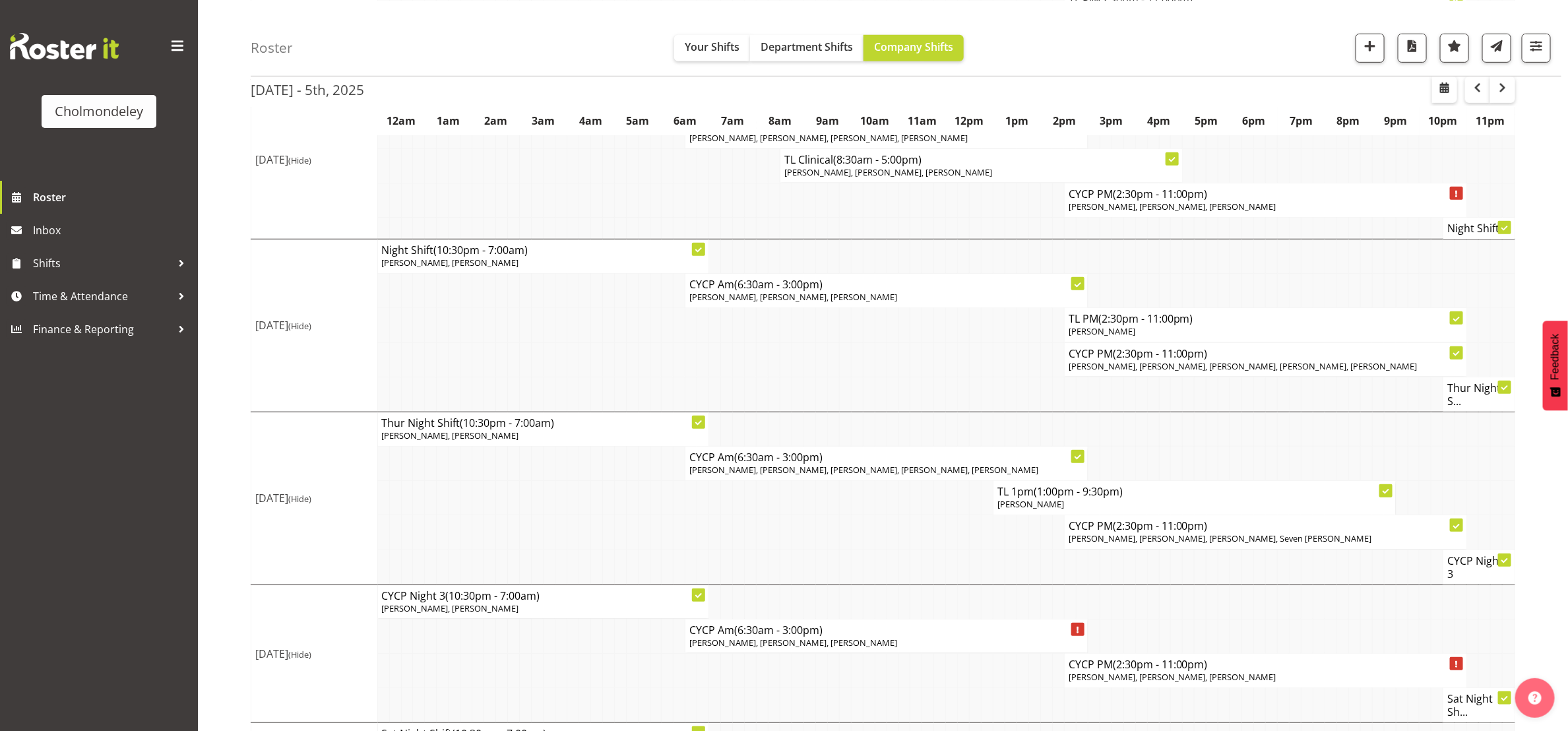
scroll to position [577, 0]
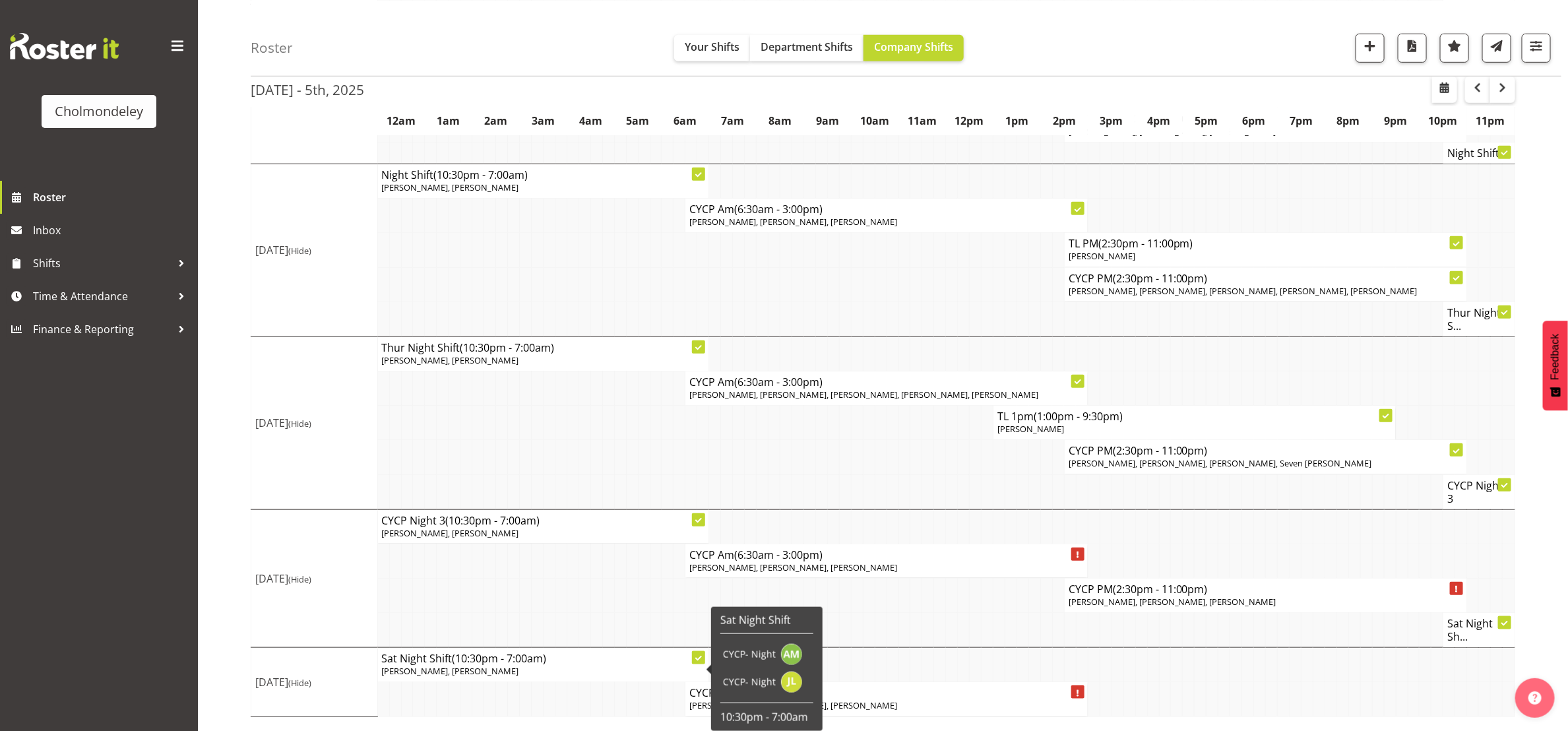
click at [586, 596] on td at bounding box center [584, 594] width 12 height 34
